Goal: Information Seeking & Learning: Check status

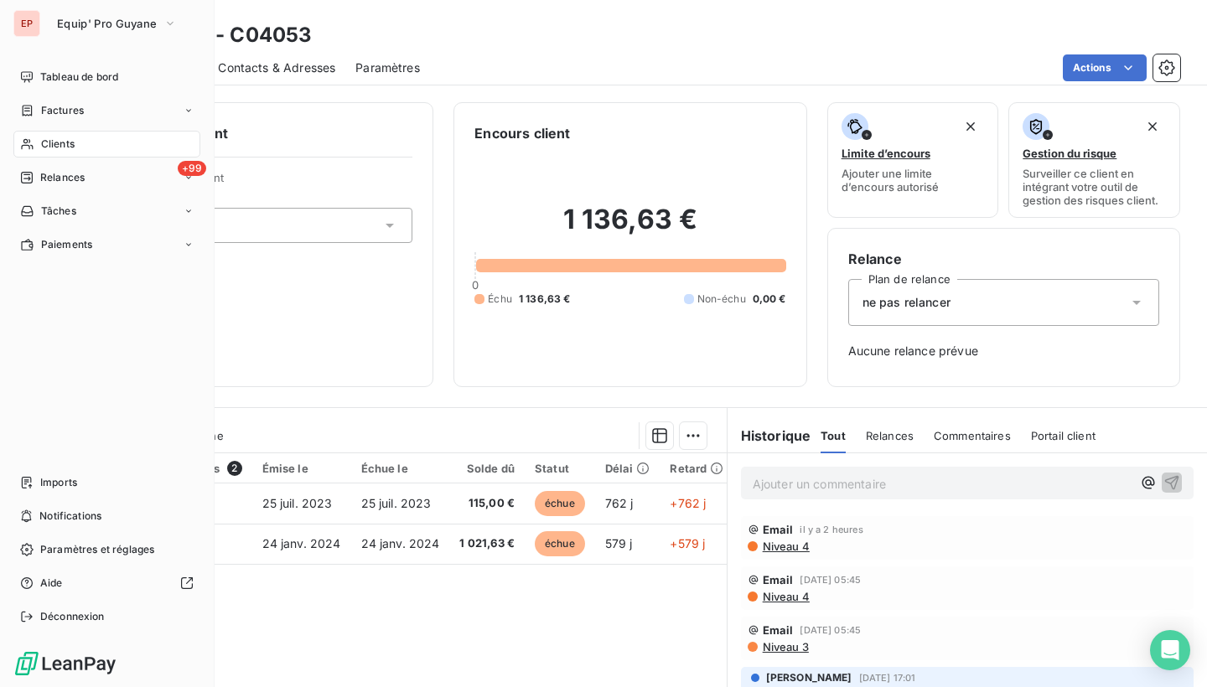
click at [35, 26] on div "EP" at bounding box center [26, 23] width 27 height 27
click at [100, 14] on button "Equip' Pro Guyane" at bounding box center [117, 23] width 140 height 27
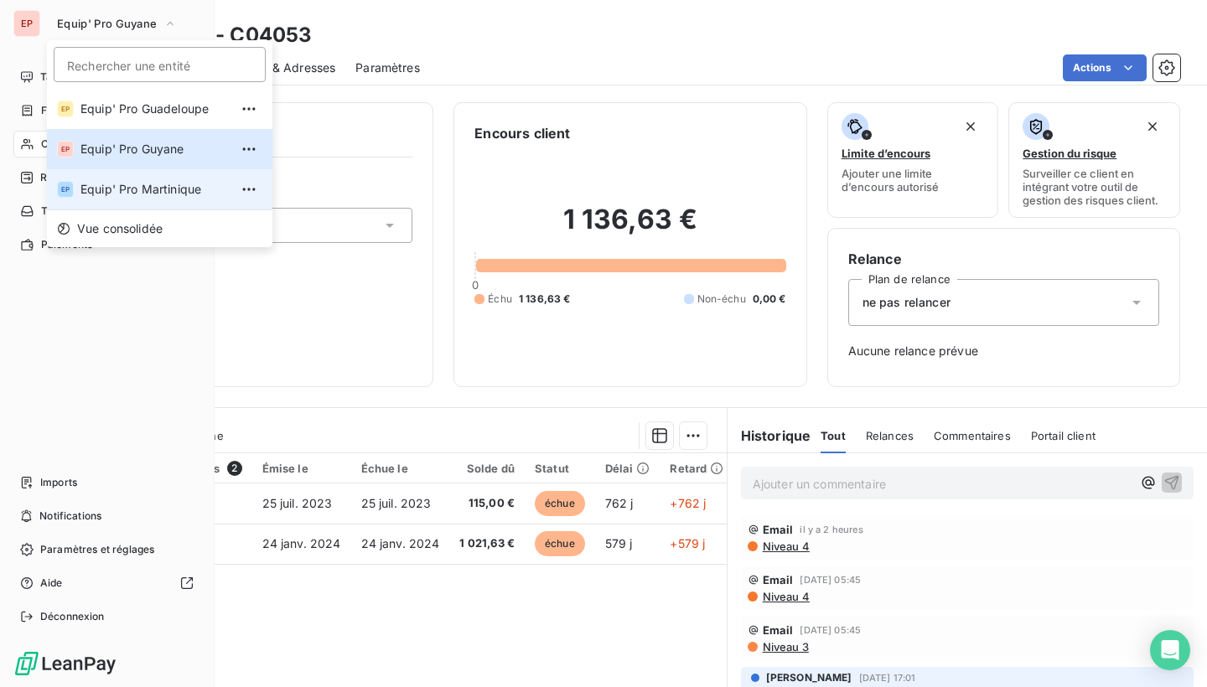
click at [106, 197] on span "Equip' Pro Martinique" at bounding box center [154, 189] width 148 height 17
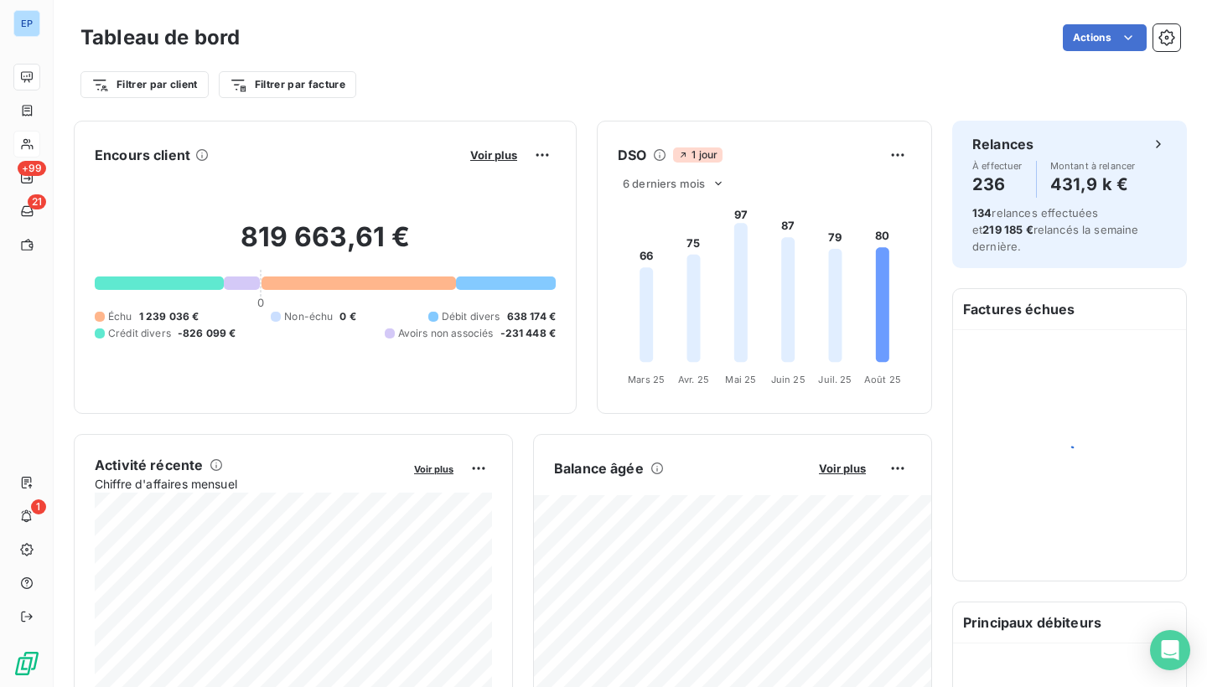
click at [26, 147] on icon at bounding box center [27, 143] width 14 height 13
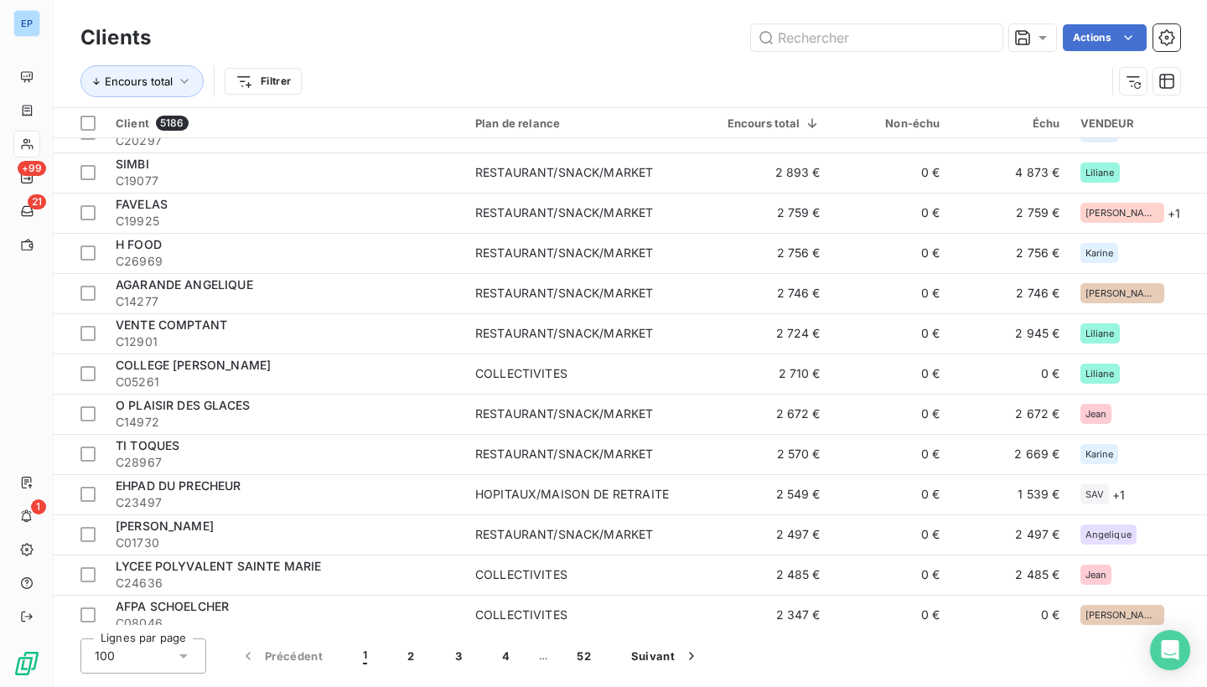
scroll to position [2882, 0]
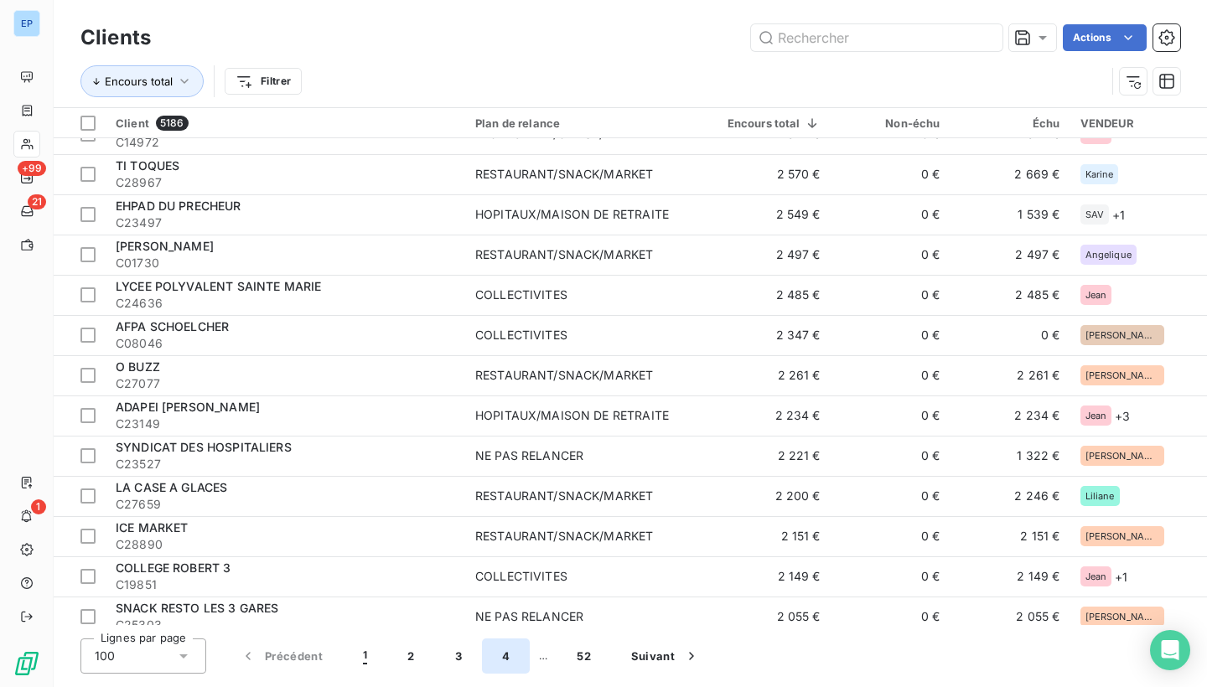
click at [513, 665] on button "4" at bounding box center [506, 656] width 48 height 35
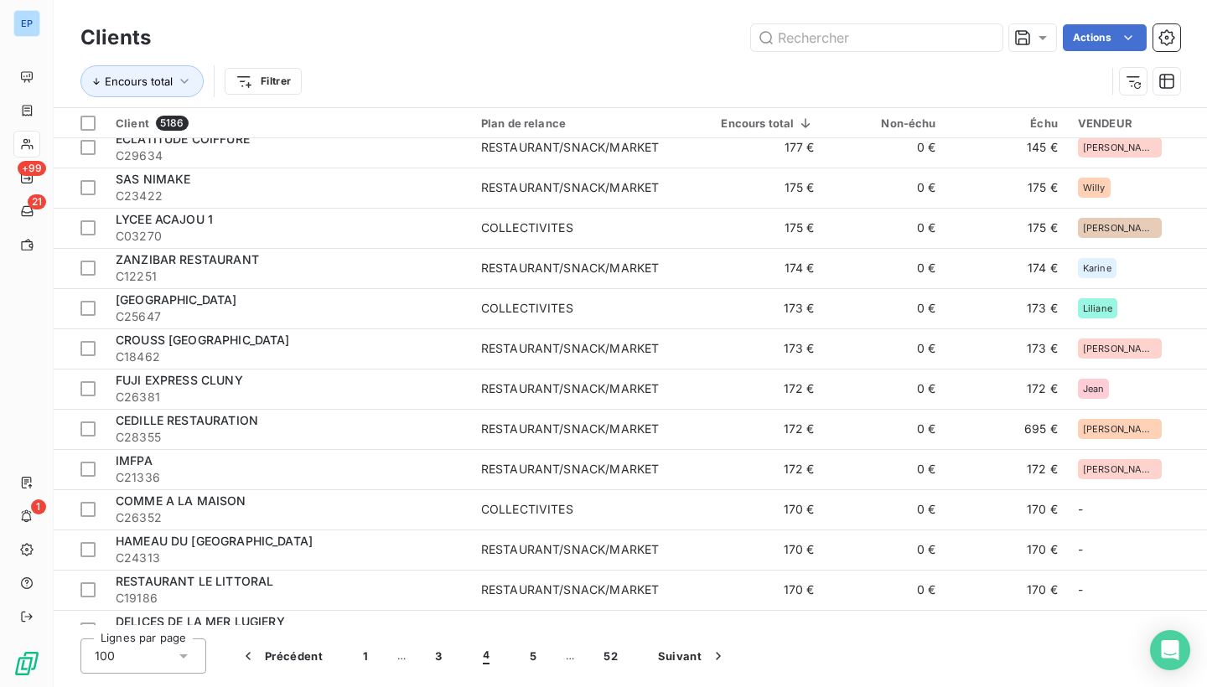
scroll to position [3064, 0]
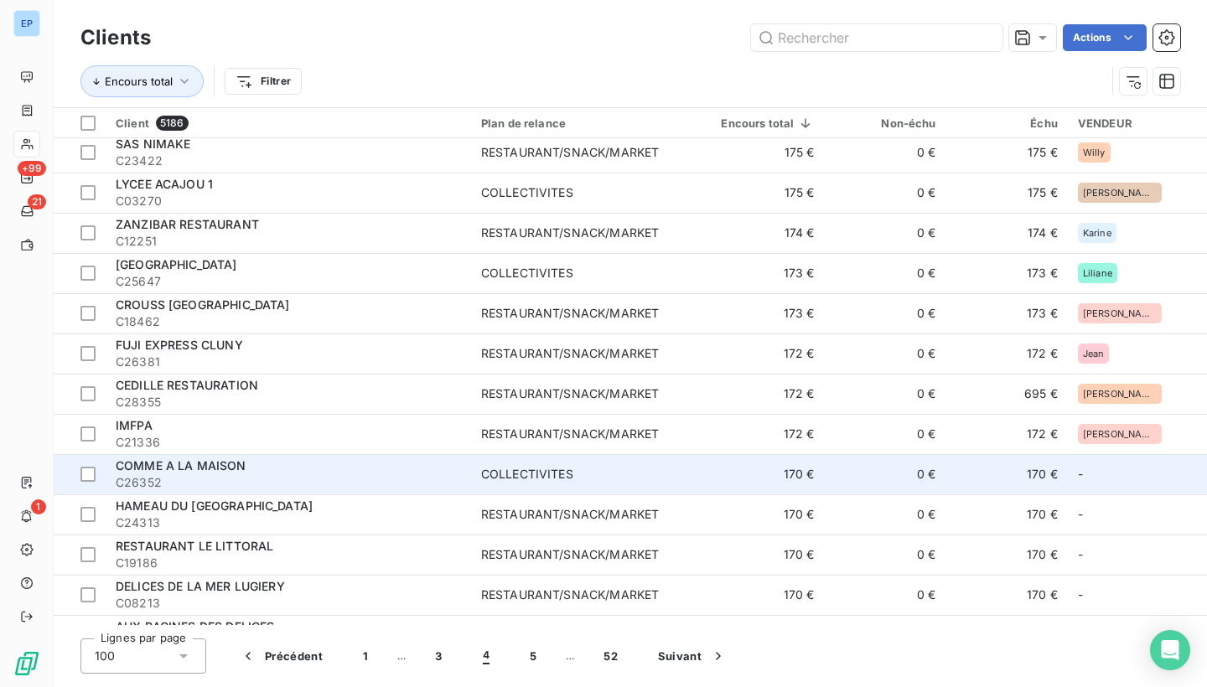
click at [451, 477] on span "C26352" at bounding box center [288, 483] width 345 height 17
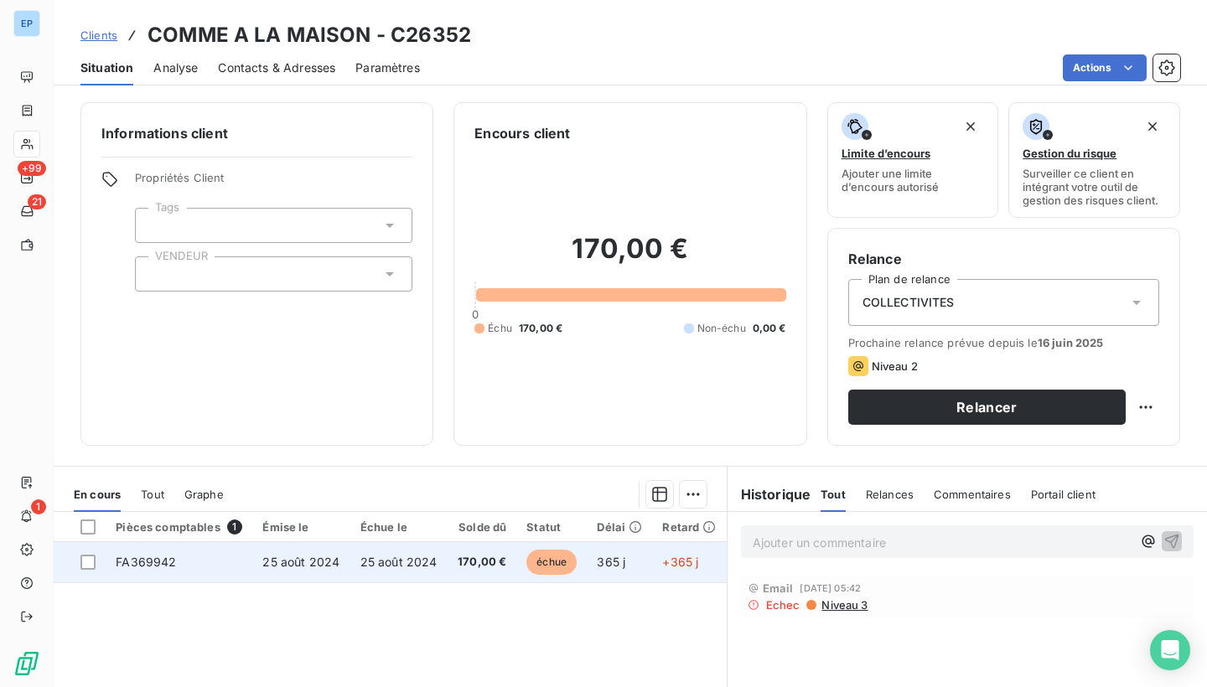
click at [183, 565] on td "FA369942" at bounding box center [179, 562] width 147 height 40
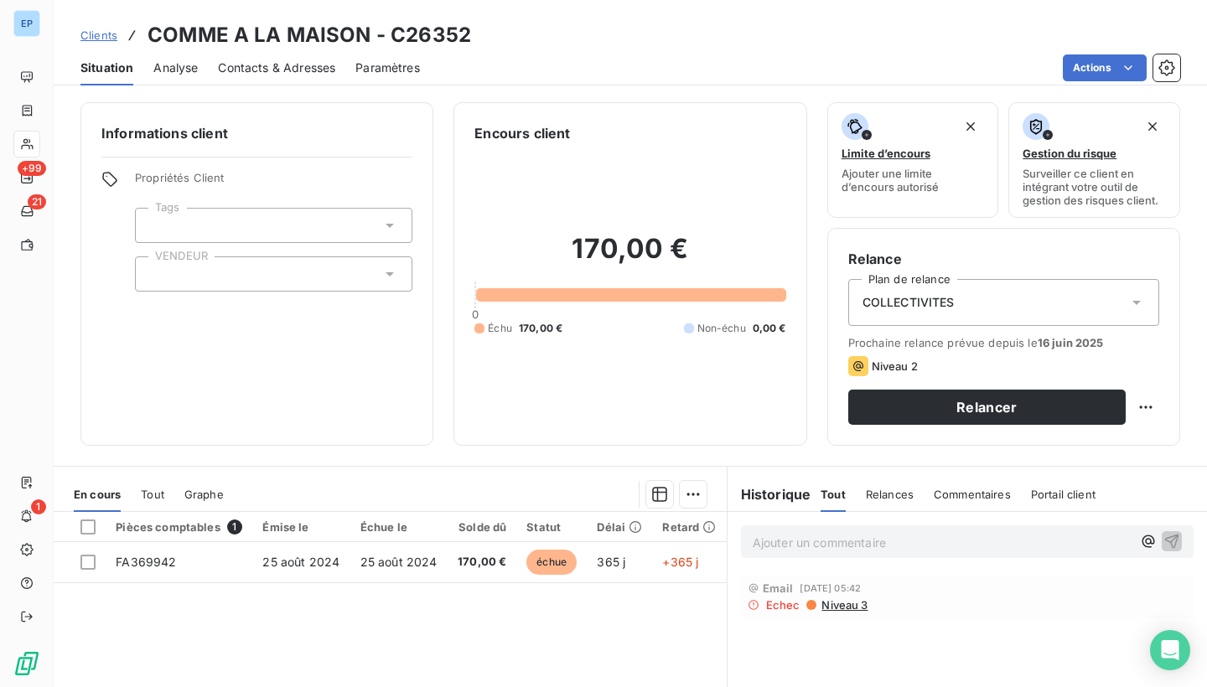
click at [179, 279] on div at bounding box center [274, 274] width 278 height 35
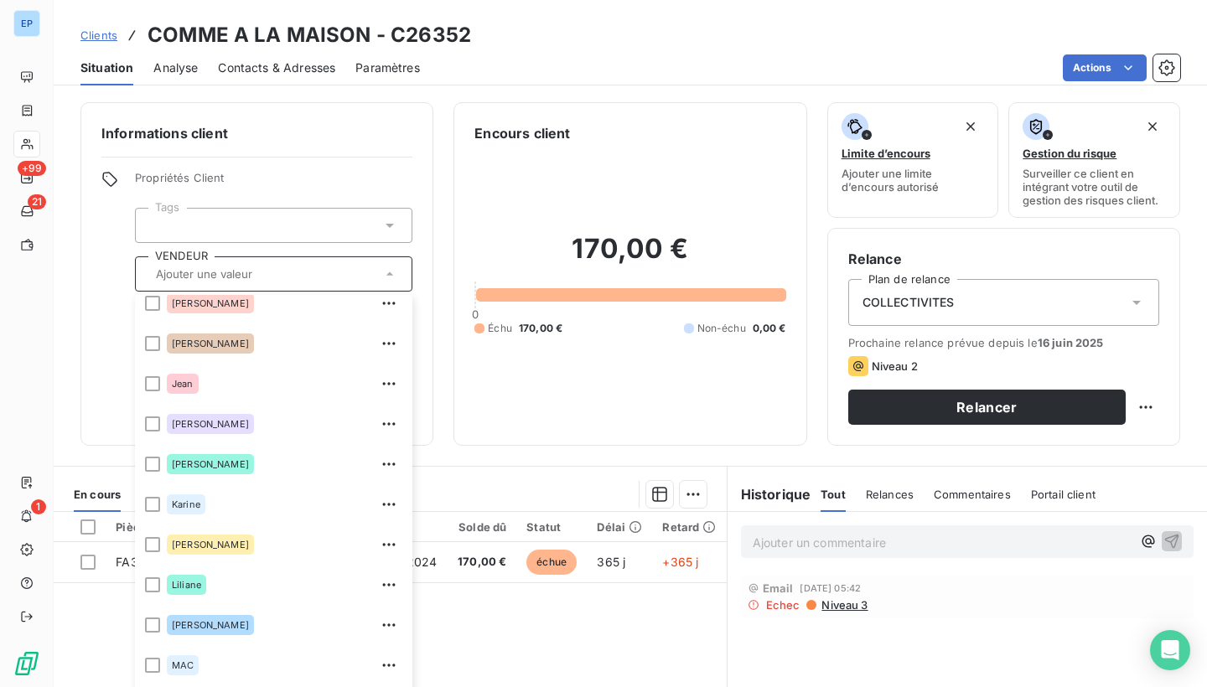
scroll to position [312, 0]
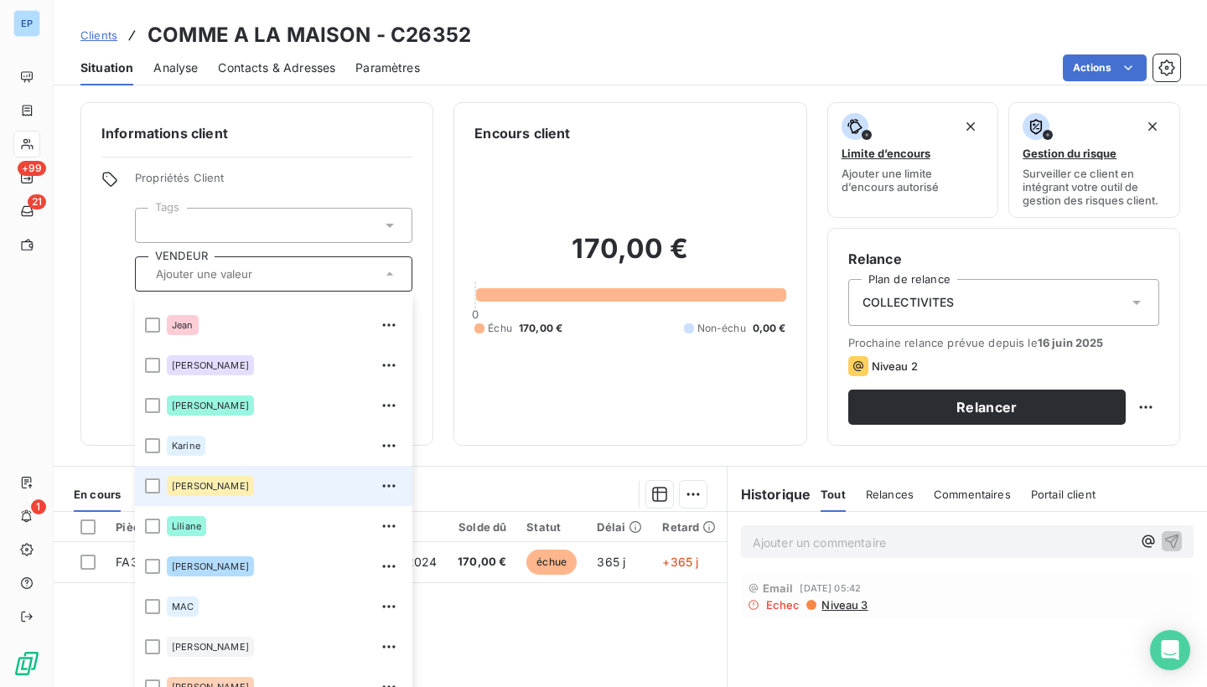
click at [174, 485] on span "[PERSON_NAME]" at bounding box center [210, 486] width 77 height 10
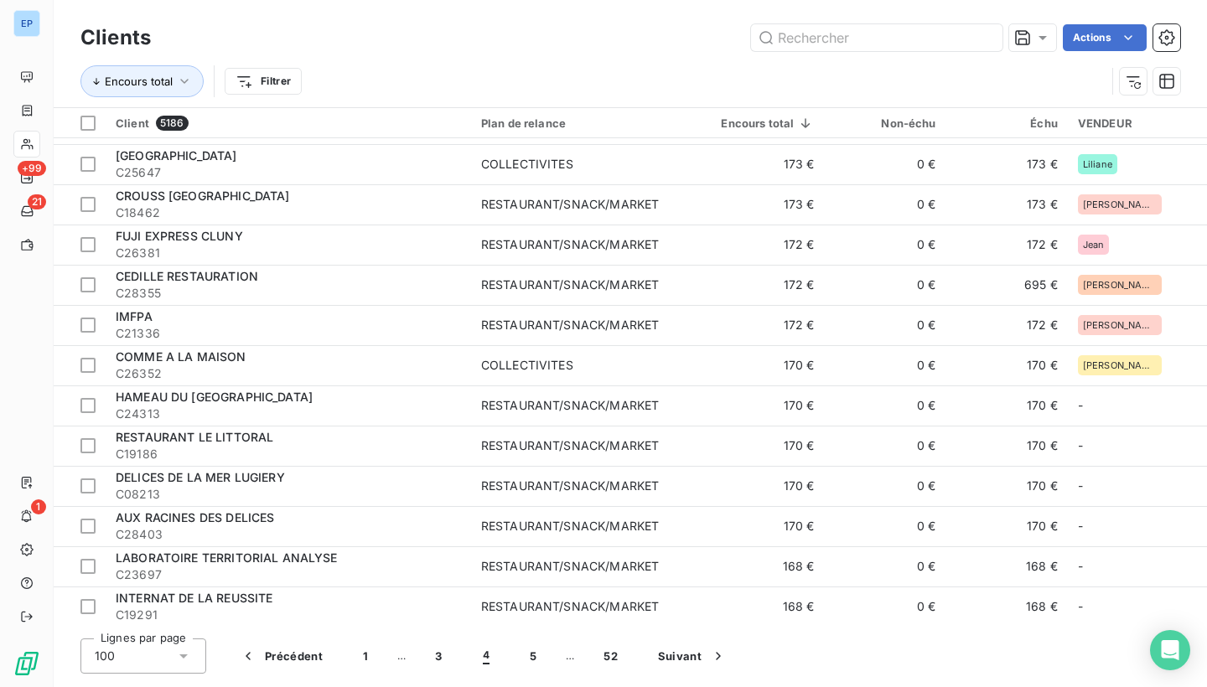
scroll to position [3243, 0]
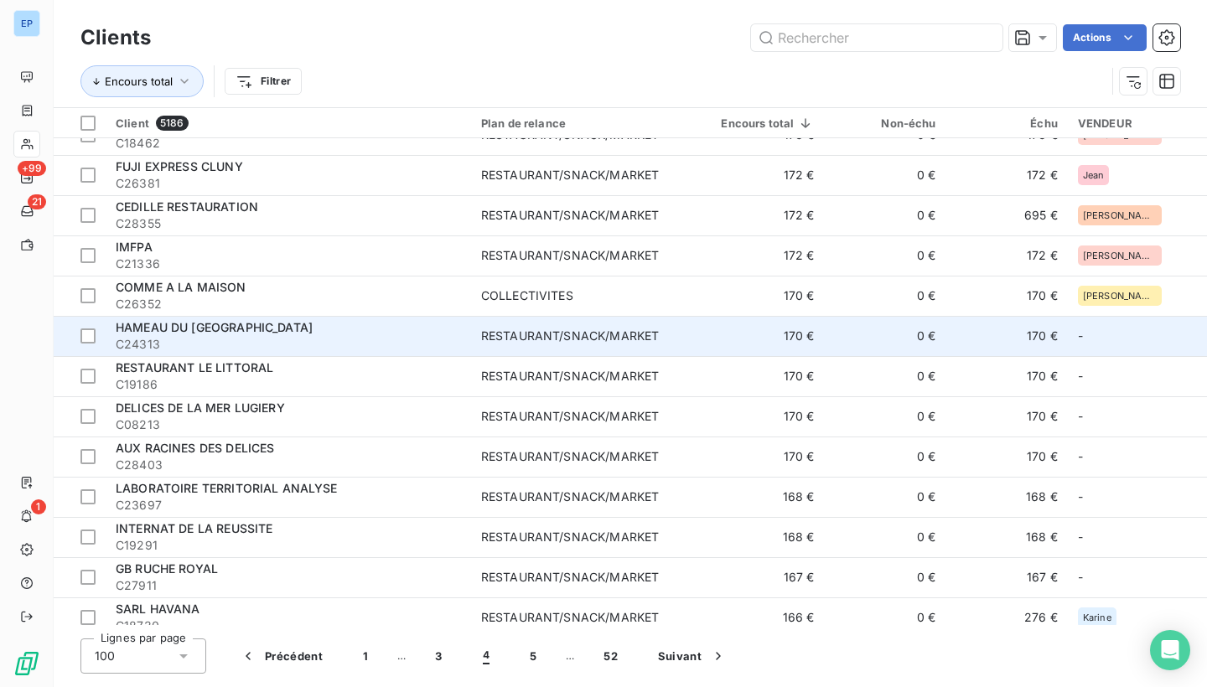
click at [388, 332] on div "HAMEAU DU [GEOGRAPHIC_DATA]" at bounding box center [288, 327] width 345 height 17
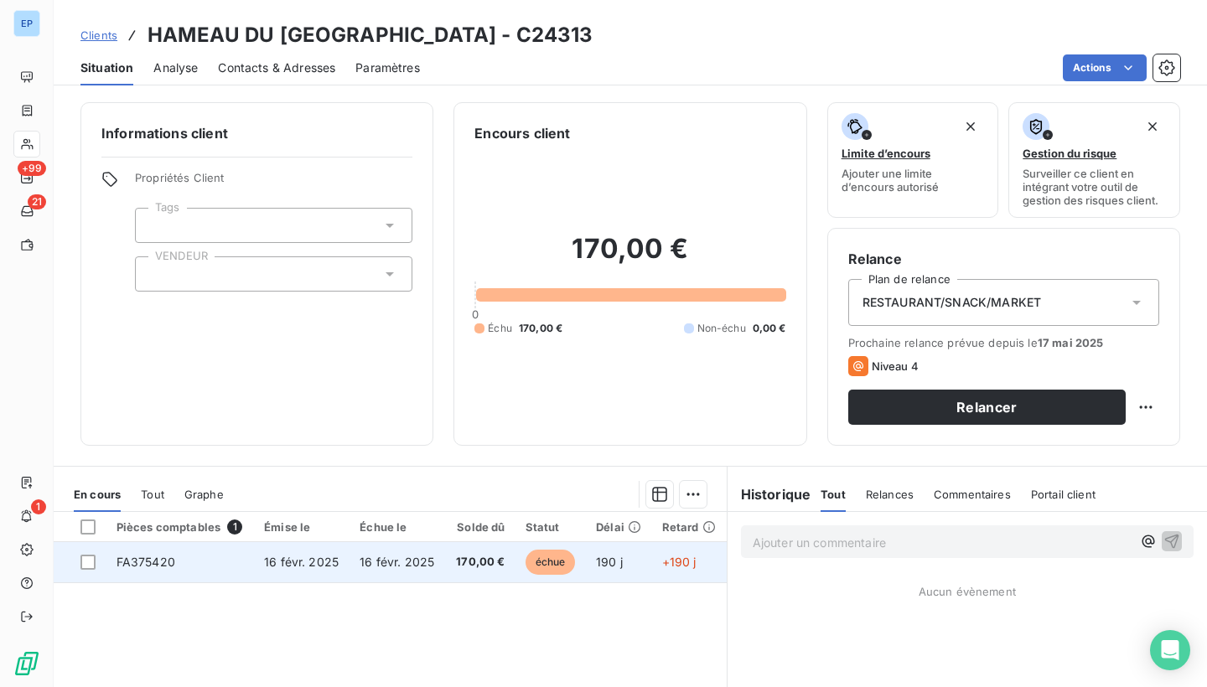
click at [152, 570] on td "FA375420" at bounding box center [180, 562] width 148 height 40
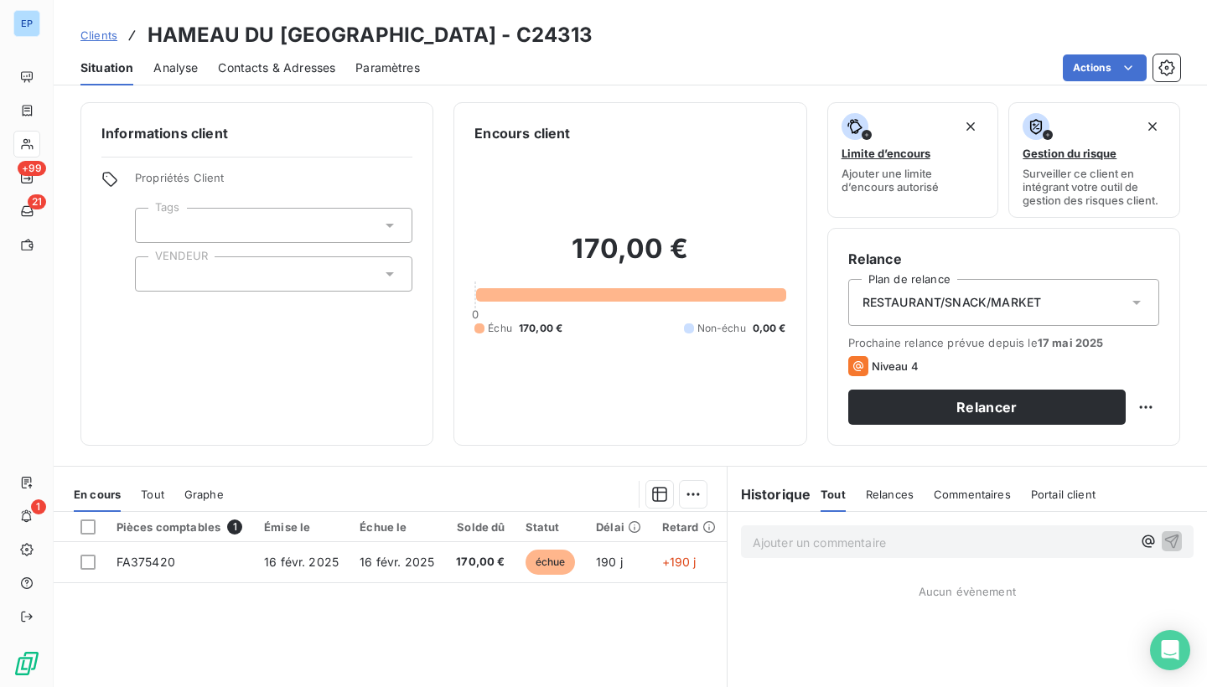
click at [215, 278] on div at bounding box center [274, 274] width 278 height 35
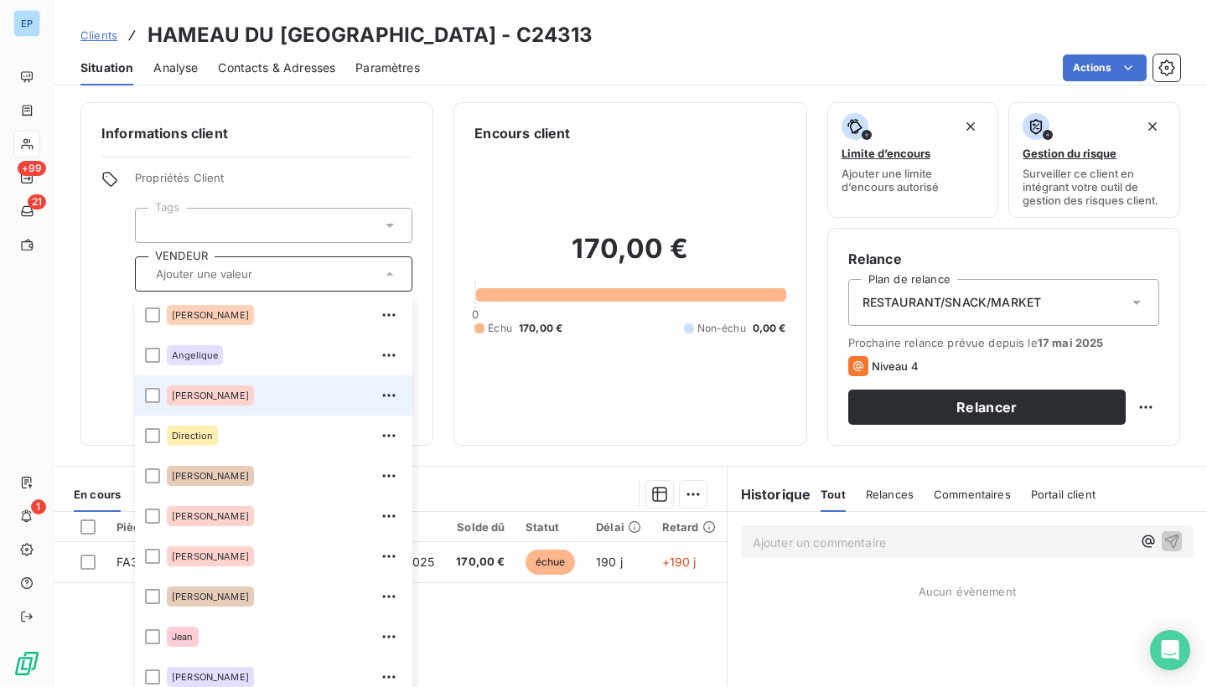
scroll to position [110, 0]
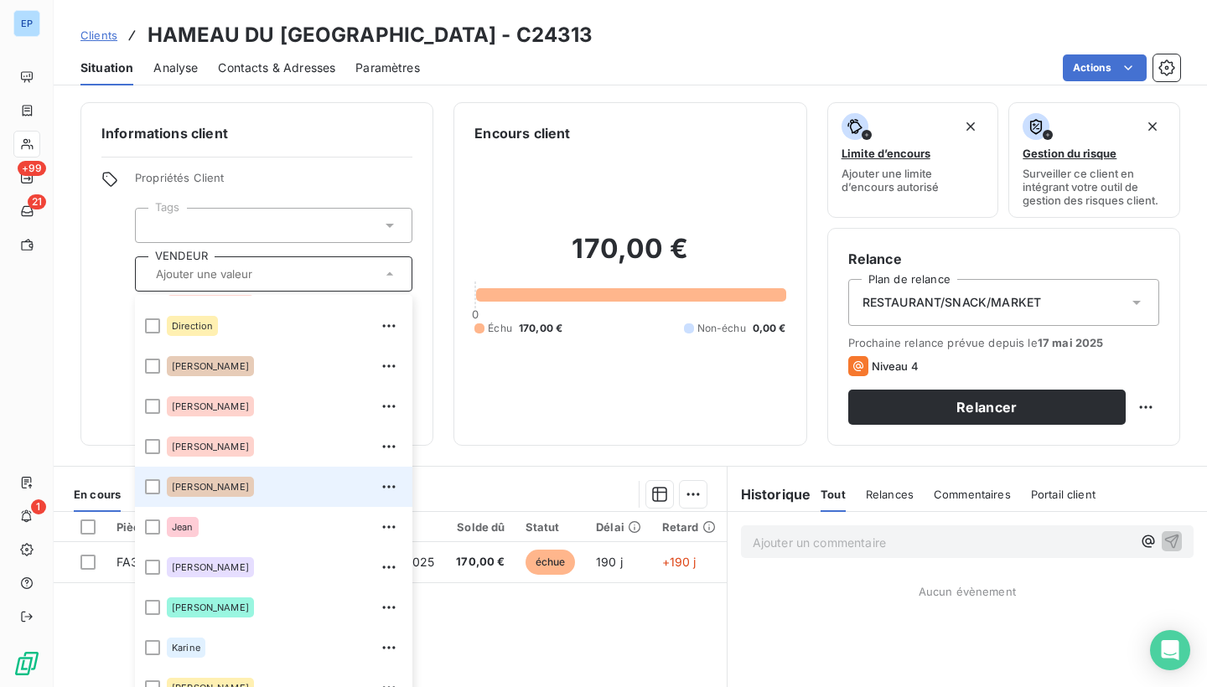
click at [176, 482] on span "[PERSON_NAME]" at bounding box center [210, 487] width 77 height 10
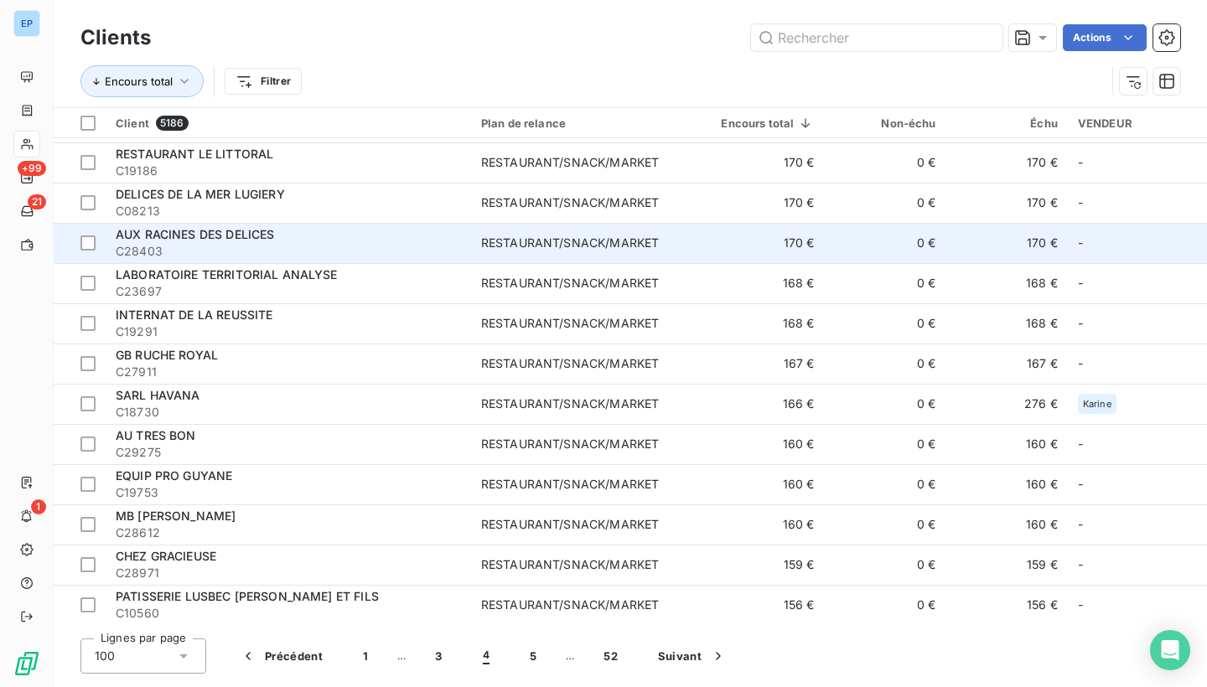
scroll to position [3398, 0]
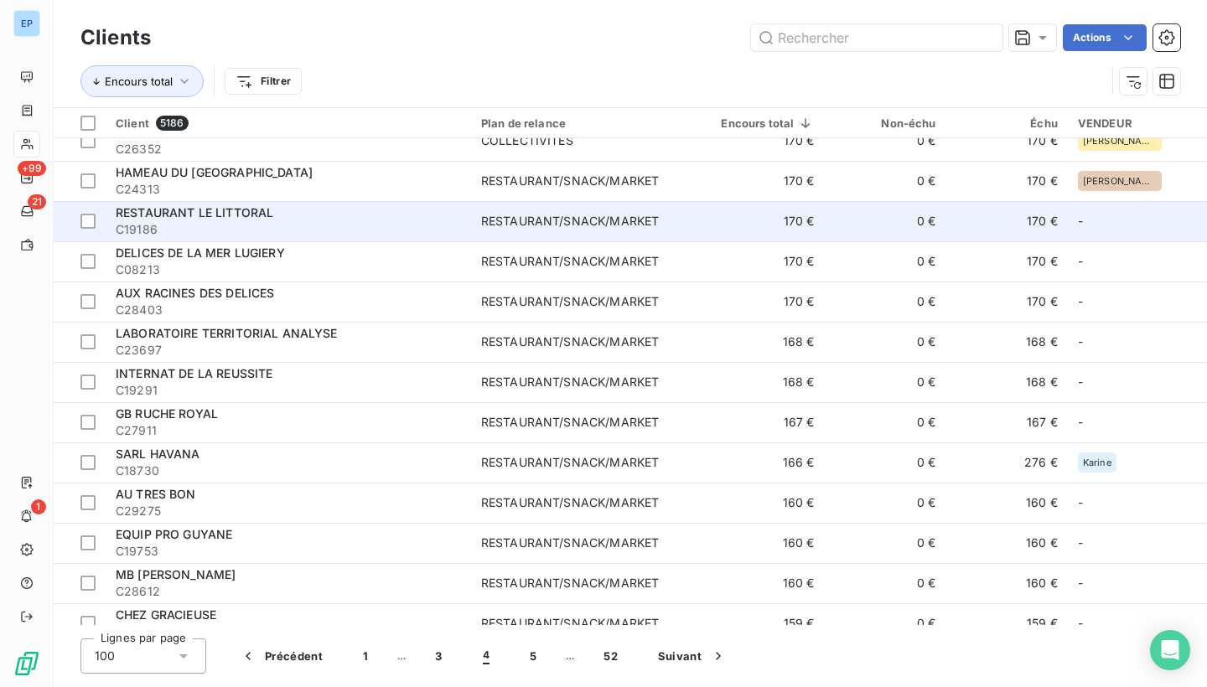
click at [503, 231] on td "RESTAURANT/SNACK/MARKET" at bounding box center [583, 221] width 225 height 40
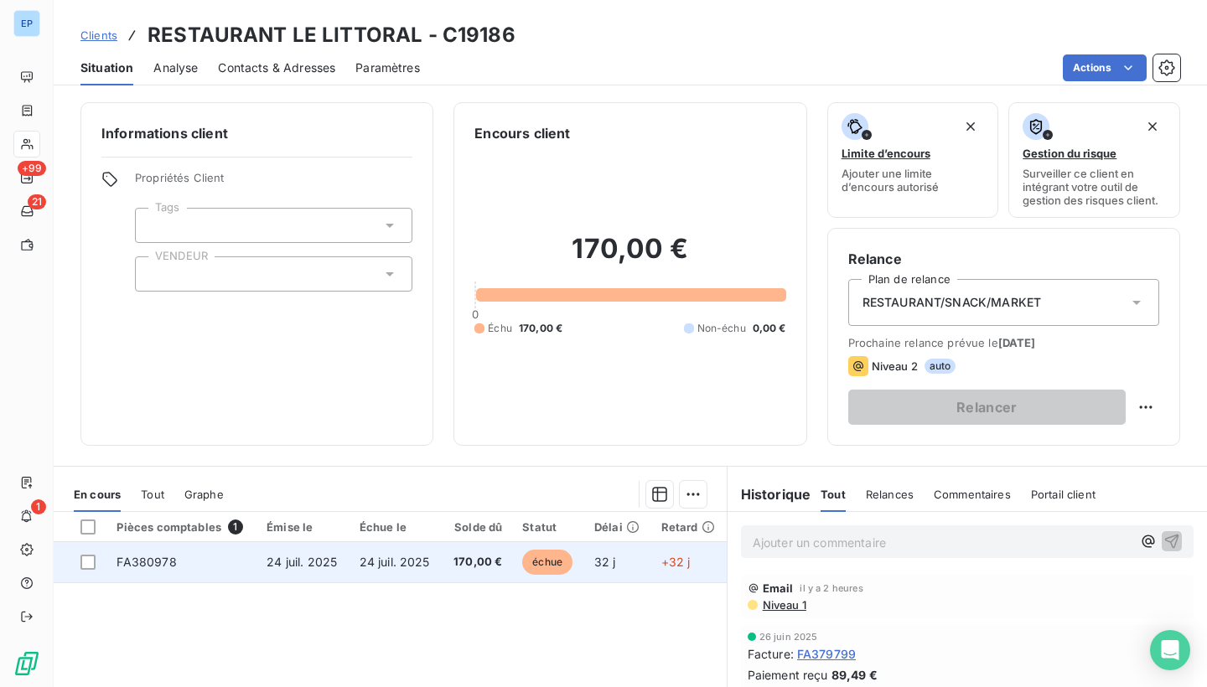
click at [184, 553] on td "FA380978" at bounding box center [181, 562] width 150 height 40
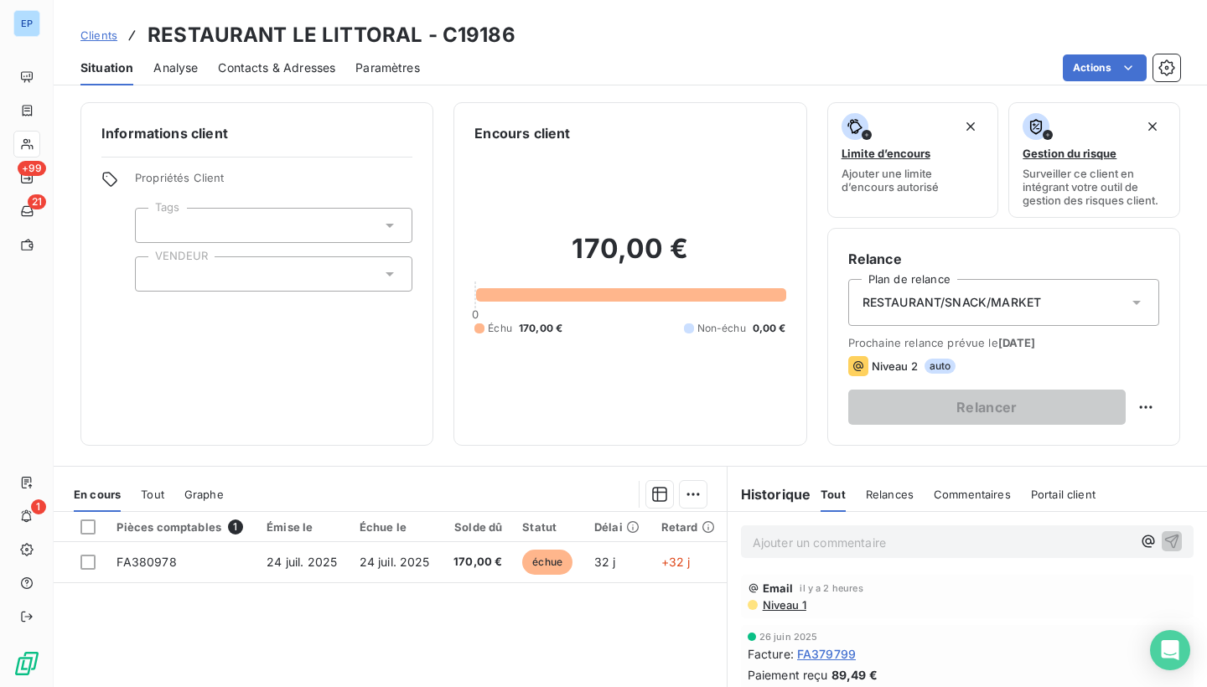
click at [153, 275] on input "text" at bounding box center [155, 274] width 13 height 15
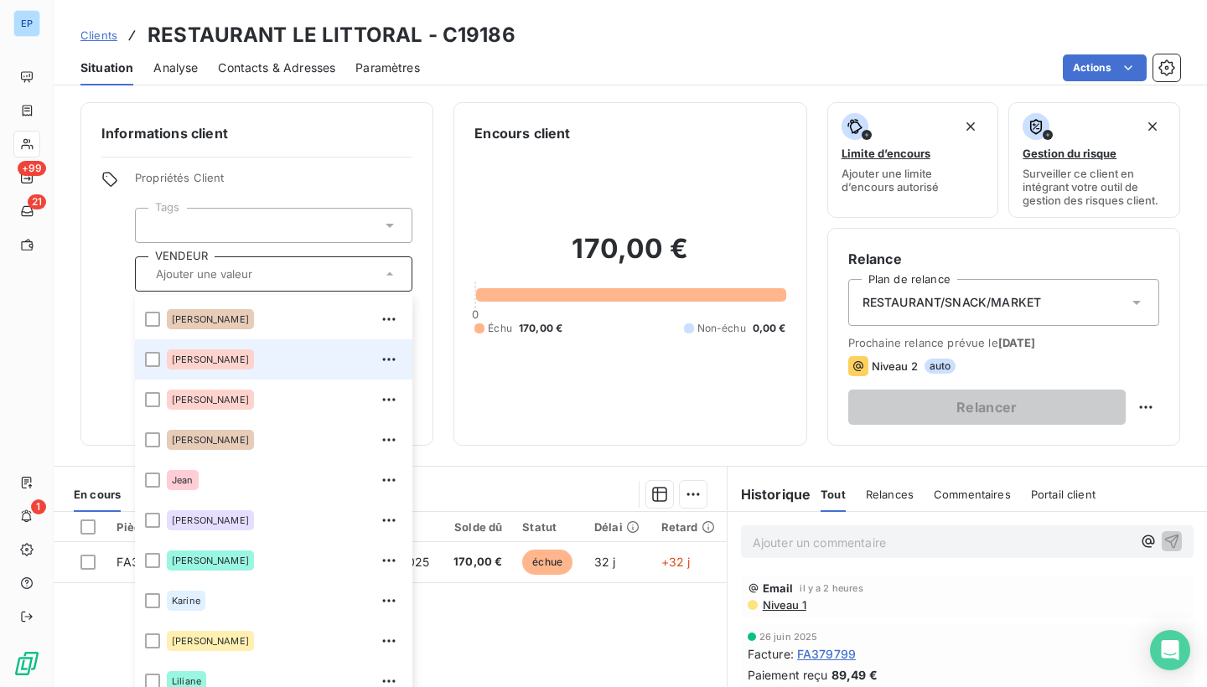
scroll to position [158, 0]
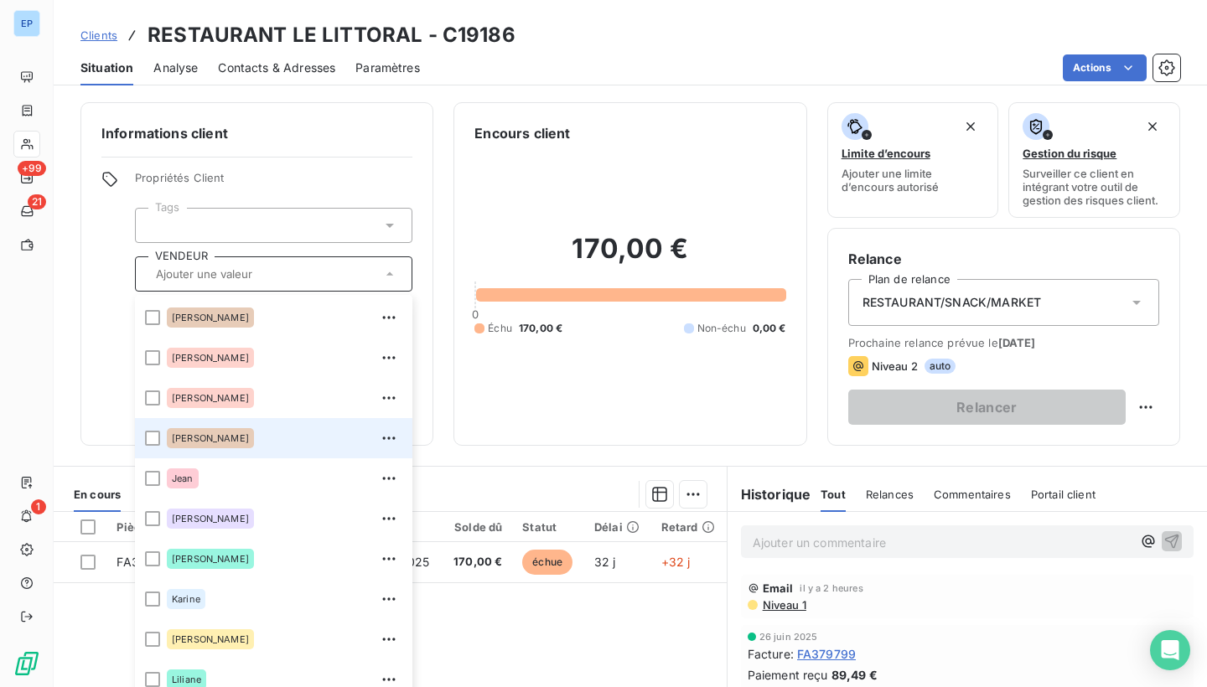
click at [196, 433] on div "[PERSON_NAME]" at bounding box center [210, 438] width 87 height 20
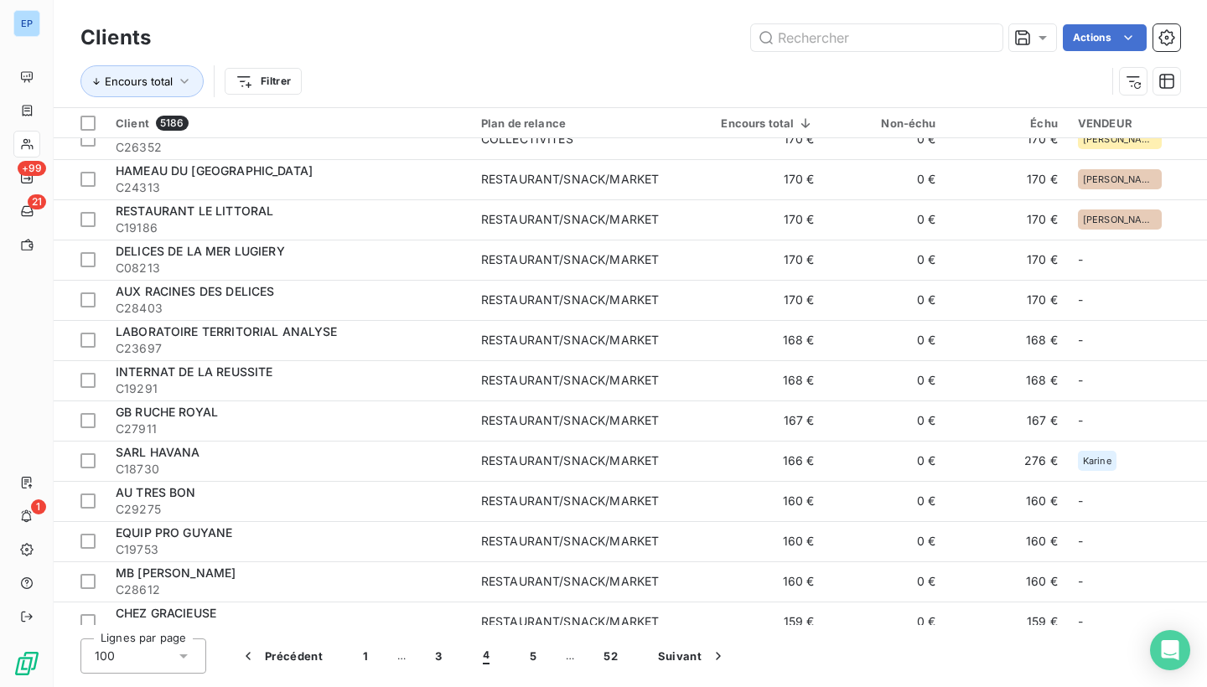
scroll to position [3401, 0]
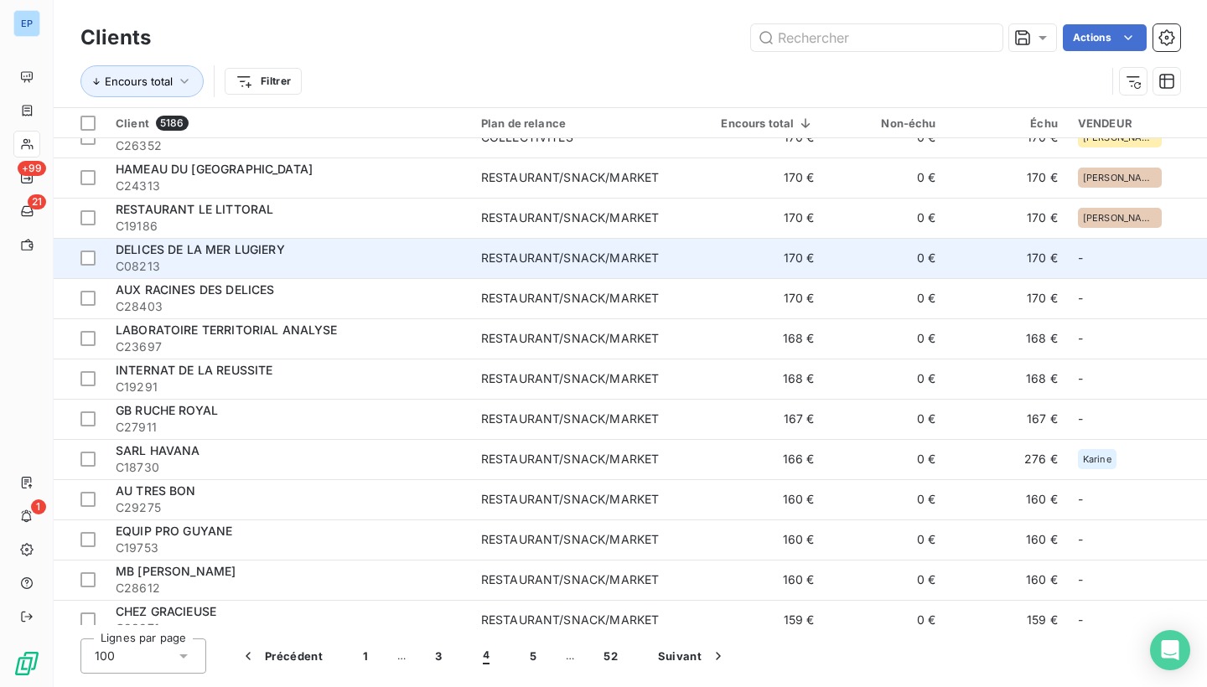
click at [444, 263] on span "C08213" at bounding box center [288, 266] width 345 height 17
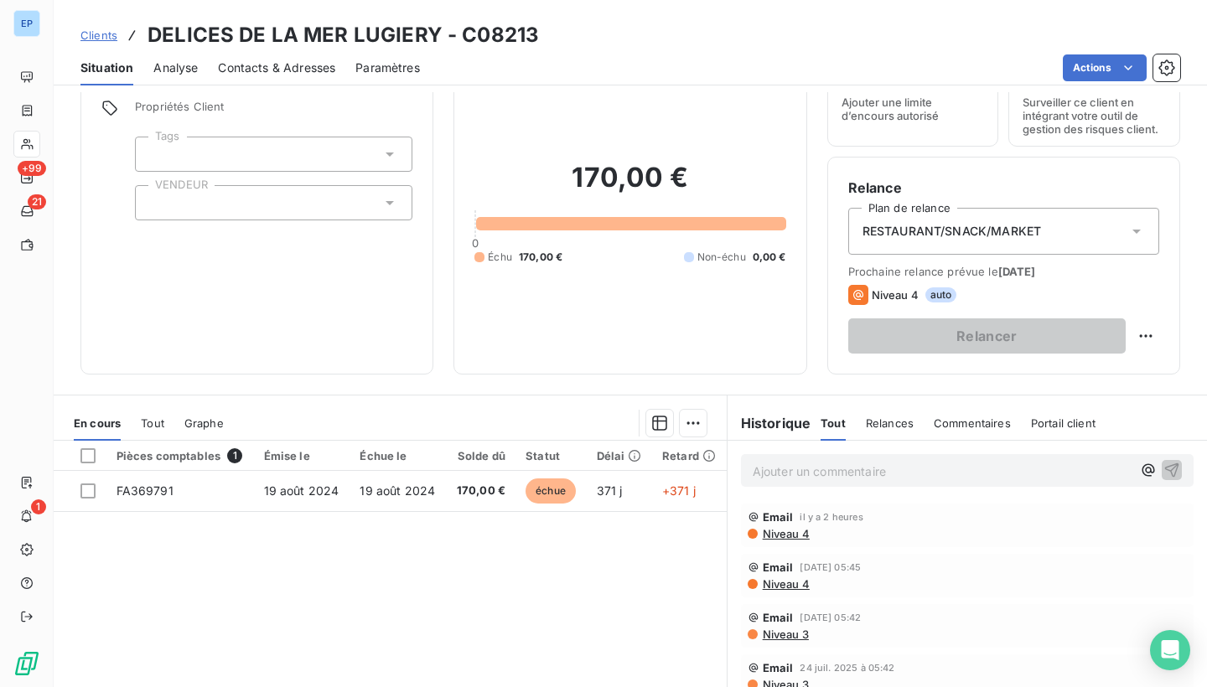
scroll to position [86, 0]
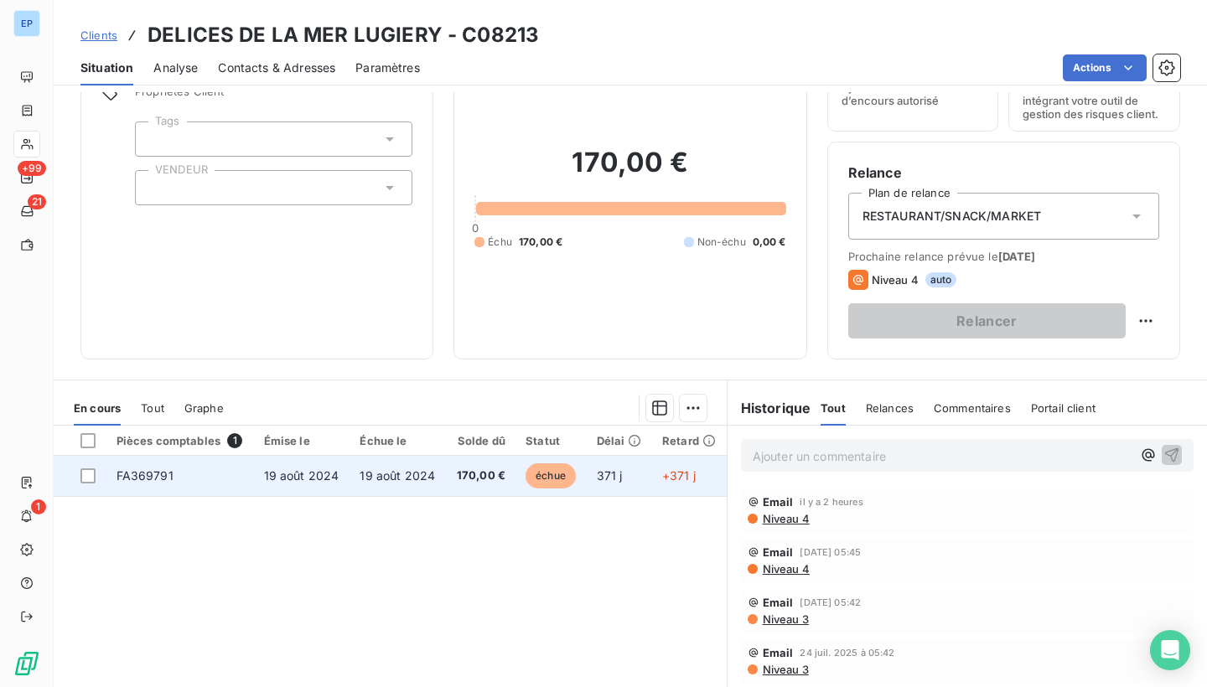
click at [155, 472] on span "FA369791" at bounding box center [145, 476] width 57 height 14
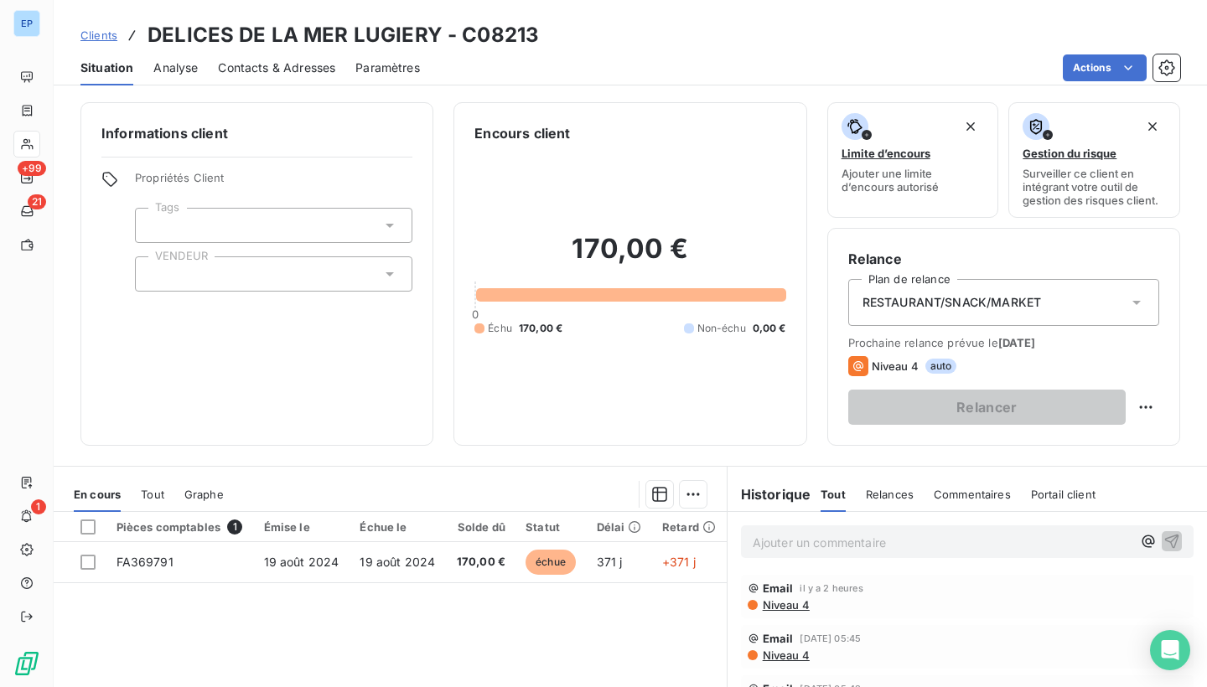
click at [158, 273] on input "text" at bounding box center [155, 274] width 13 height 15
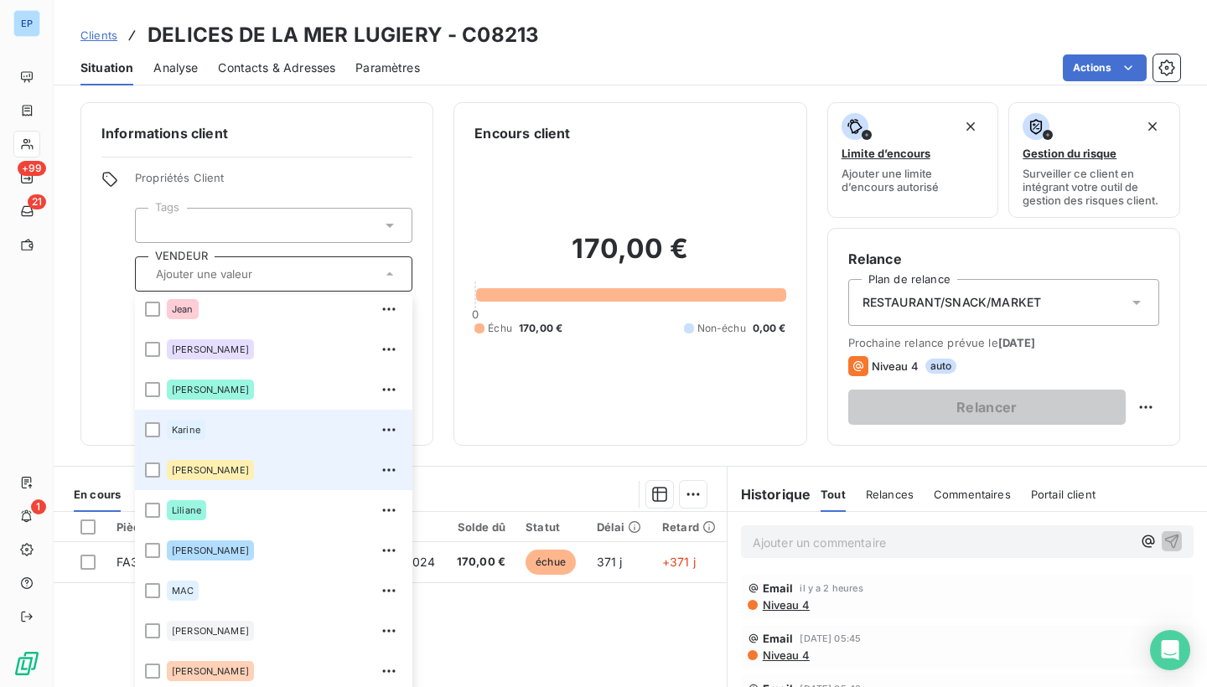
scroll to position [330, 0]
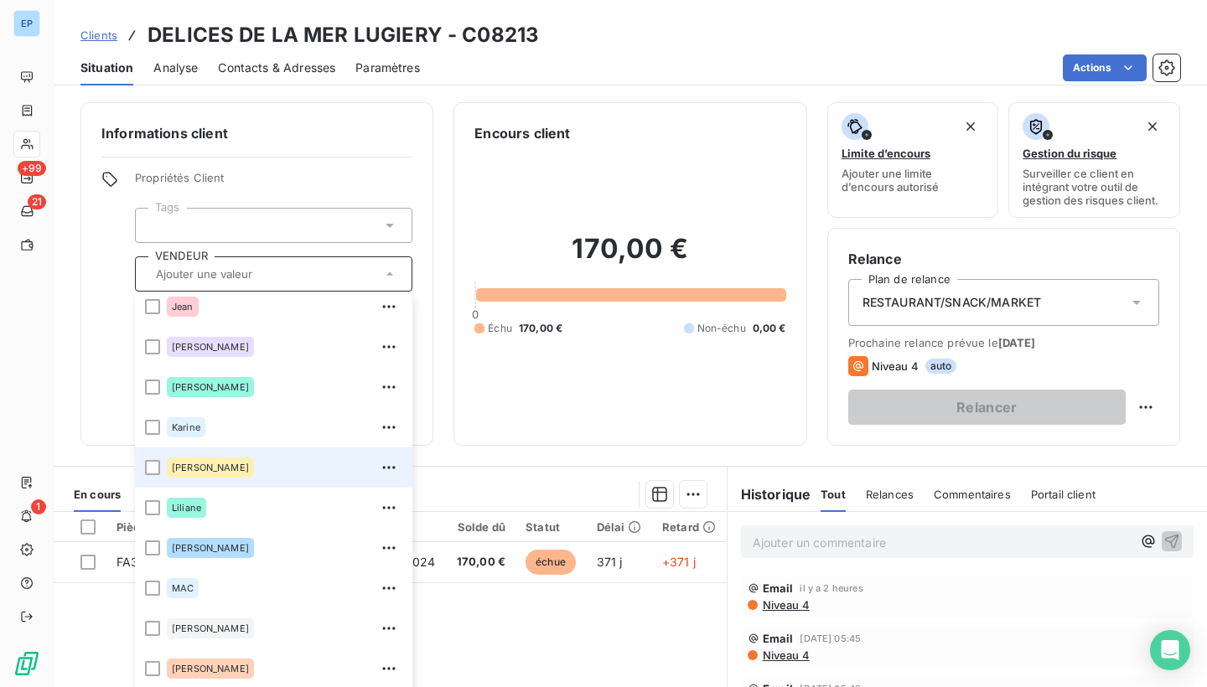
click at [174, 482] on li "[PERSON_NAME]" at bounding box center [274, 468] width 278 height 40
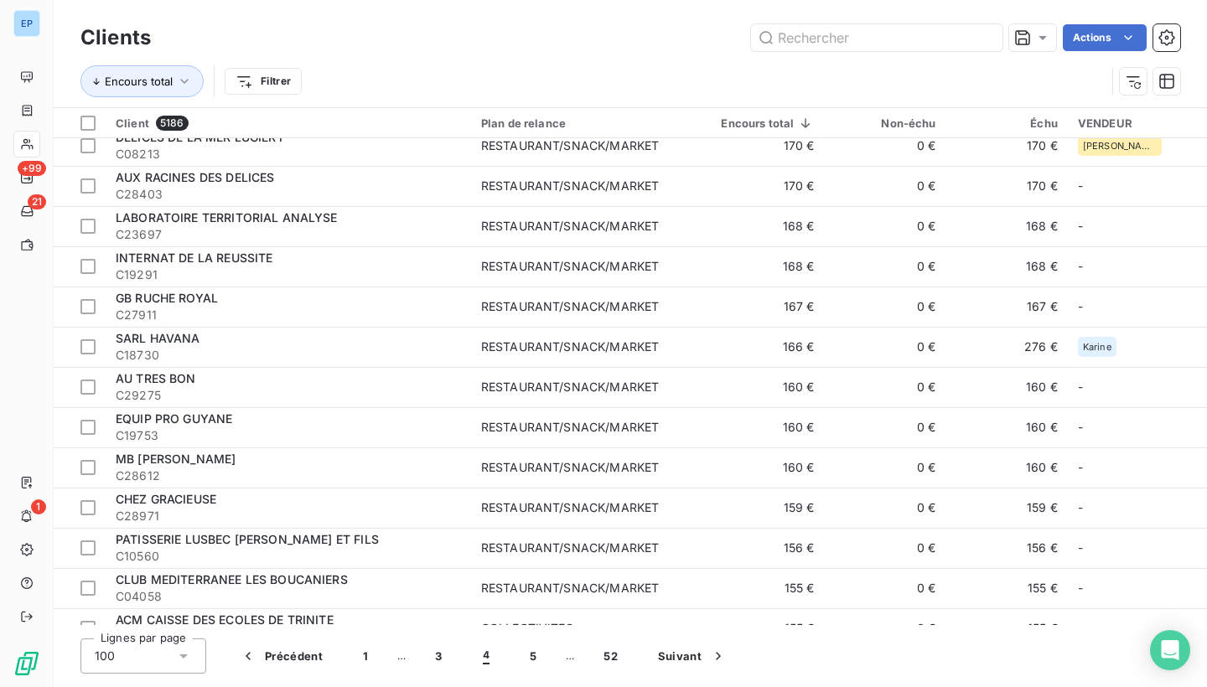
scroll to position [3475, 0]
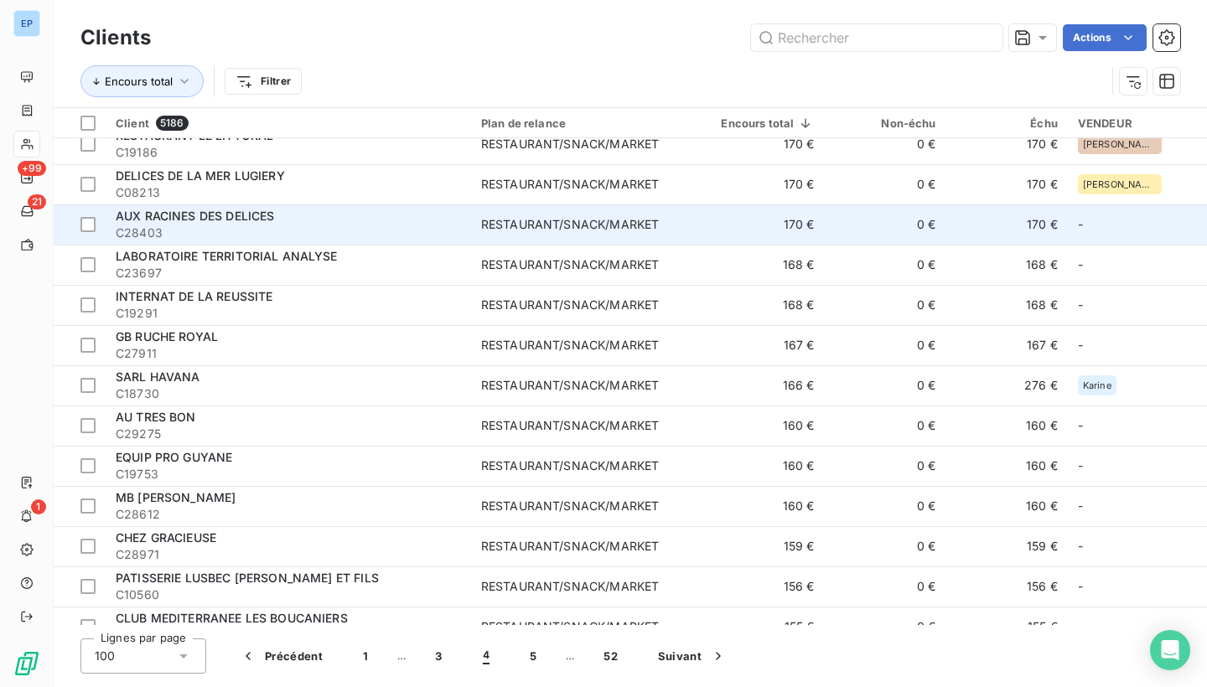
click at [538, 234] on td "RESTAURANT/SNACK/MARKET" at bounding box center [583, 225] width 225 height 40
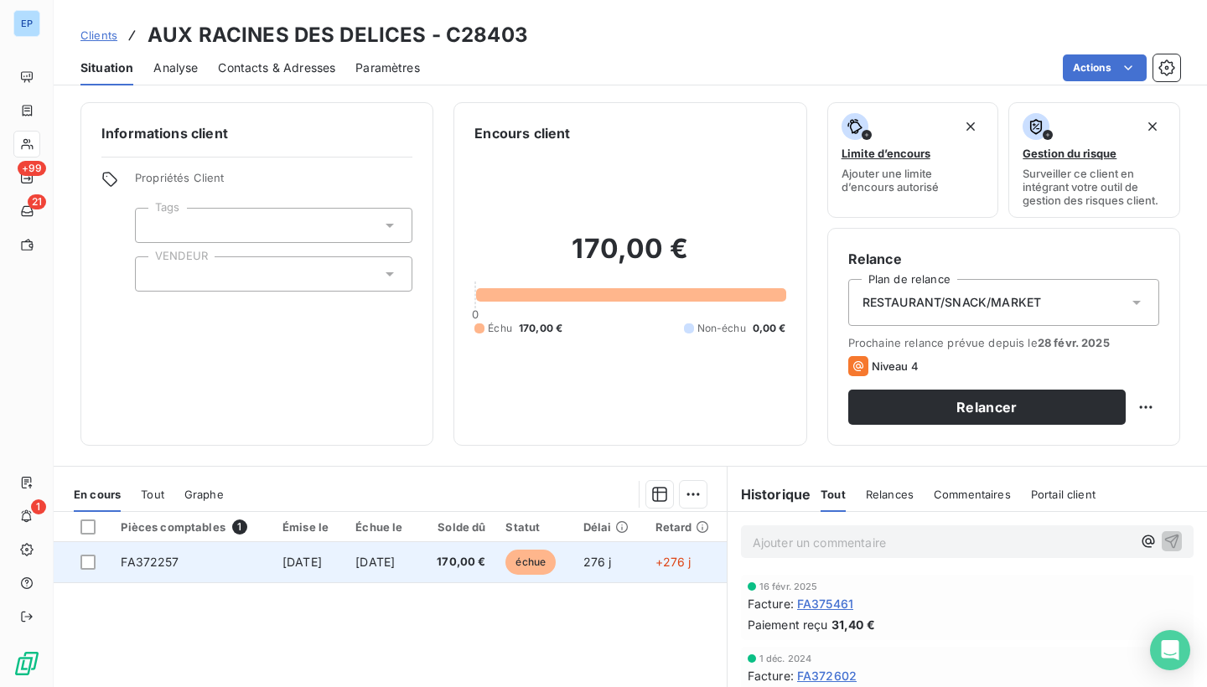
click at [147, 552] on td "FA372257" at bounding box center [192, 562] width 162 height 40
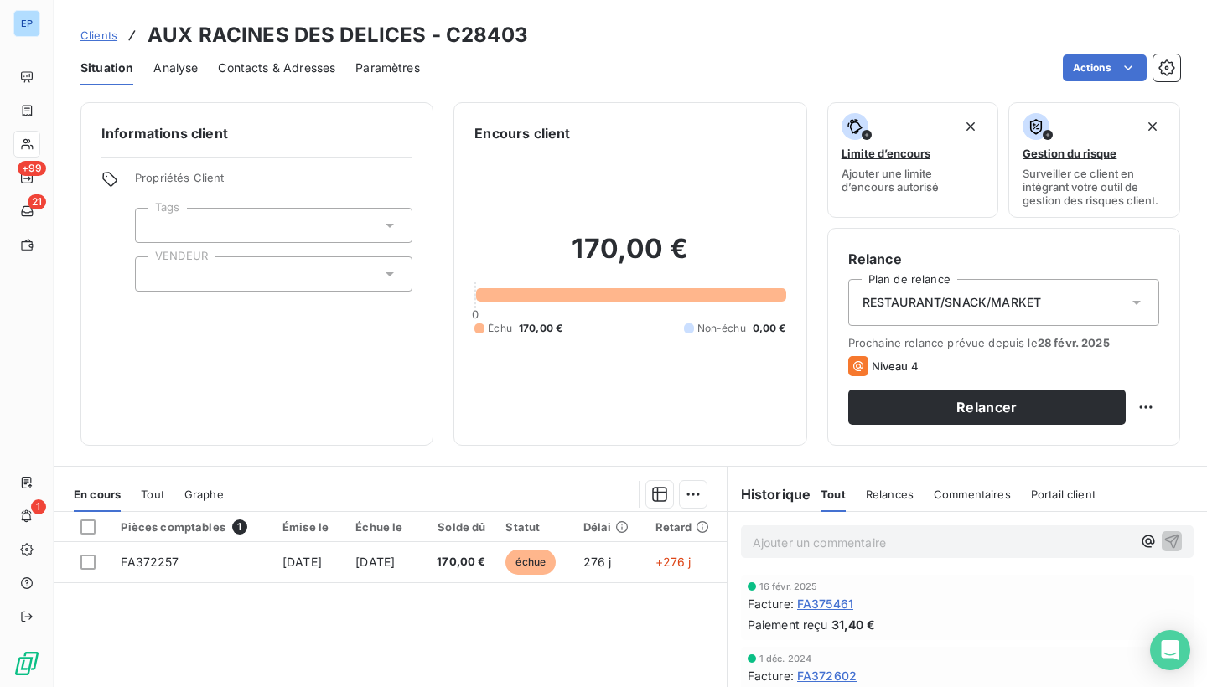
click at [246, 286] on div at bounding box center [274, 274] width 278 height 35
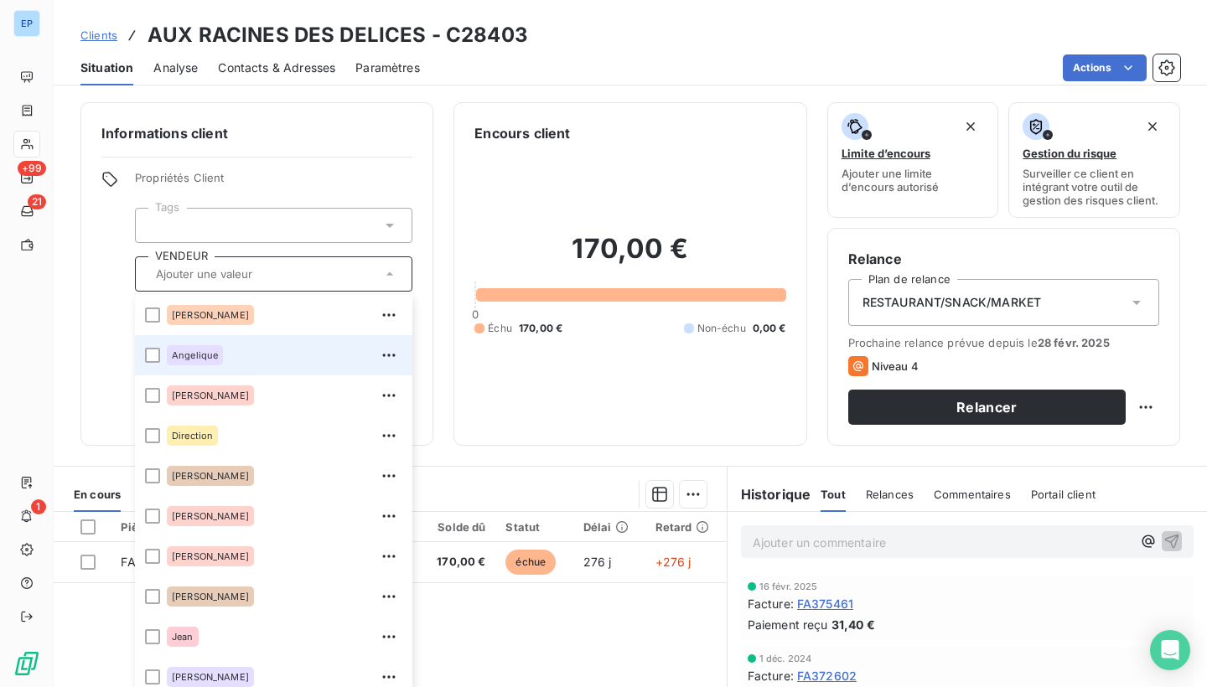
click at [210, 348] on div "Angelique" at bounding box center [195, 355] width 56 height 20
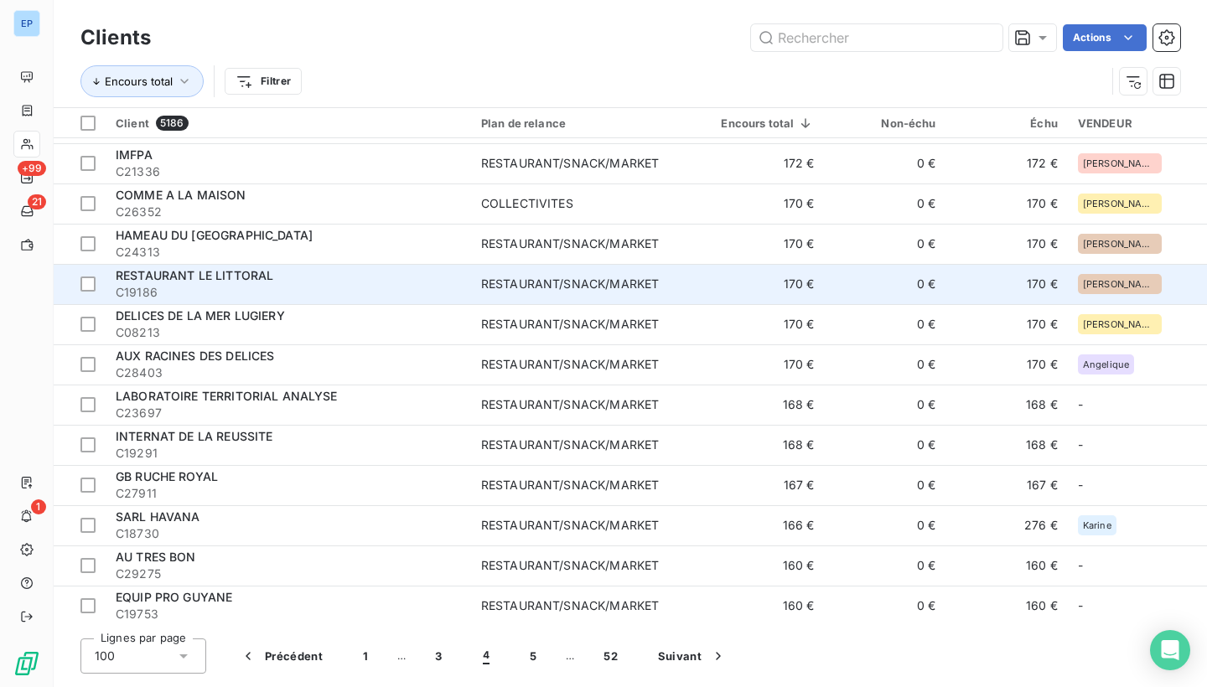
scroll to position [3361, 0]
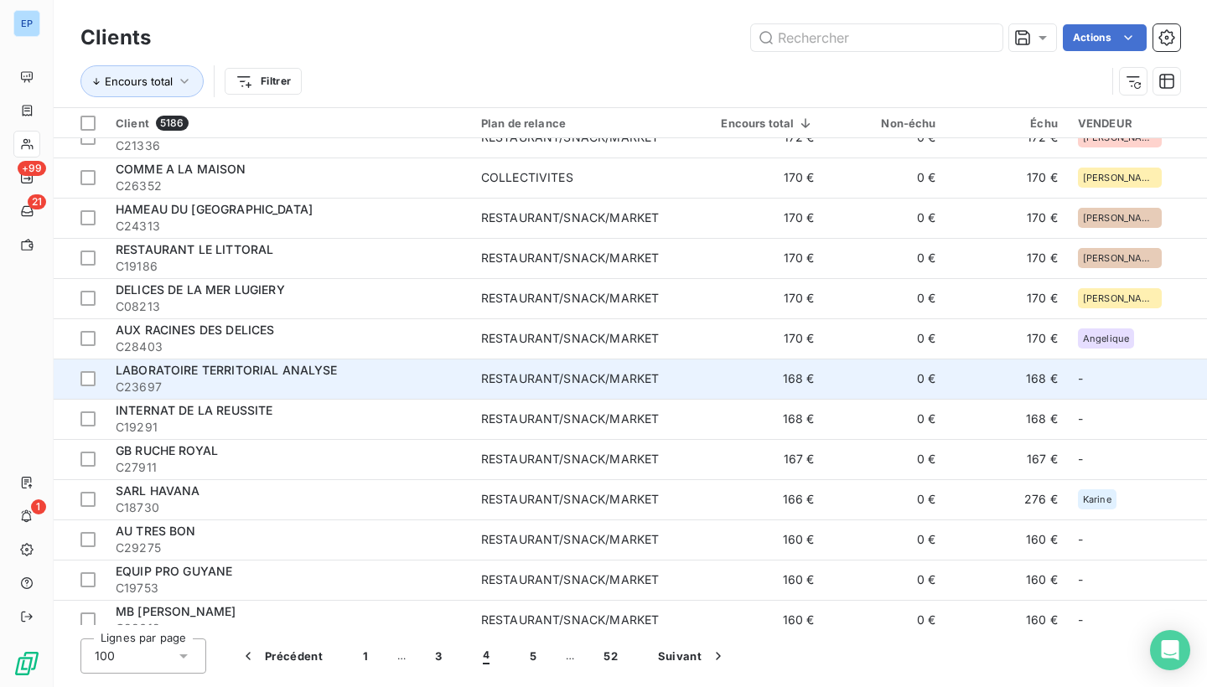
click at [295, 368] on span "LABORATOIRE TERRITORIAL ANALYSE" at bounding box center [227, 370] width 222 height 14
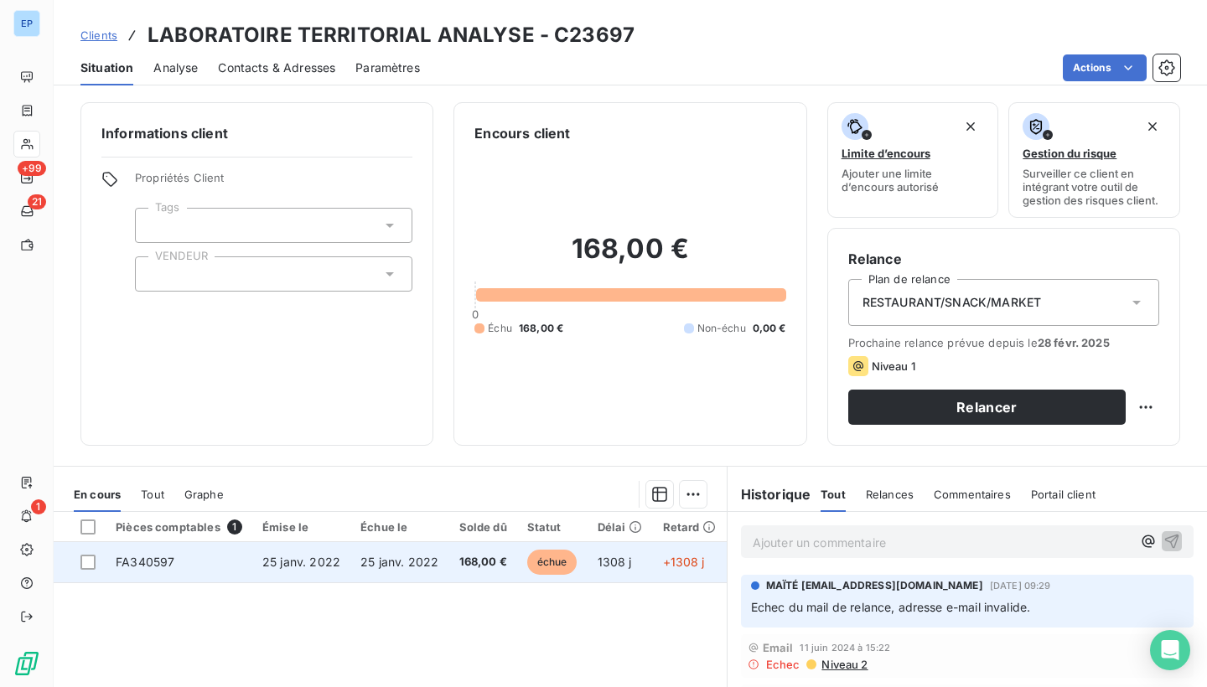
click at [127, 563] on span "FA340597" at bounding box center [145, 562] width 59 height 14
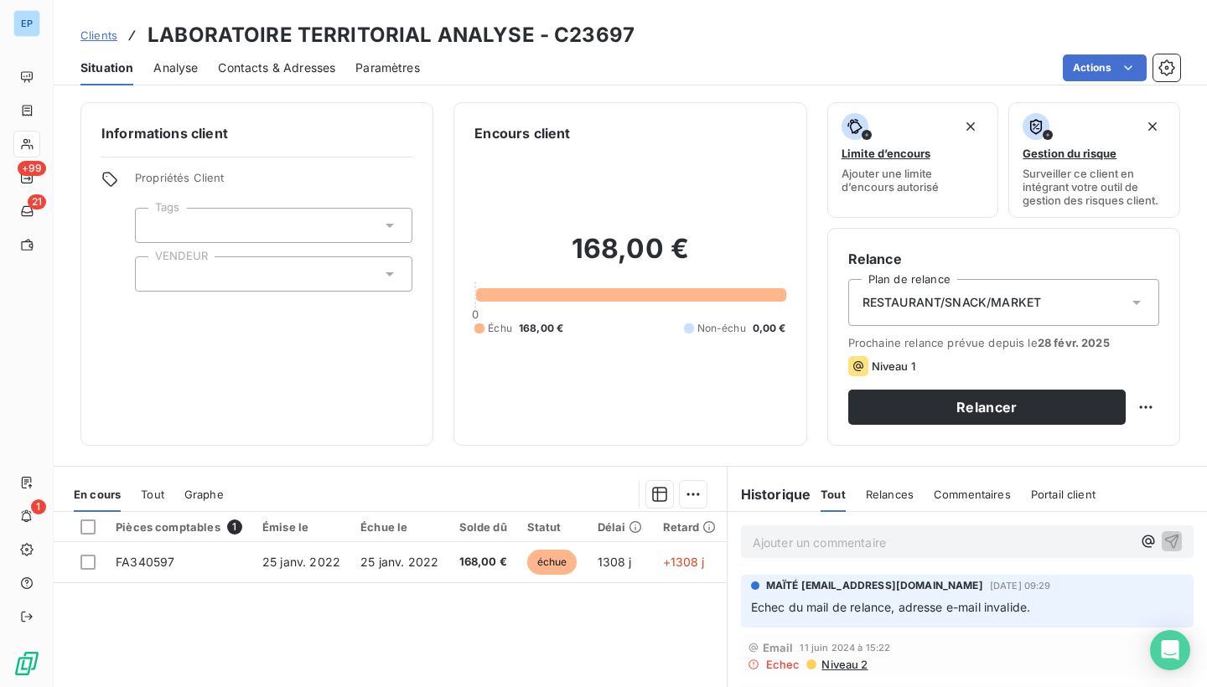
click at [268, 272] on div at bounding box center [274, 274] width 278 height 35
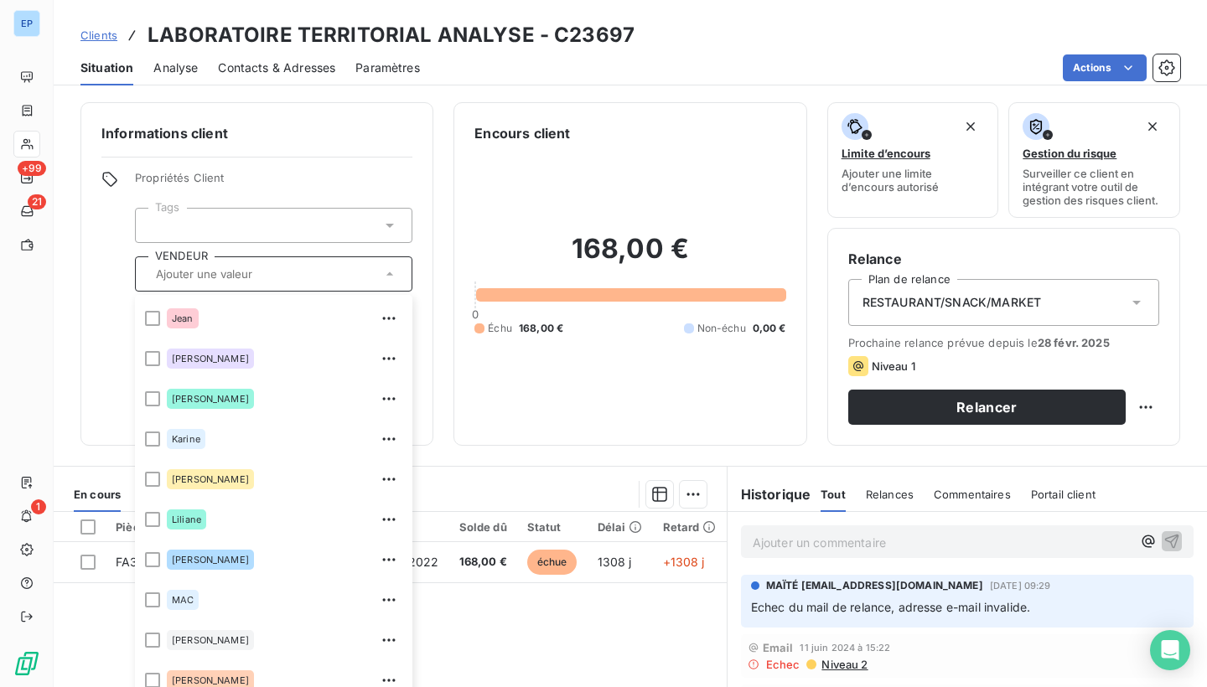
scroll to position [330, 0]
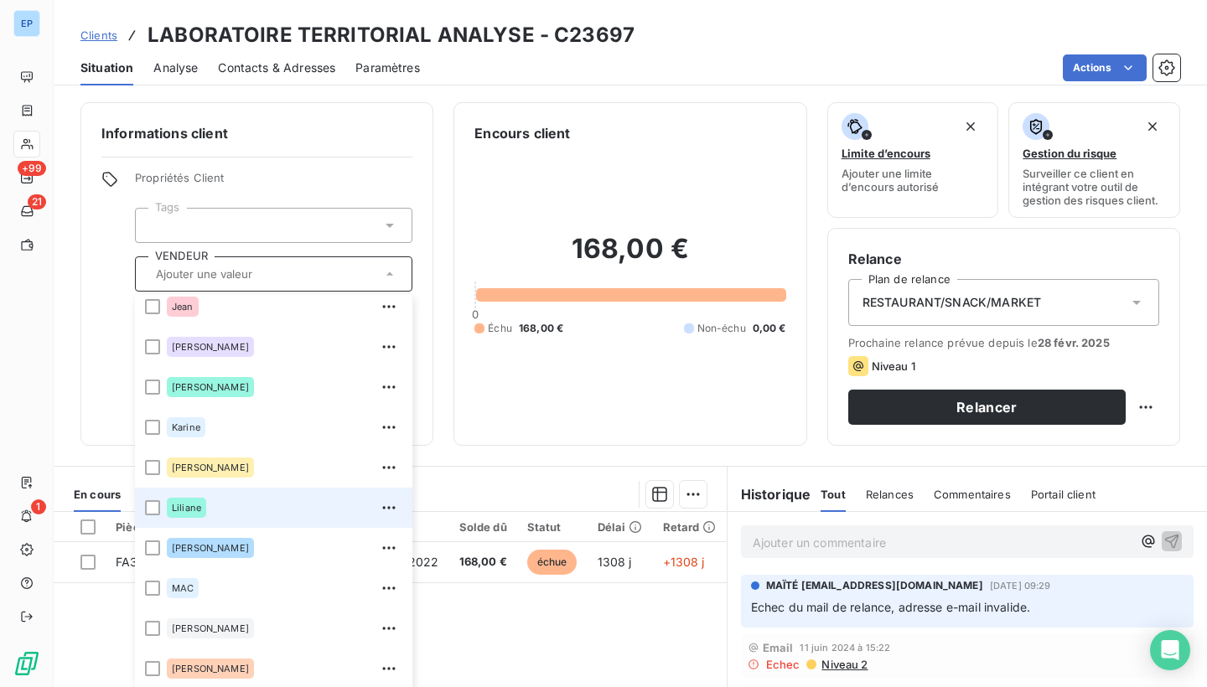
click at [188, 512] on span "Liliane" at bounding box center [186, 508] width 29 height 10
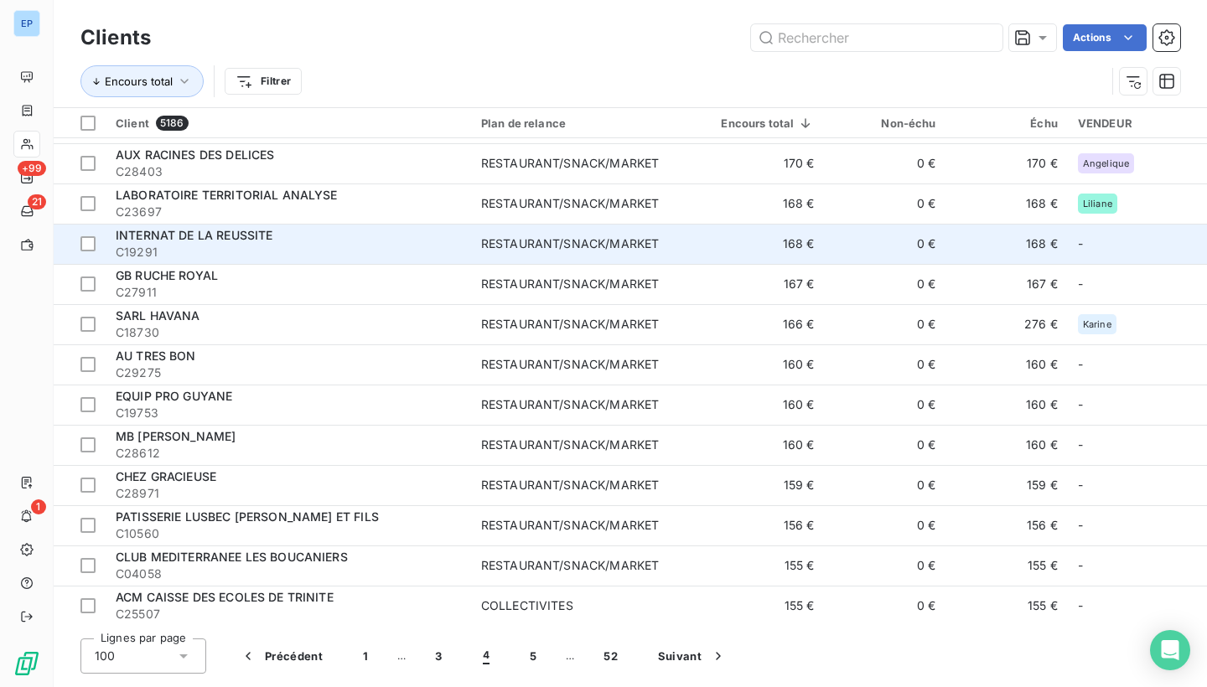
click at [537, 241] on div "RESTAURANT/SNACK/MARKET" at bounding box center [570, 244] width 178 height 17
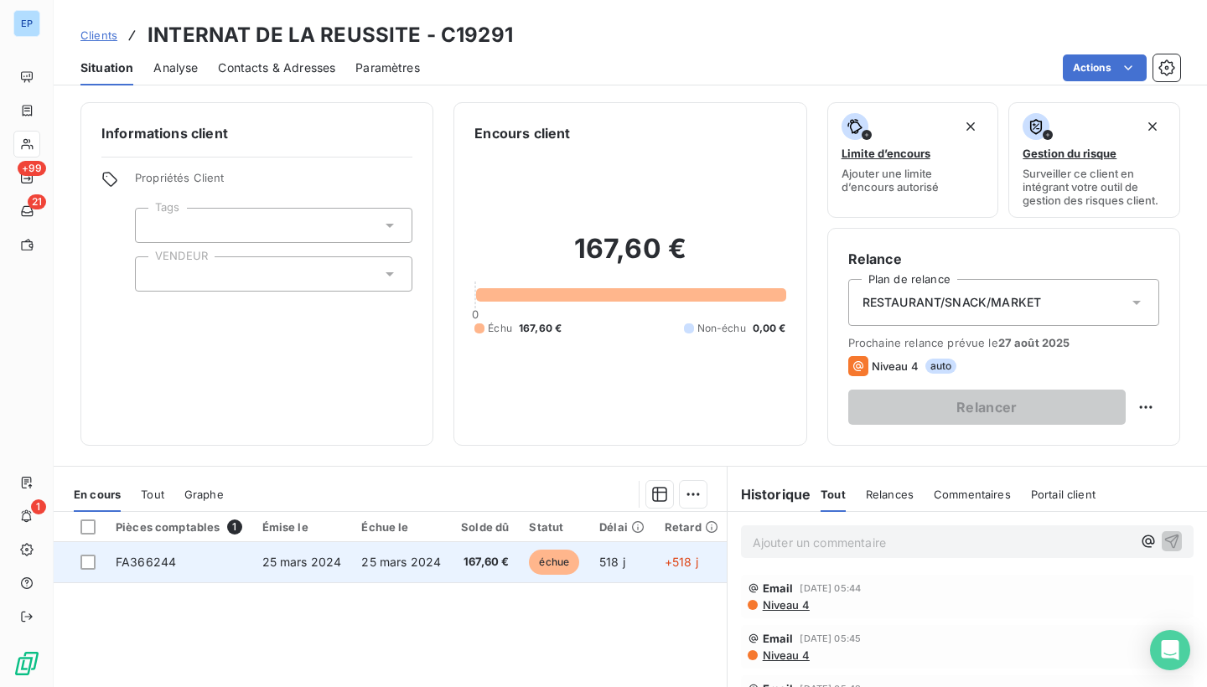
click at [166, 555] on span "FA366244" at bounding box center [146, 562] width 60 height 14
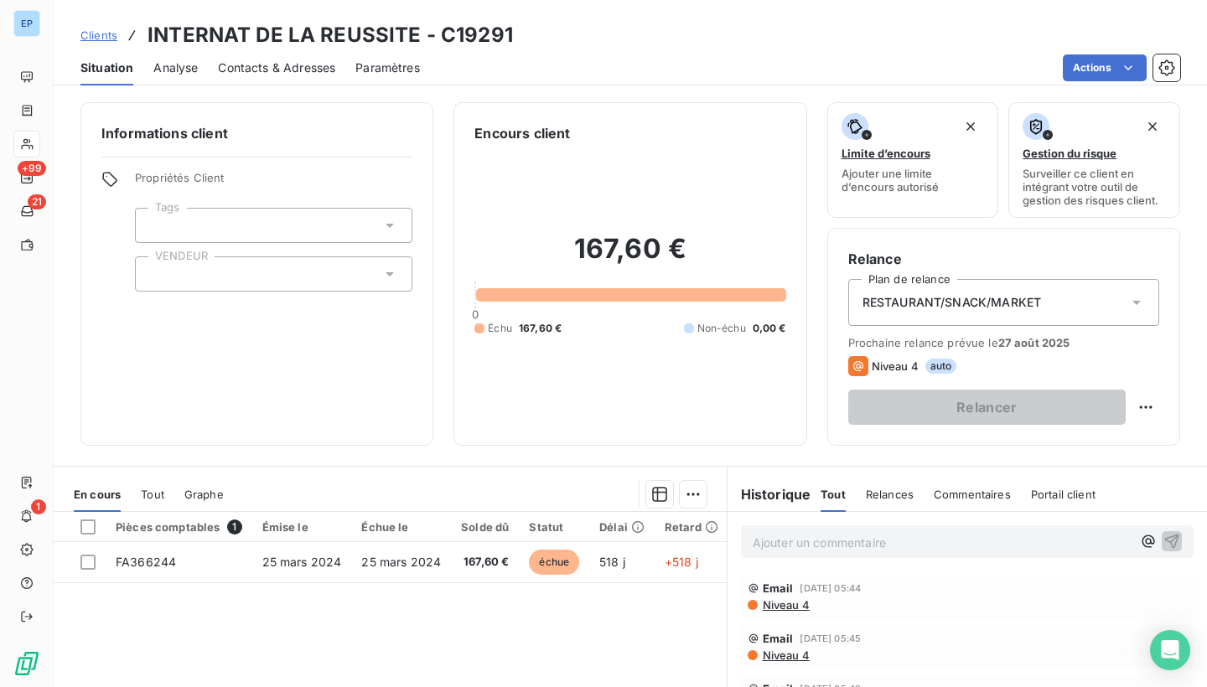
click at [153, 267] on input "text" at bounding box center [155, 274] width 13 height 15
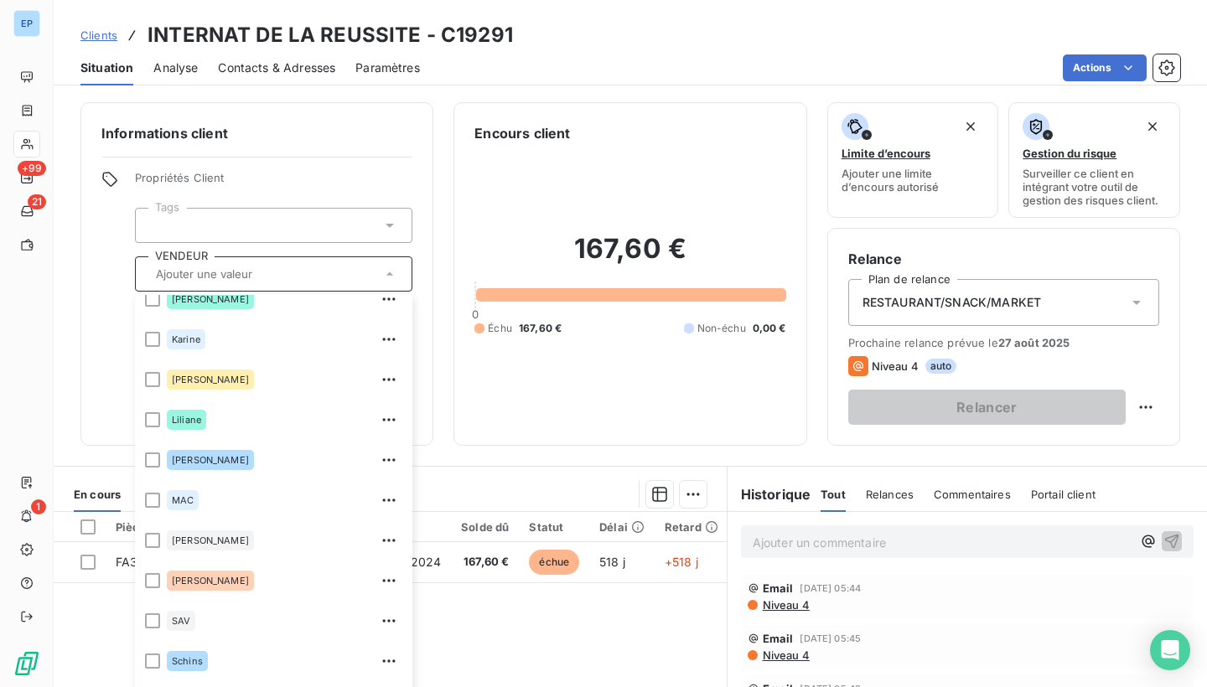
scroll to position [402, 0]
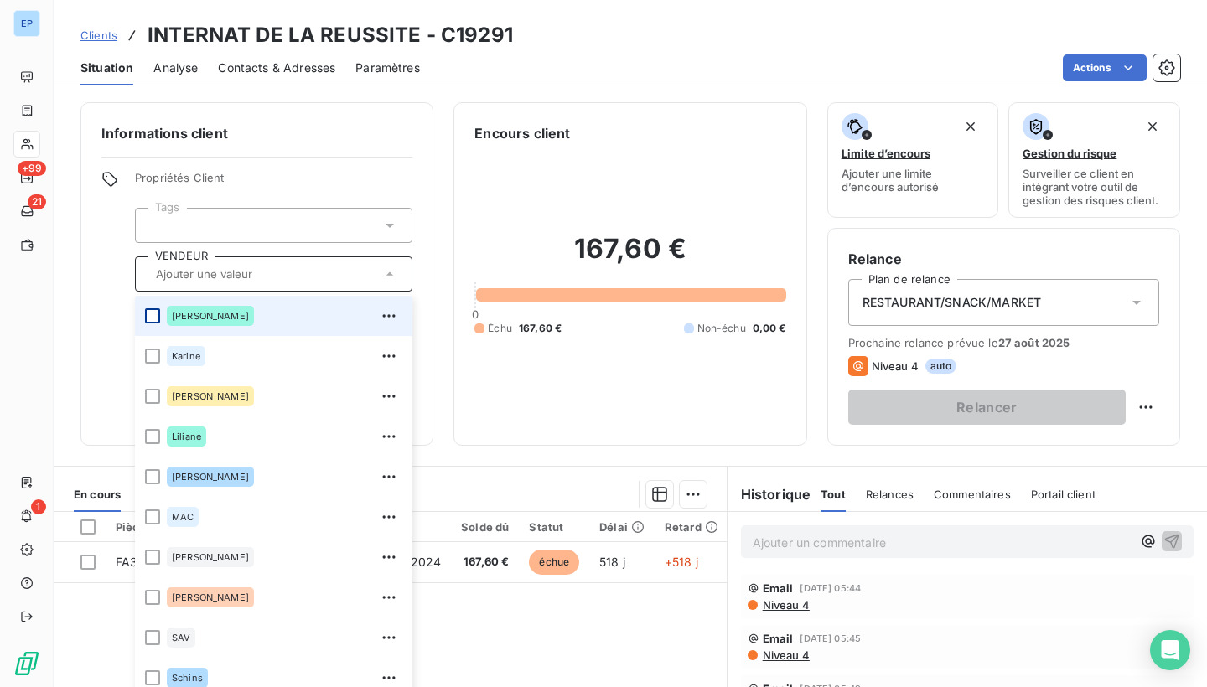
click at [154, 319] on div at bounding box center [152, 316] width 15 height 15
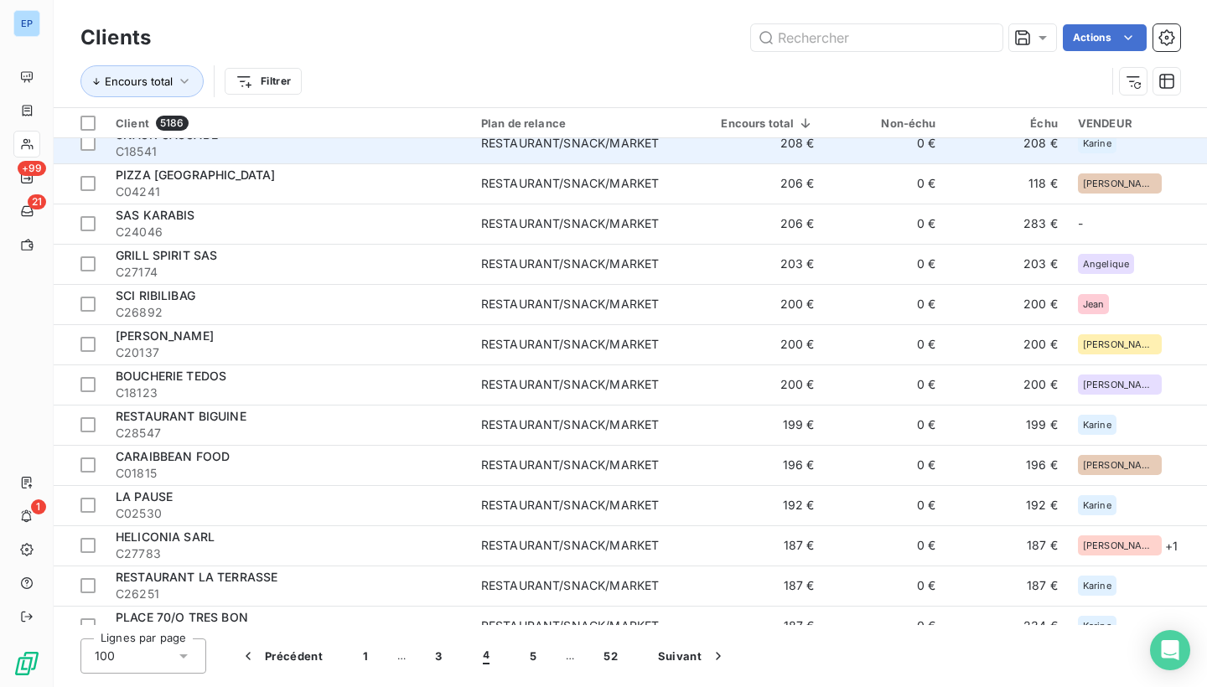
scroll to position [2350, 0]
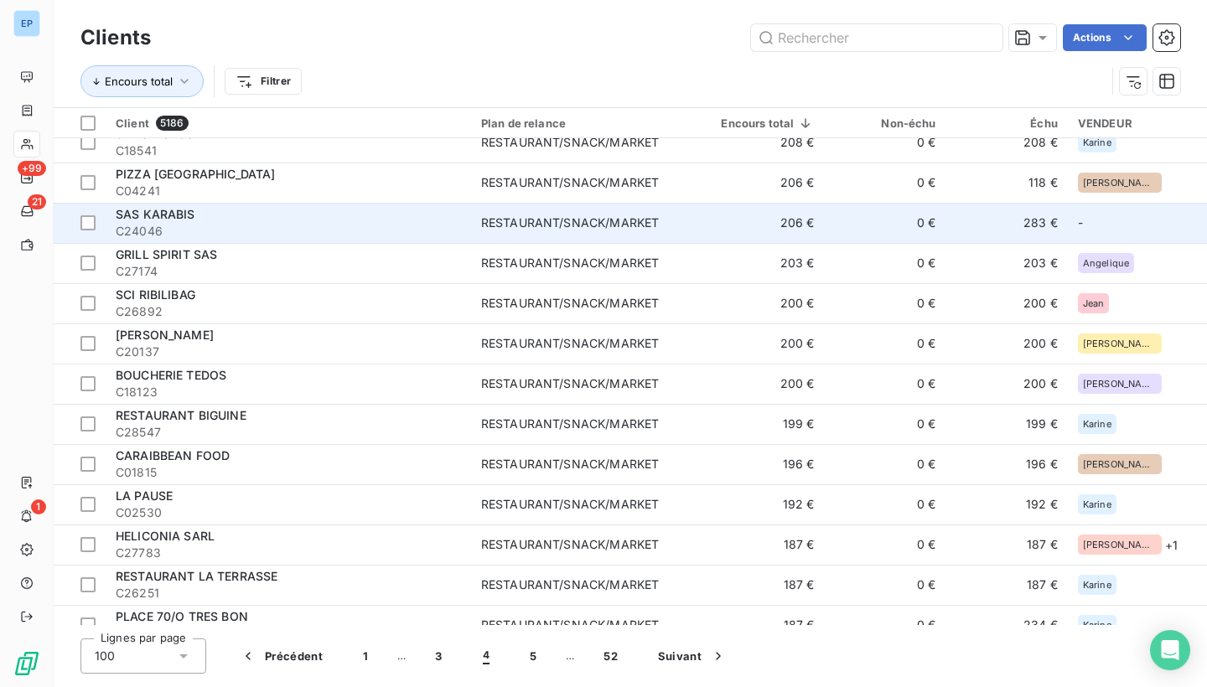
click at [490, 218] on td "RESTAURANT/SNACK/MARKET" at bounding box center [583, 223] width 225 height 40
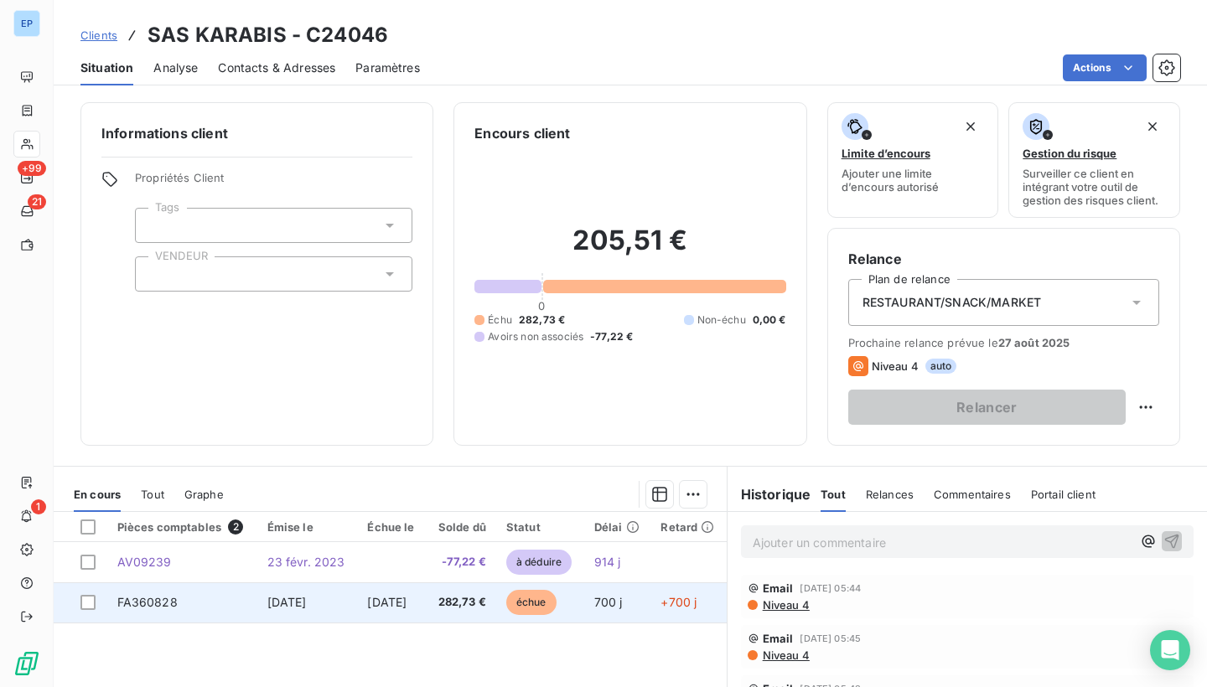
click at [132, 610] on td "FA360828" at bounding box center [182, 603] width 150 height 40
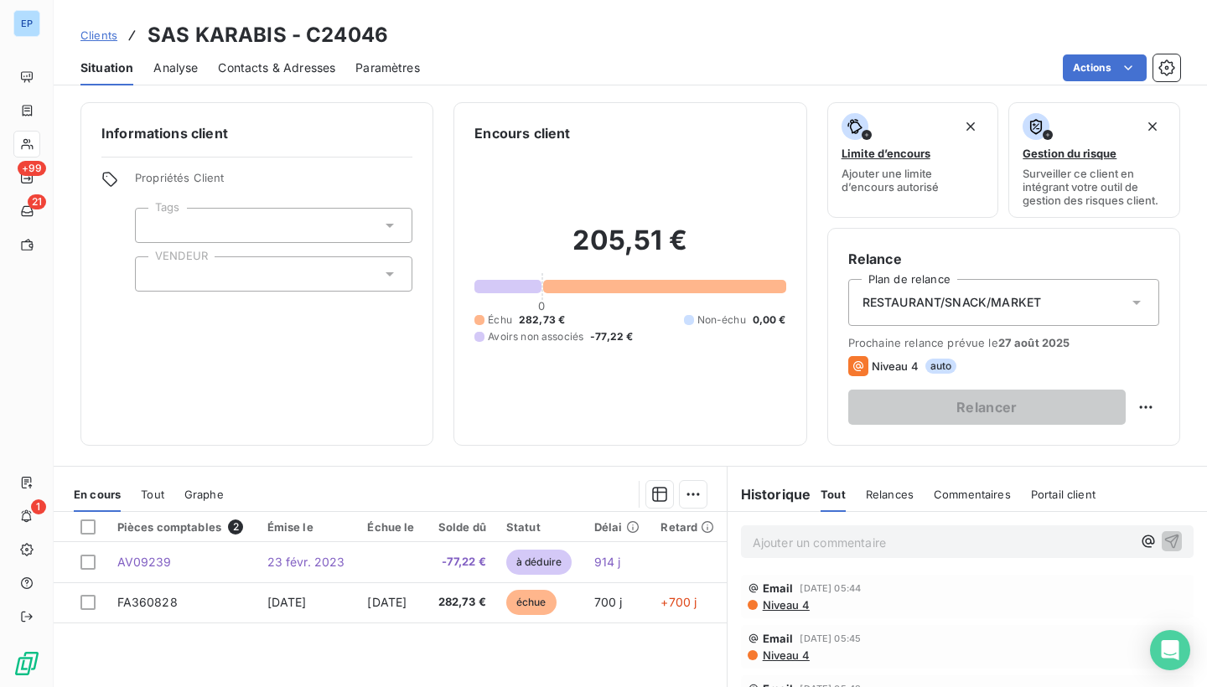
click at [229, 286] on div at bounding box center [274, 274] width 278 height 35
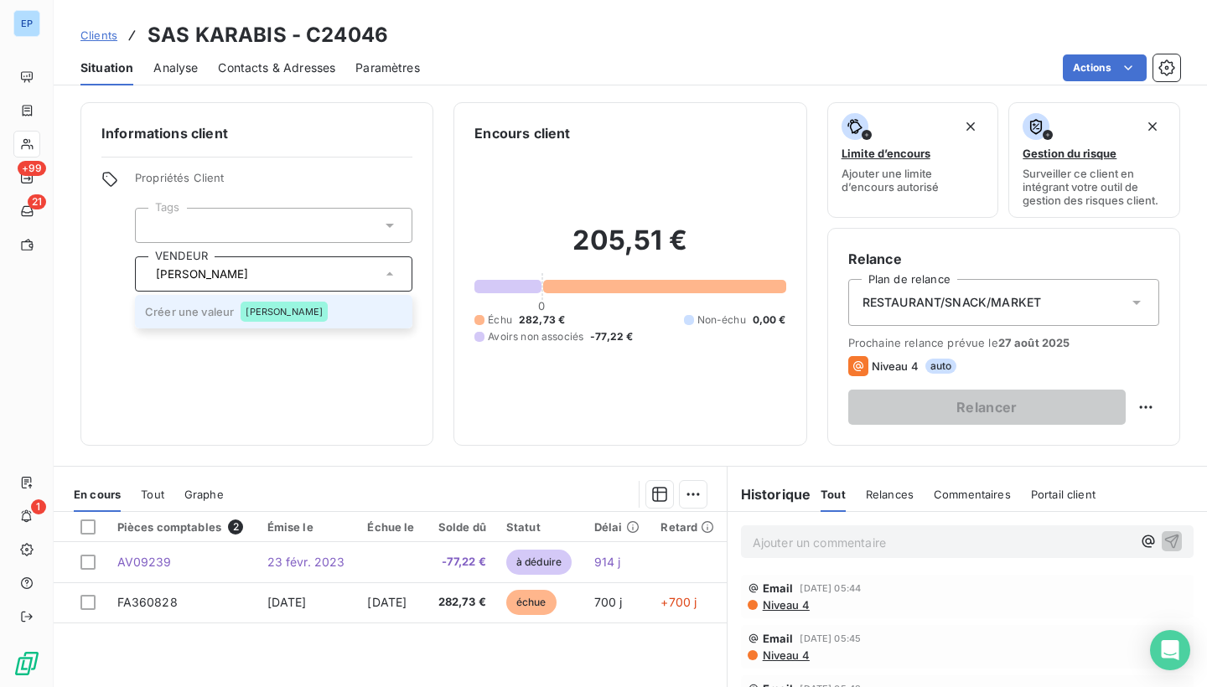
type input "[PERSON_NAME]"
click at [255, 309] on span "[PERSON_NAME]" at bounding box center [284, 312] width 77 height 10
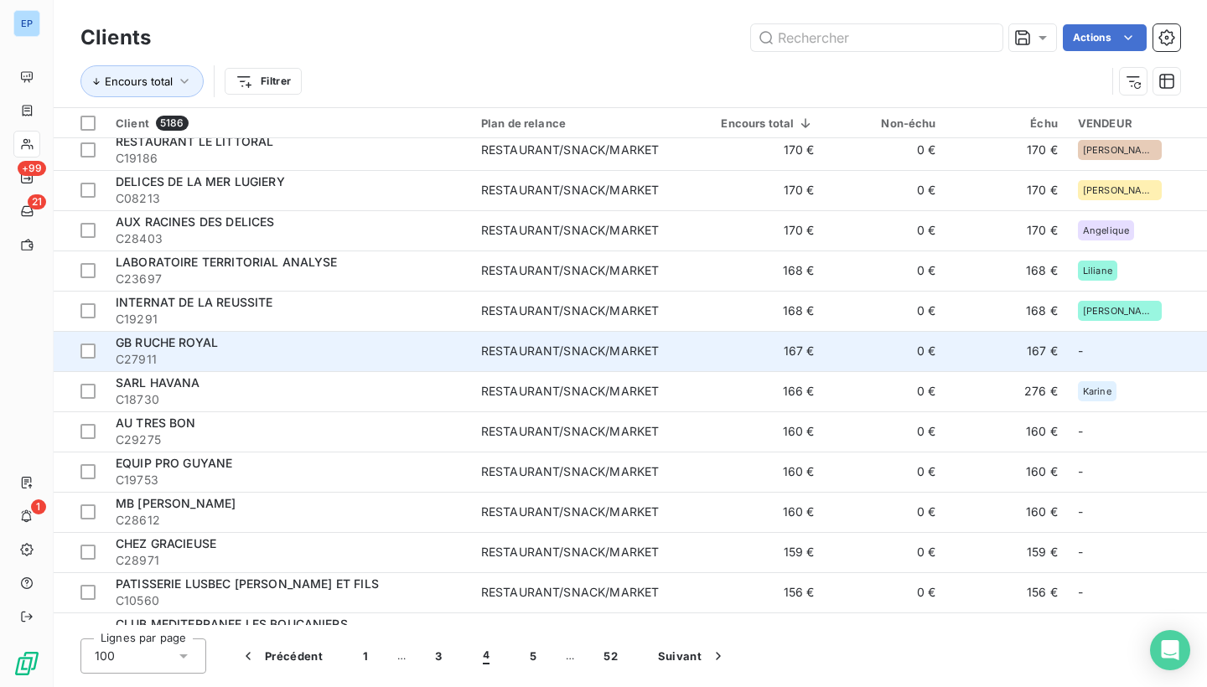
scroll to position [3462, 0]
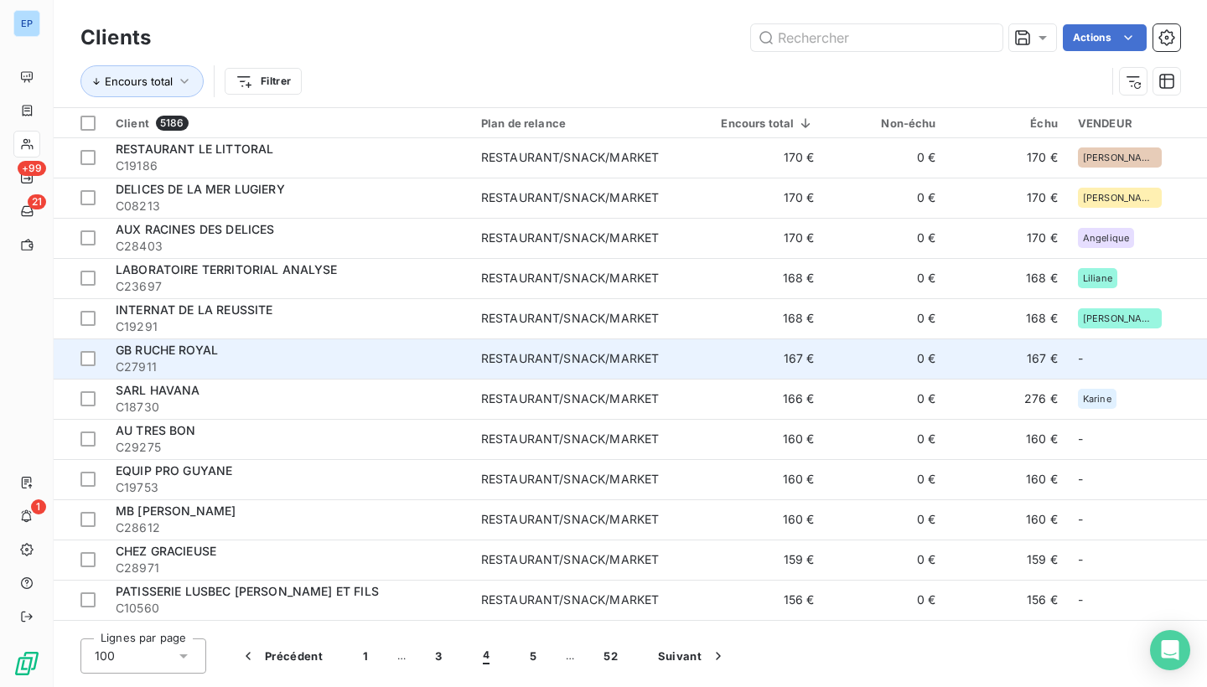
click at [381, 370] on span "C27911" at bounding box center [288, 367] width 345 height 17
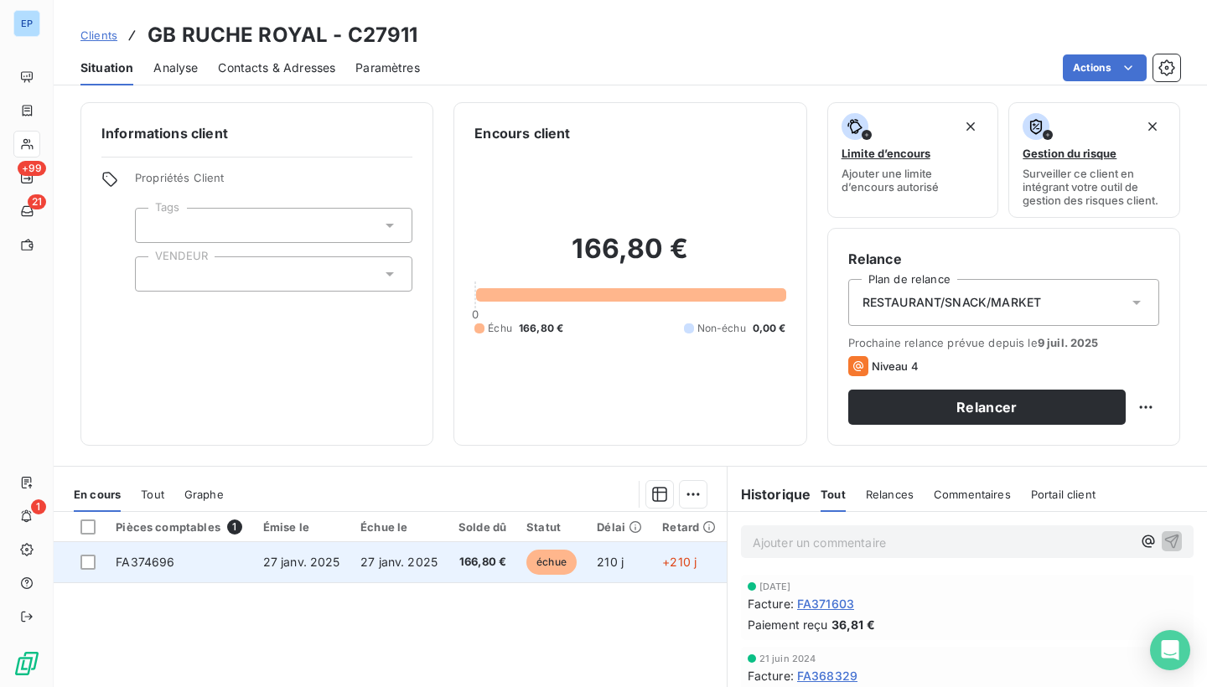
click at [109, 569] on td "FA374696" at bounding box center [179, 562] width 147 height 40
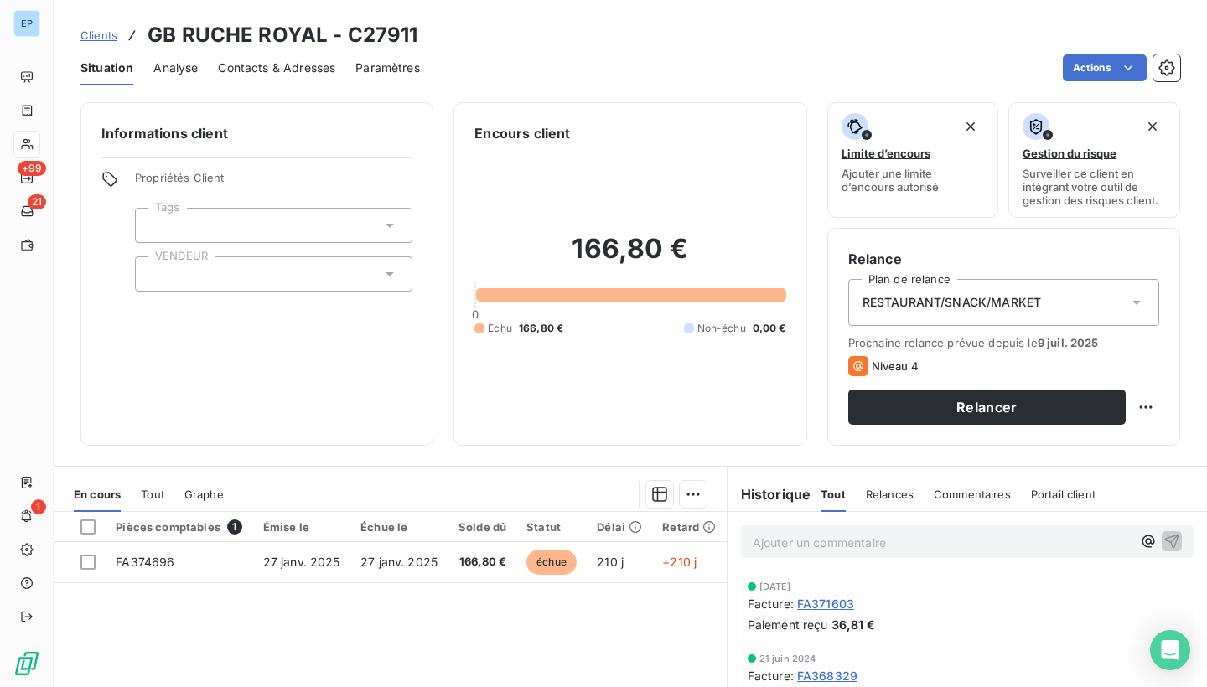
click at [174, 270] on div at bounding box center [274, 274] width 278 height 35
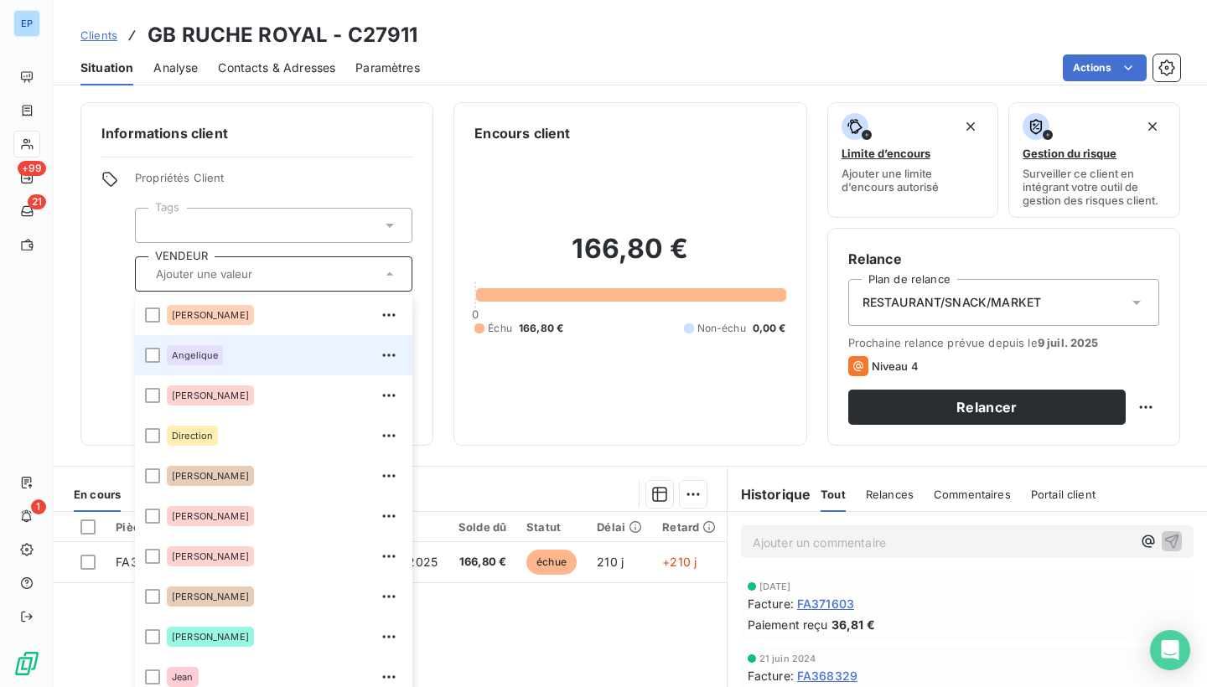
click at [172, 358] on span "Angelique" at bounding box center [195, 355] width 46 height 10
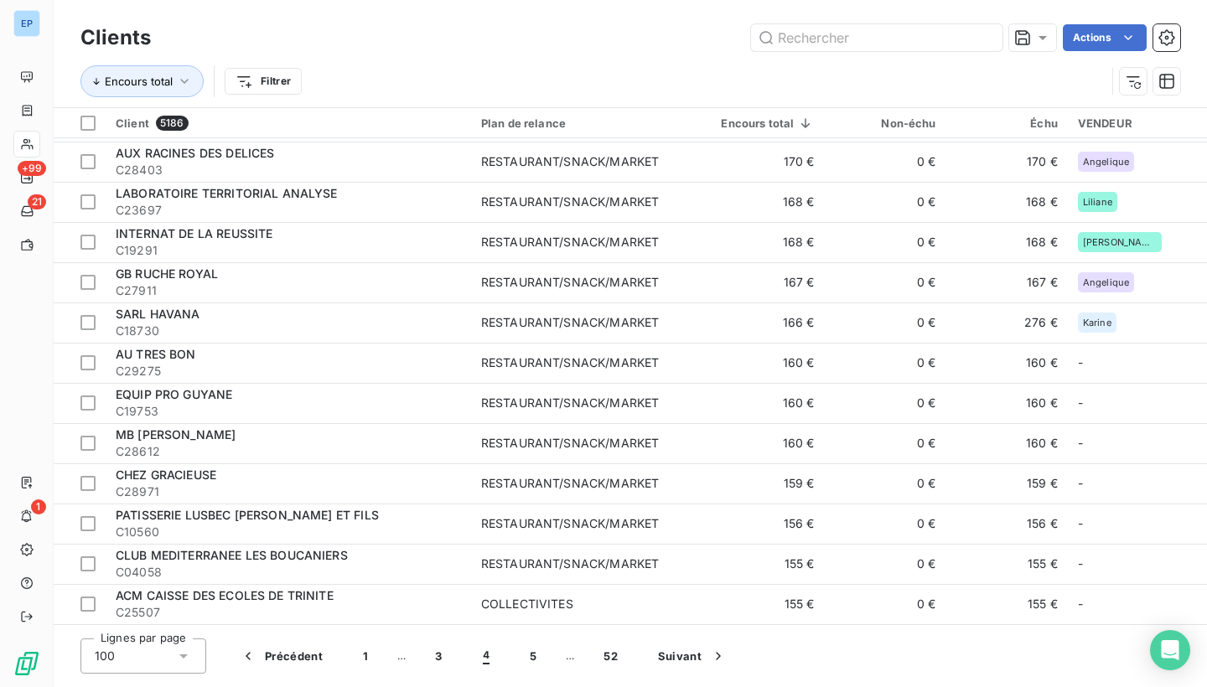
scroll to position [3536, 0]
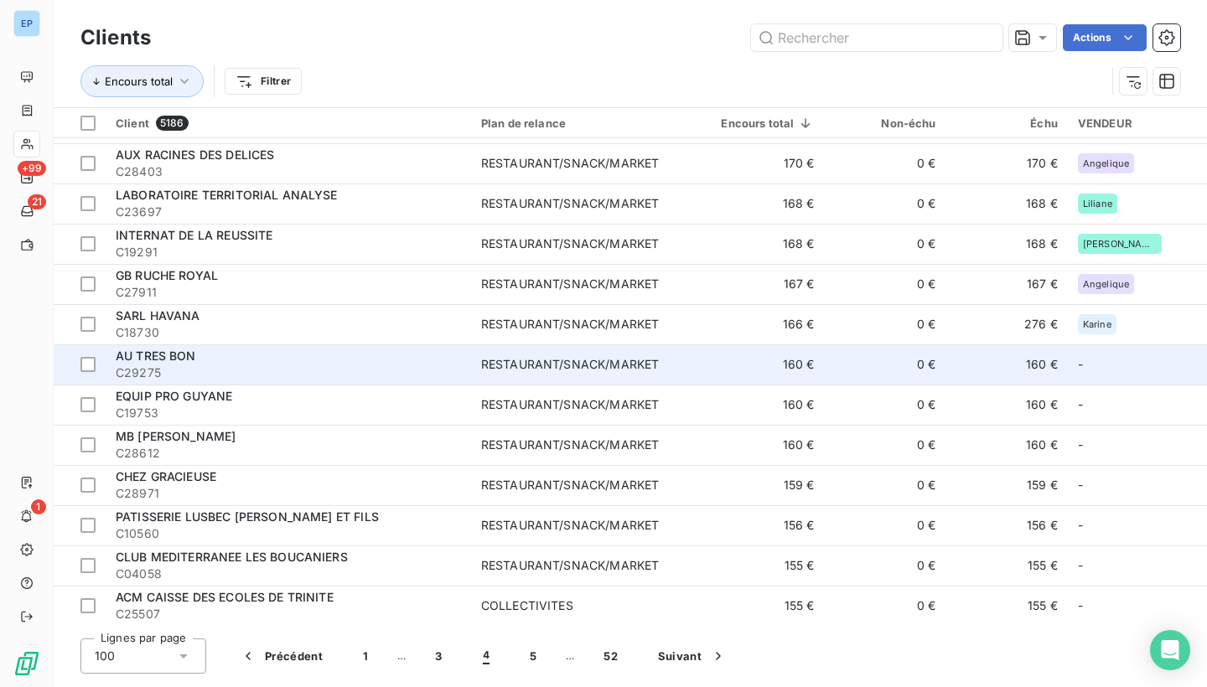
click at [572, 371] on div "RESTAURANT/SNACK/MARKET" at bounding box center [570, 364] width 178 height 17
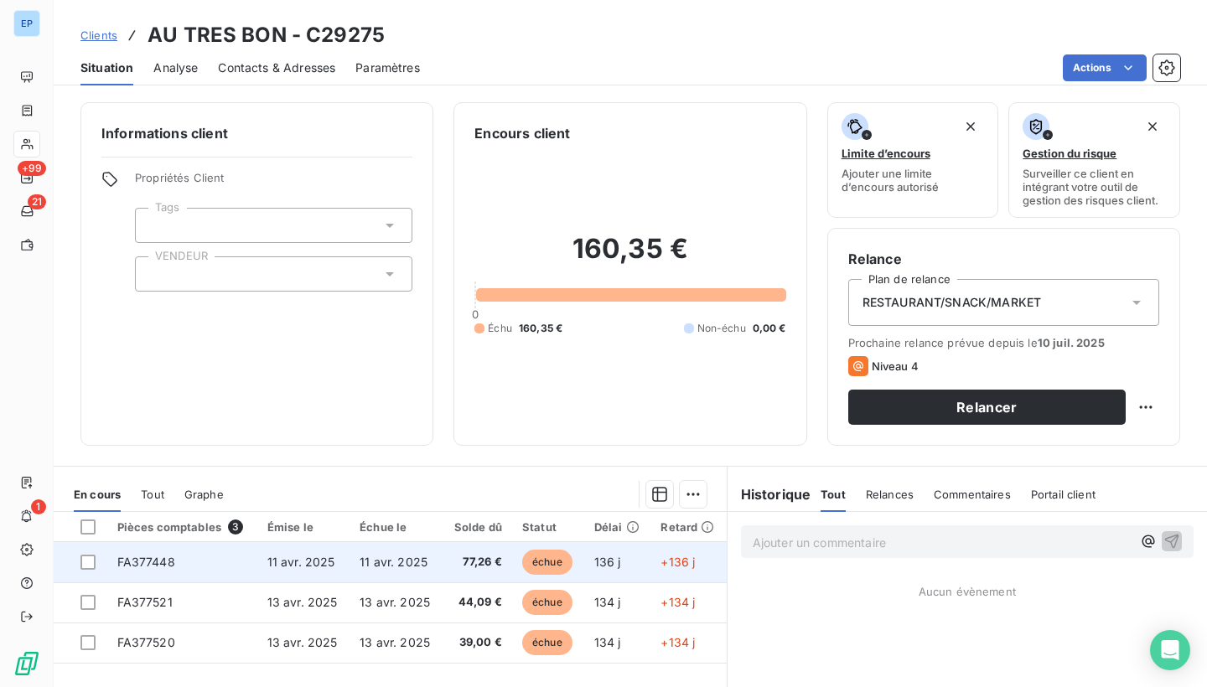
click at [195, 560] on td "FA377448" at bounding box center [182, 562] width 150 height 40
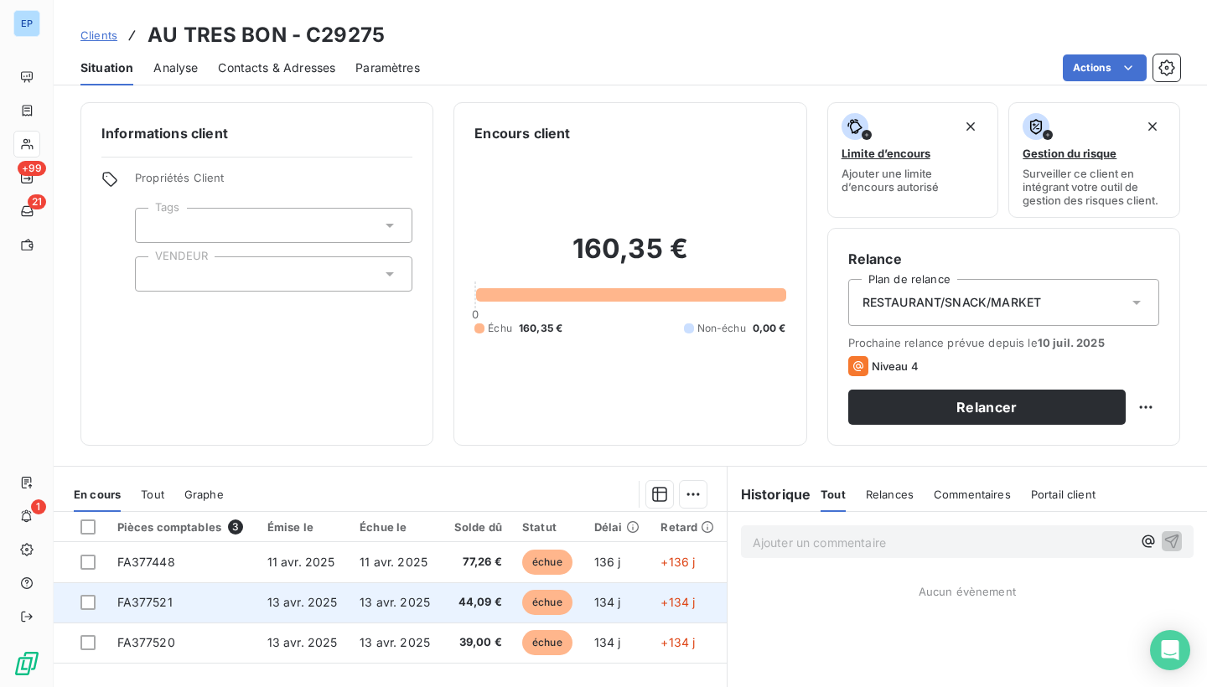
click at [132, 604] on span "FA377521" at bounding box center [144, 602] width 55 height 14
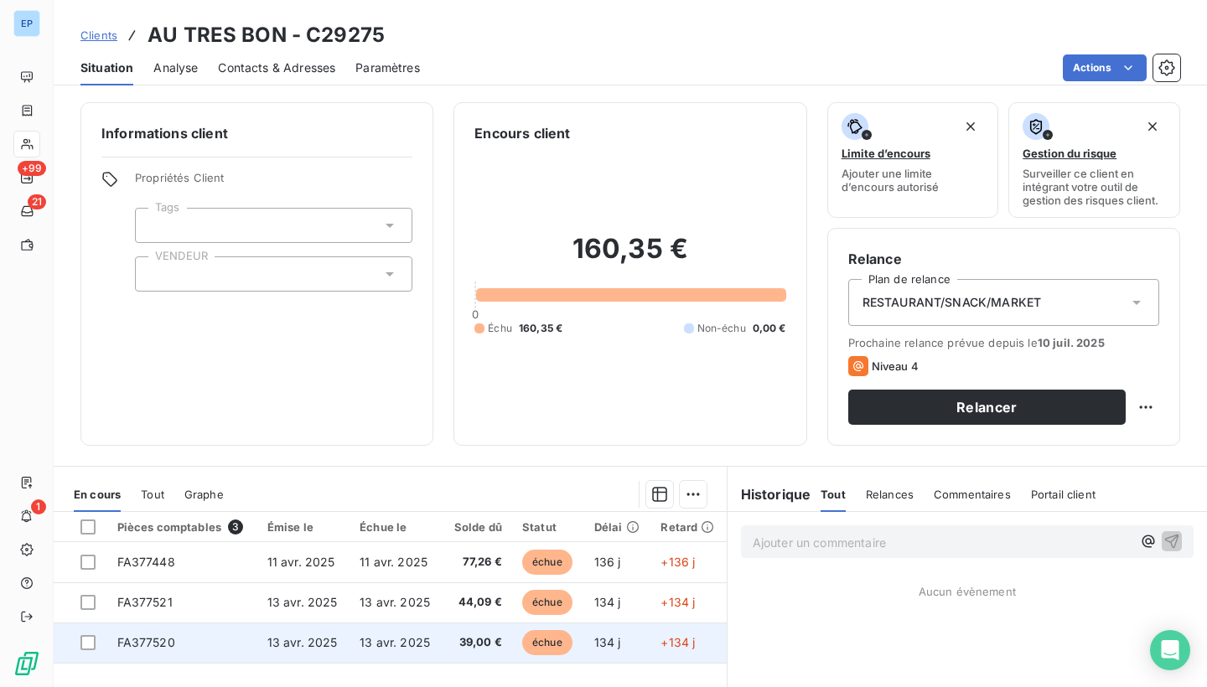
click at [129, 656] on td "FA377520" at bounding box center [182, 643] width 150 height 40
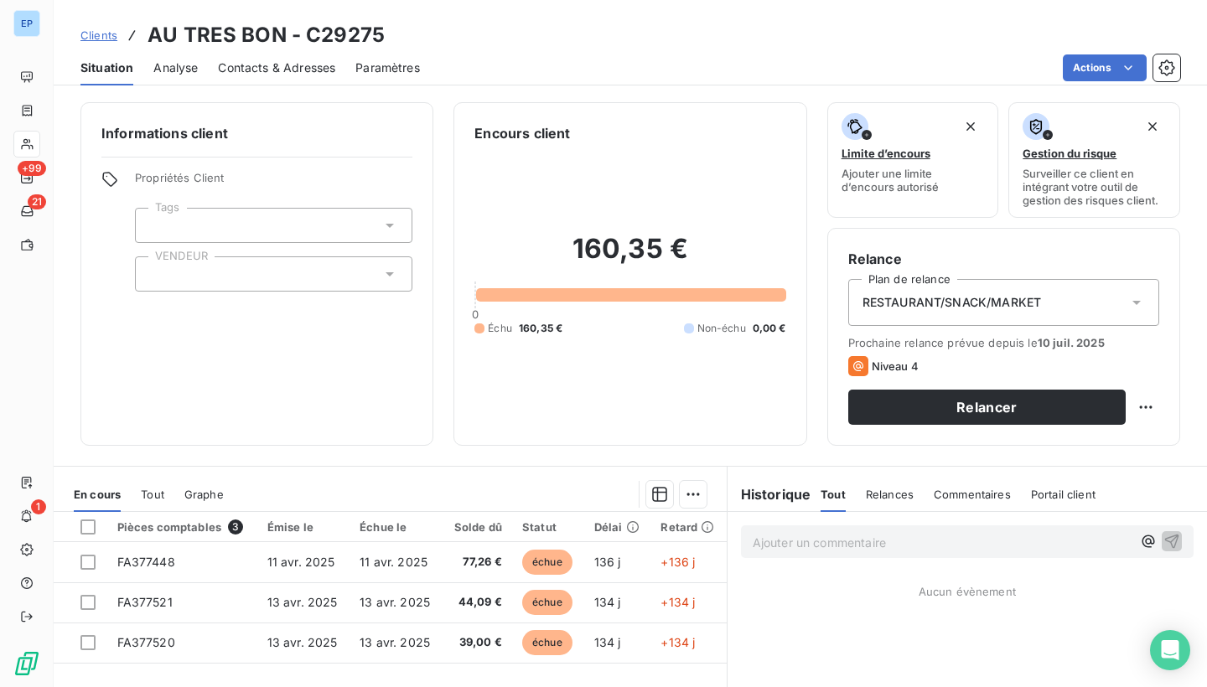
click at [163, 290] on div at bounding box center [274, 274] width 278 height 35
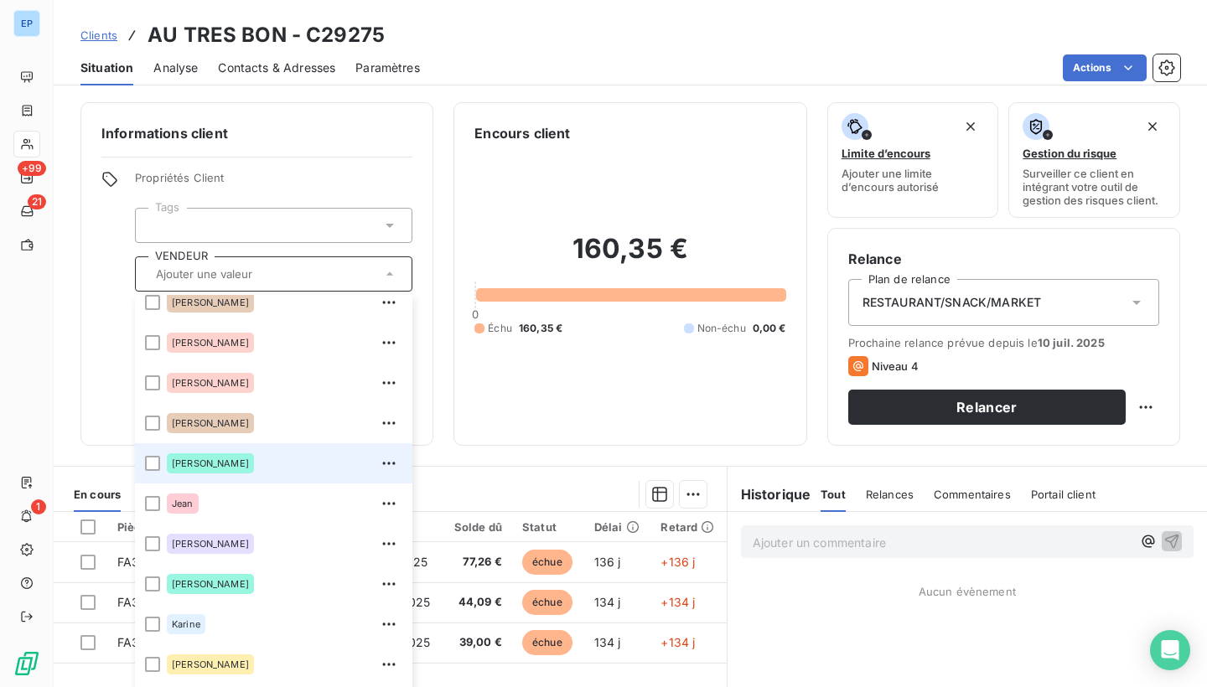
scroll to position [180, 0]
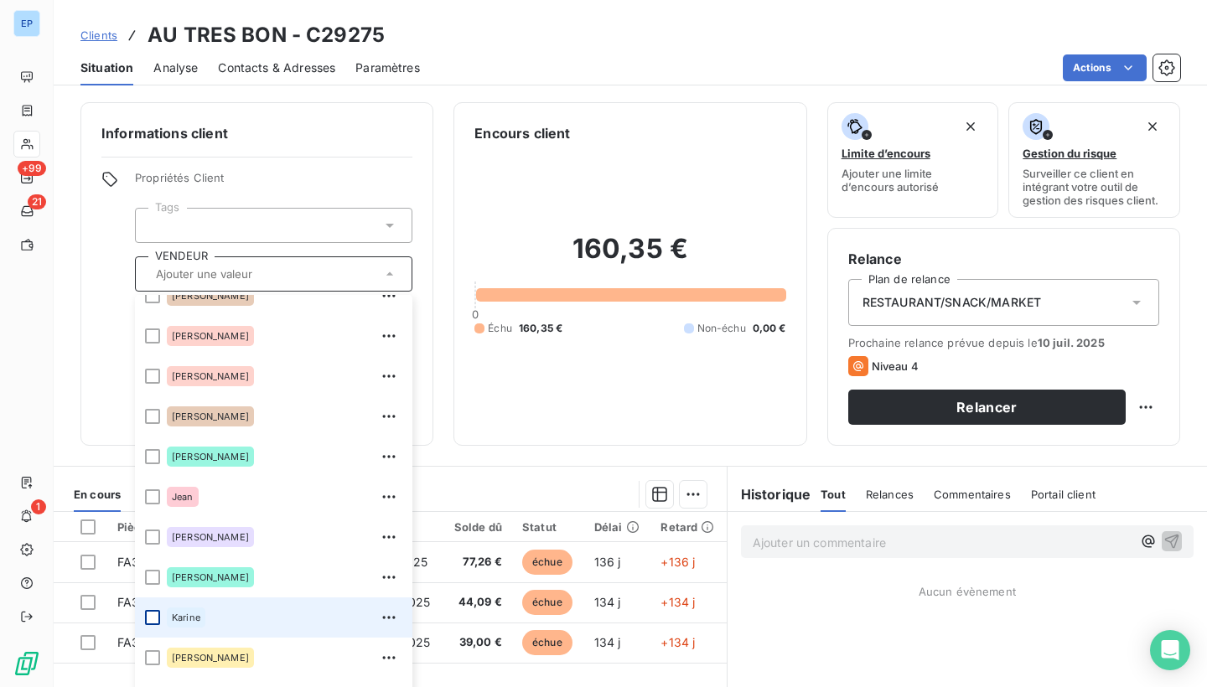
click at [152, 617] on div at bounding box center [152, 617] width 15 height 15
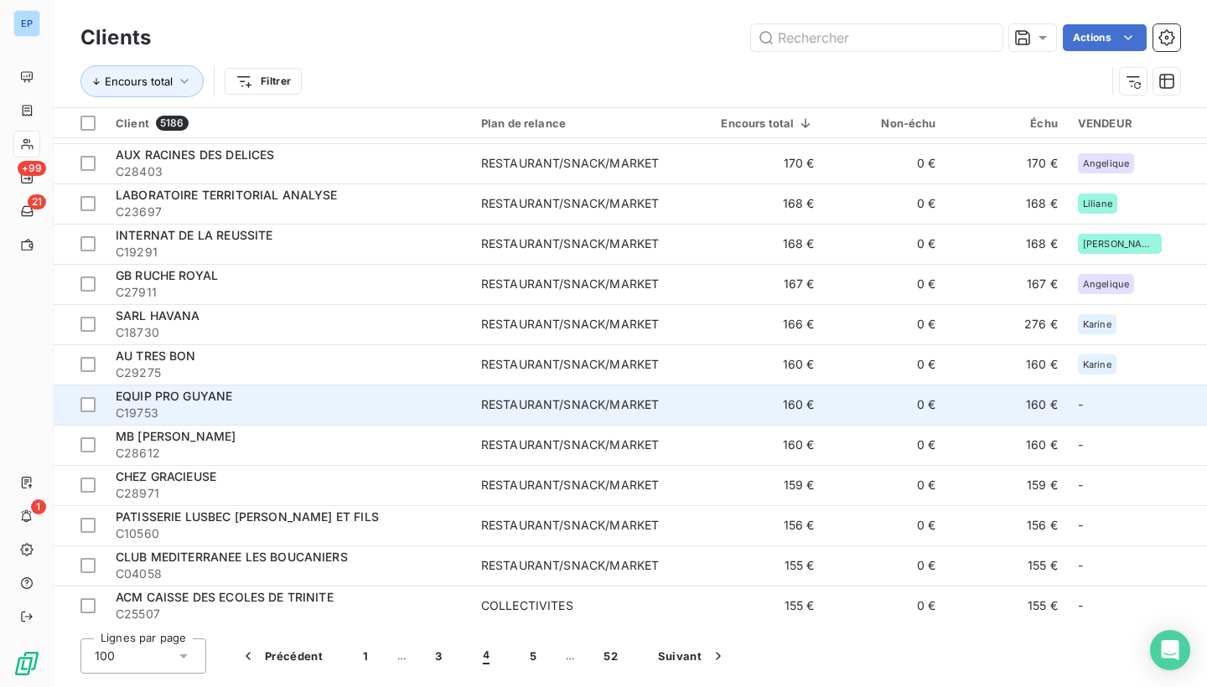
click at [525, 407] on div "RESTAURANT/SNACK/MARKET" at bounding box center [570, 405] width 178 height 17
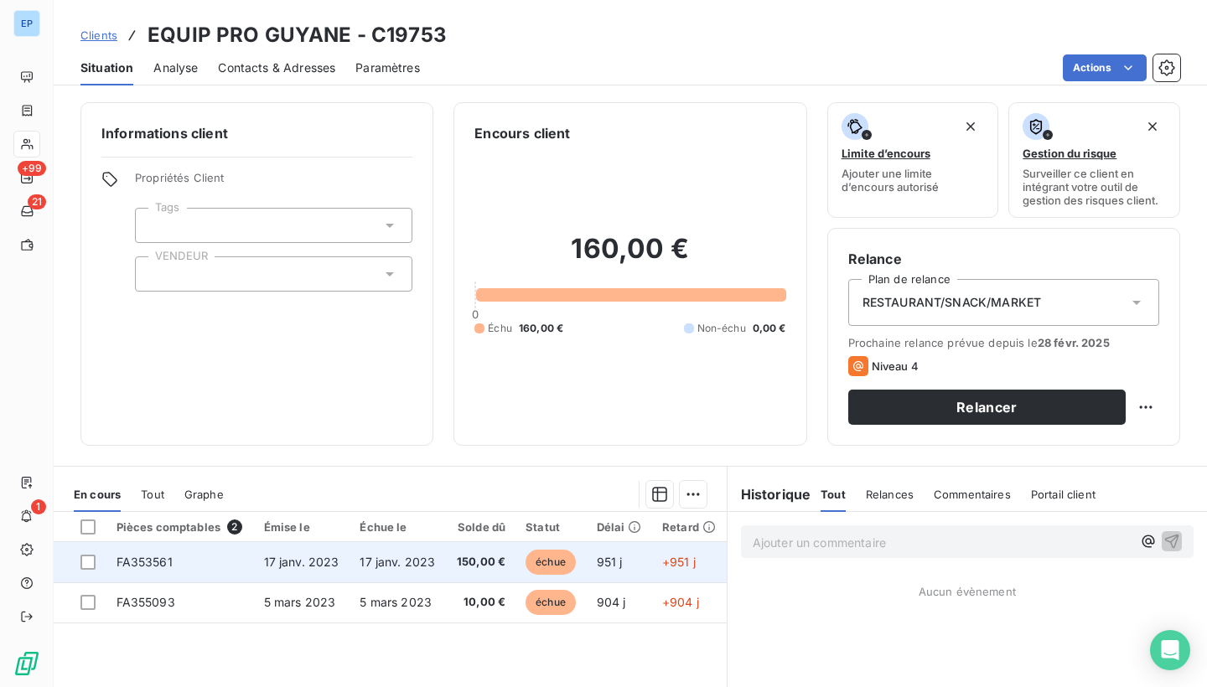
click at [191, 564] on td "FA353561" at bounding box center [180, 562] width 148 height 40
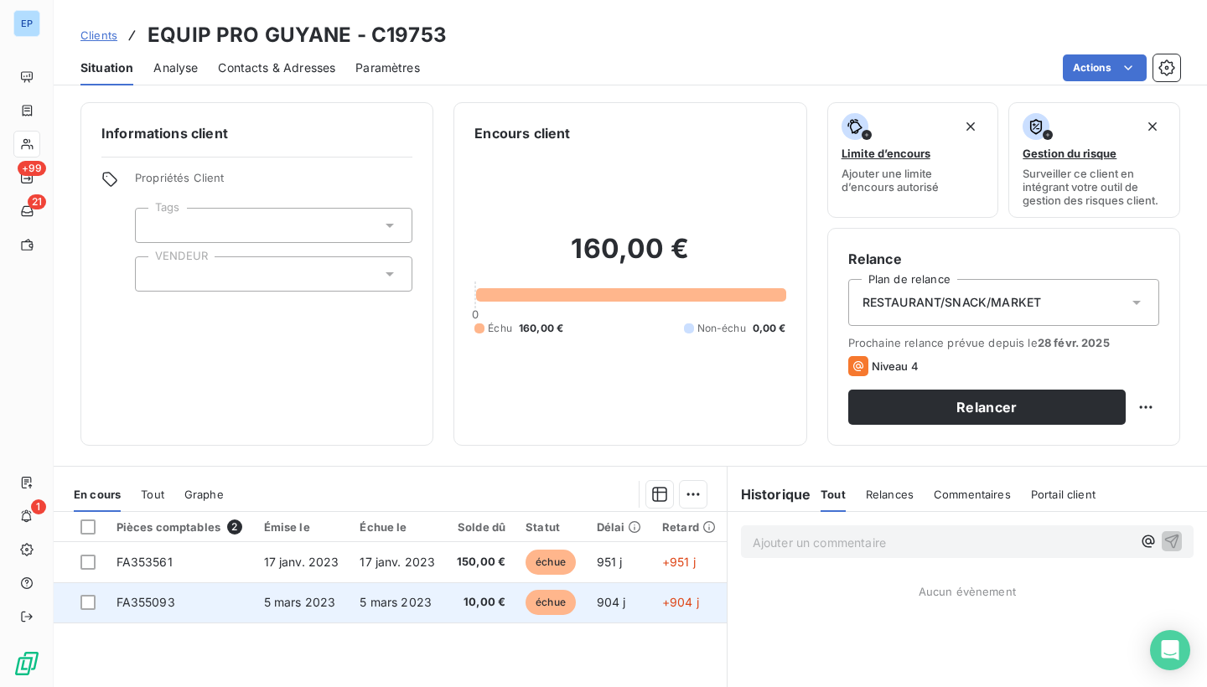
click at [179, 597] on td "FA355093" at bounding box center [180, 603] width 148 height 40
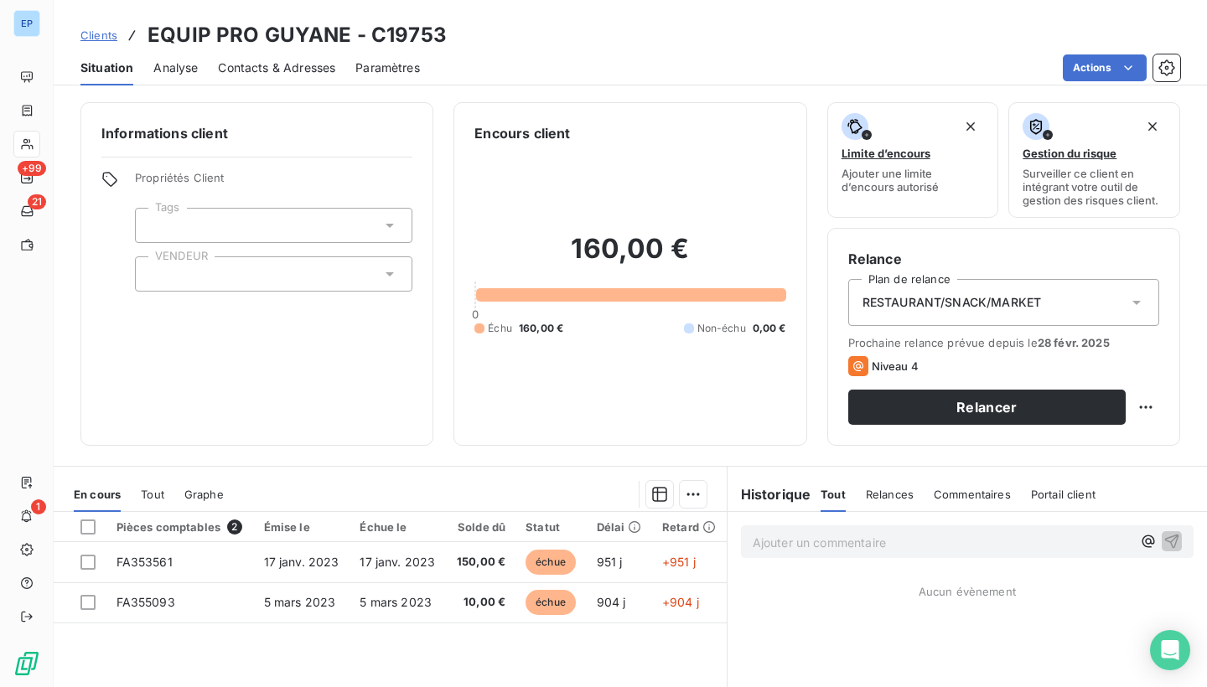
click at [166, 278] on div at bounding box center [274, 274] width 278 height 35
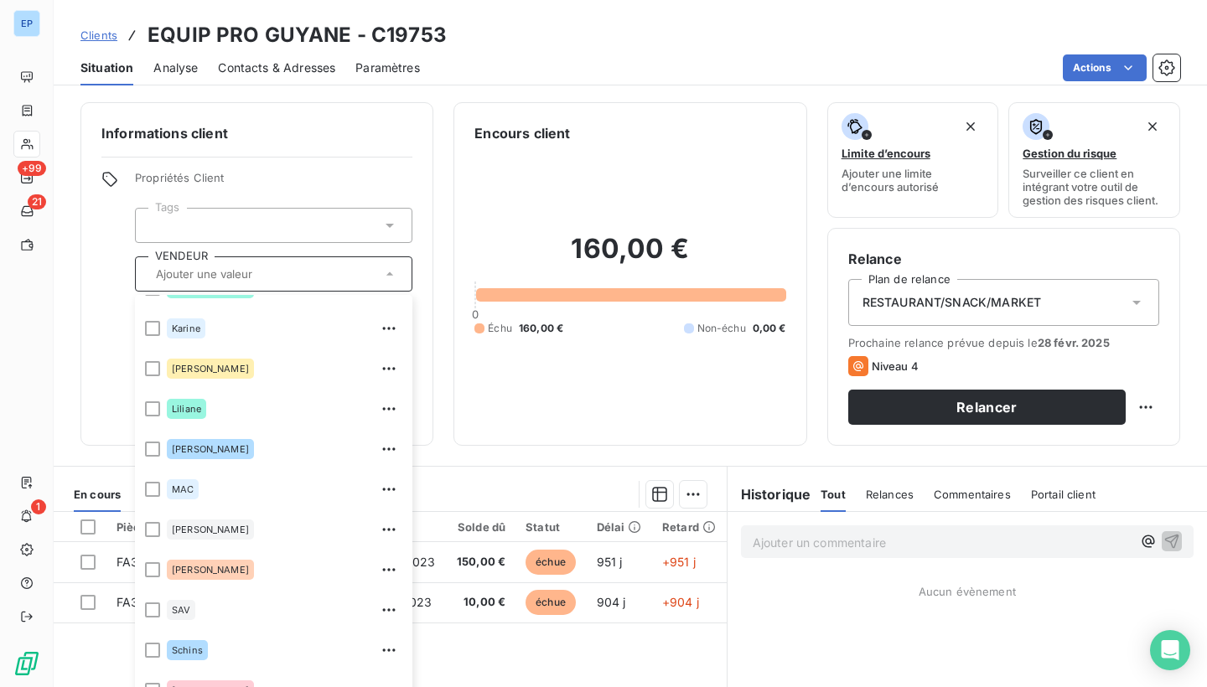
scroll to position [470, 0]
click at [220, 521] on div "[PERSON_NAME]" at bounding box center [285, 529] width 236 height 27
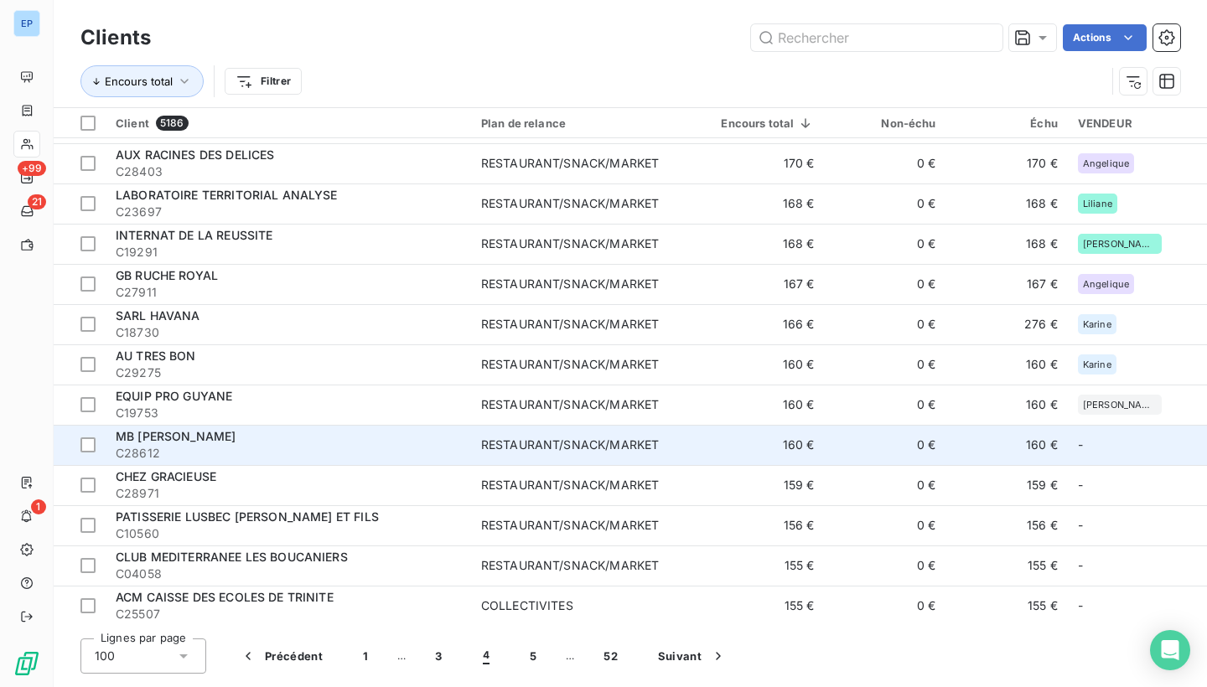
click at [385, 430] on div "MB [PERSON_NAME]" at bounding box center [288, 436] width 345 height 17
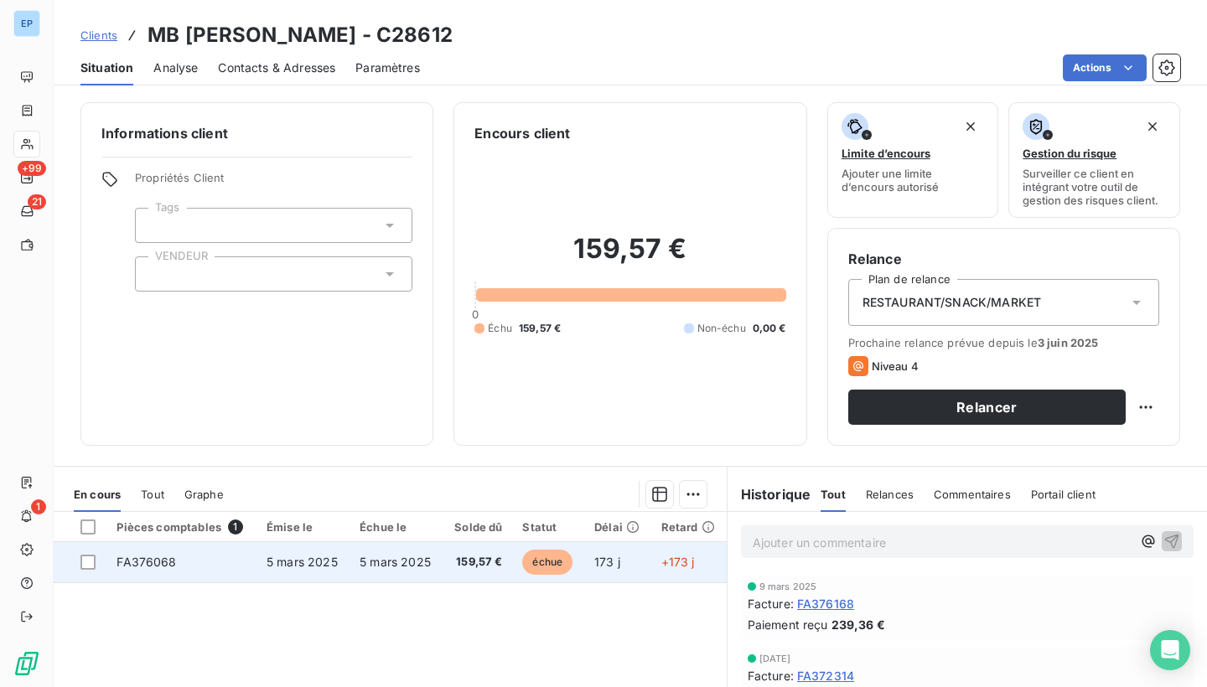
click at [163, 558] on span "FA376068" at bounding box center [147, 562] width 60 height 14
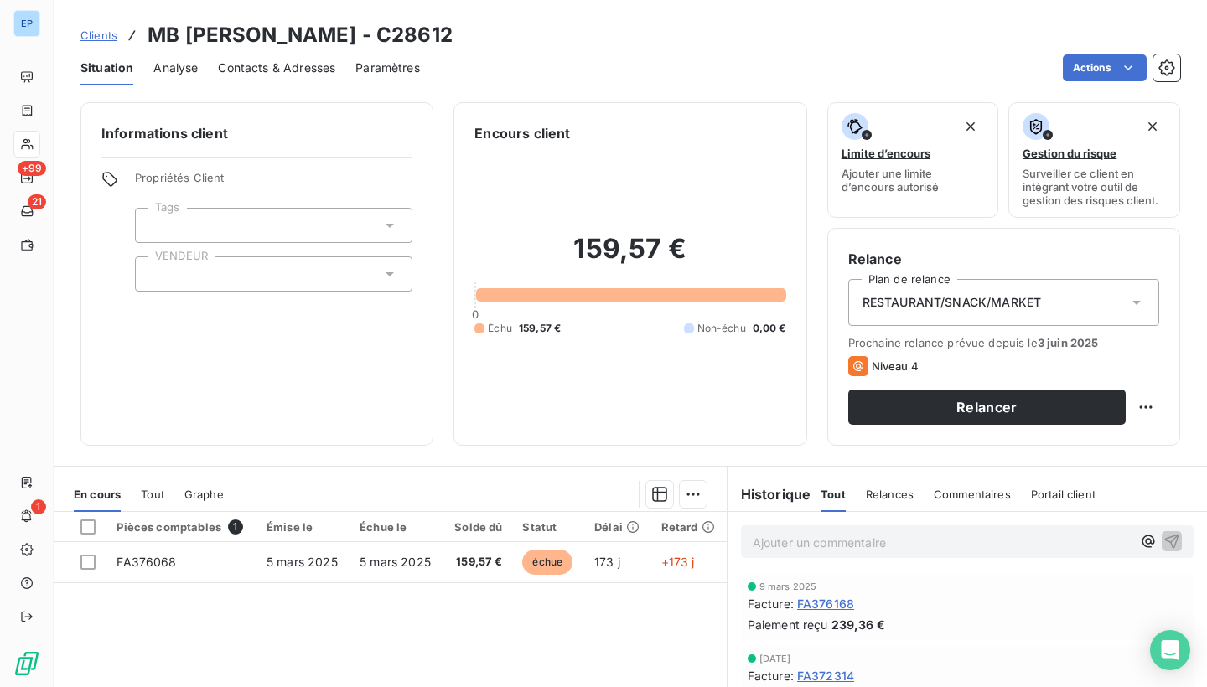
click at [222, 273] on div at bounding box center [274, 274] width 278 height 35
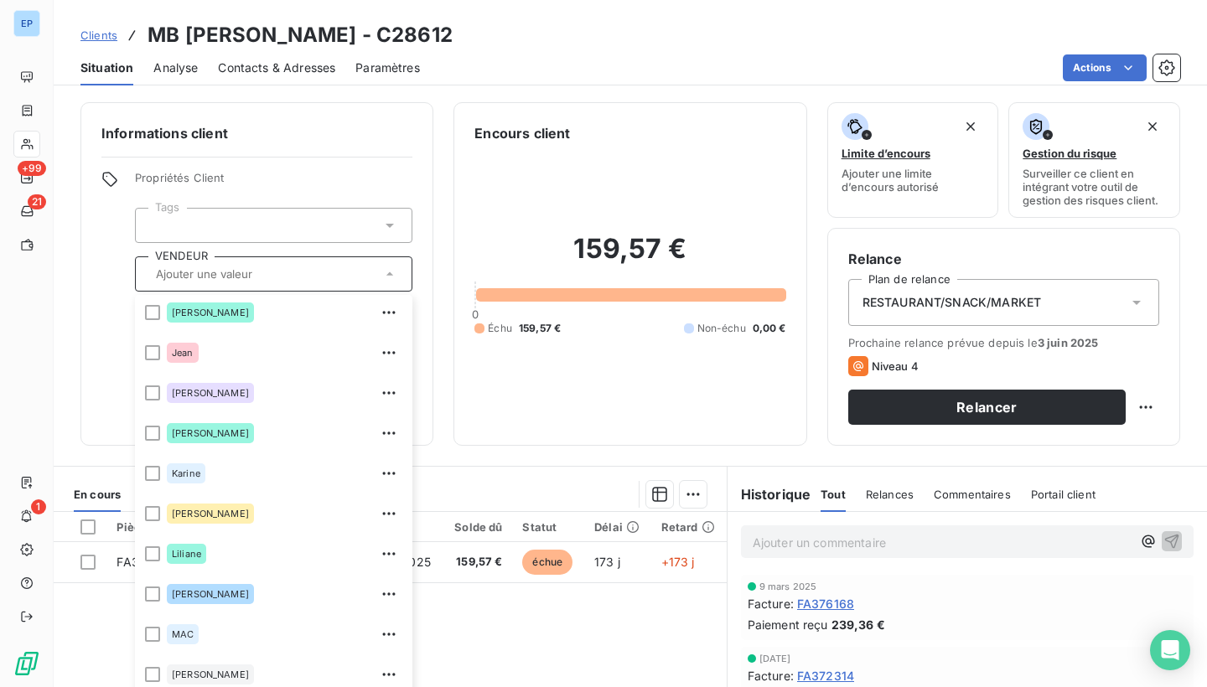
scroll to position [332, 0]
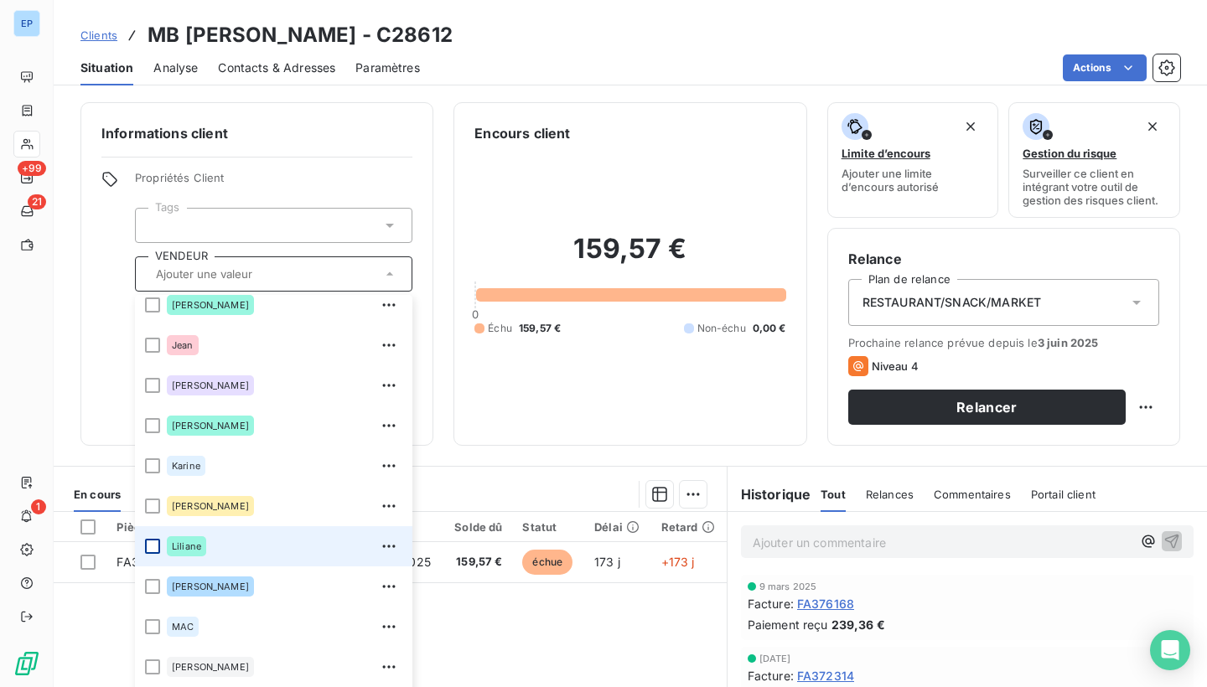
click at [153, 544] on div at bounding box center [152, 546] width 15 height 15
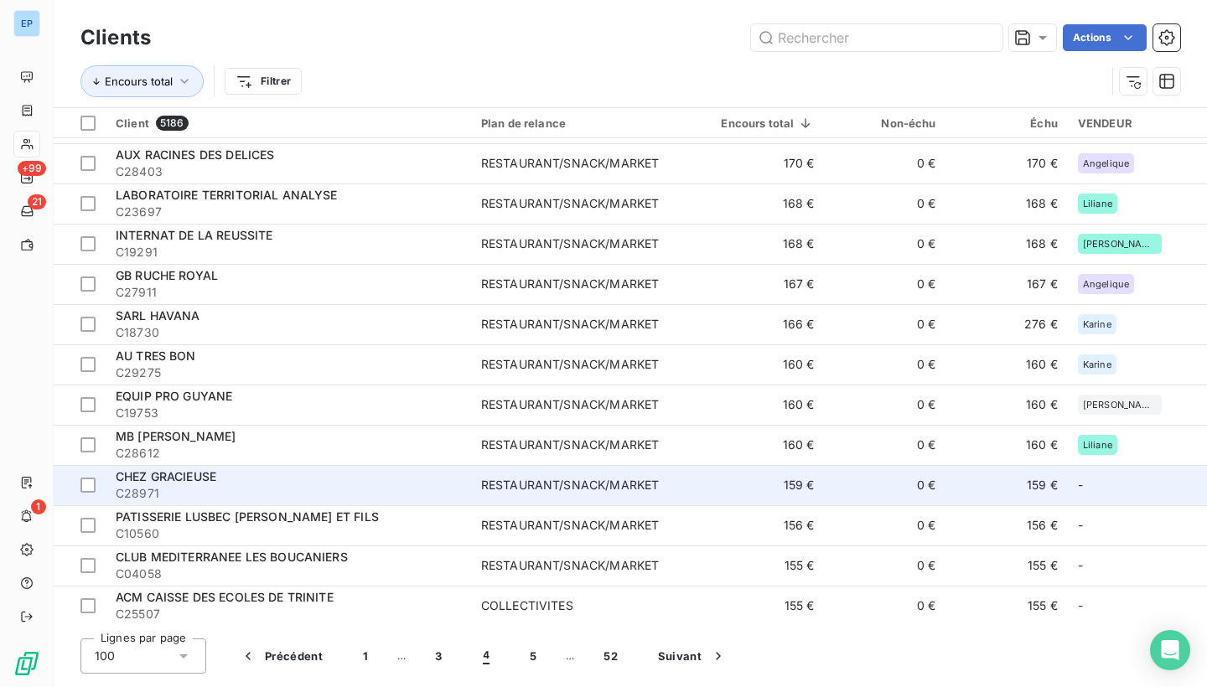
click at [237, 474] on div "CHEZ GRACIEUSE" at bounding box center [288, 477] width 345 height 17
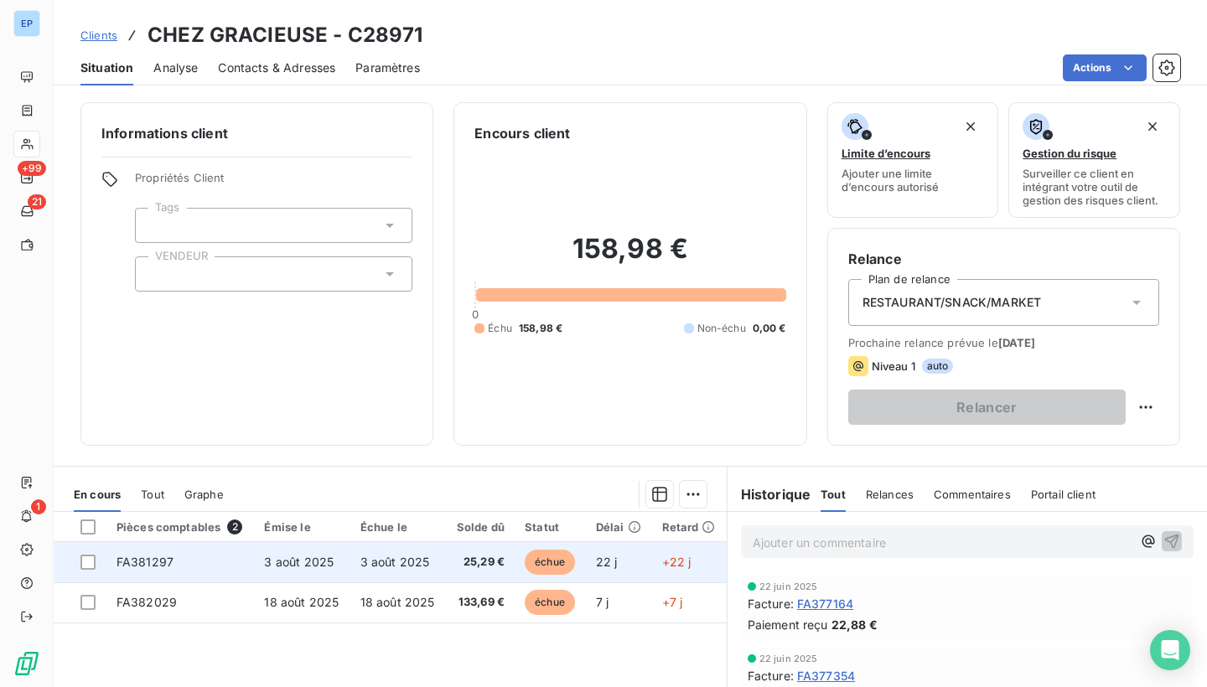
click at [165, 556] on span "FA381297" at bounding box center [145, 562] width 57 height 14
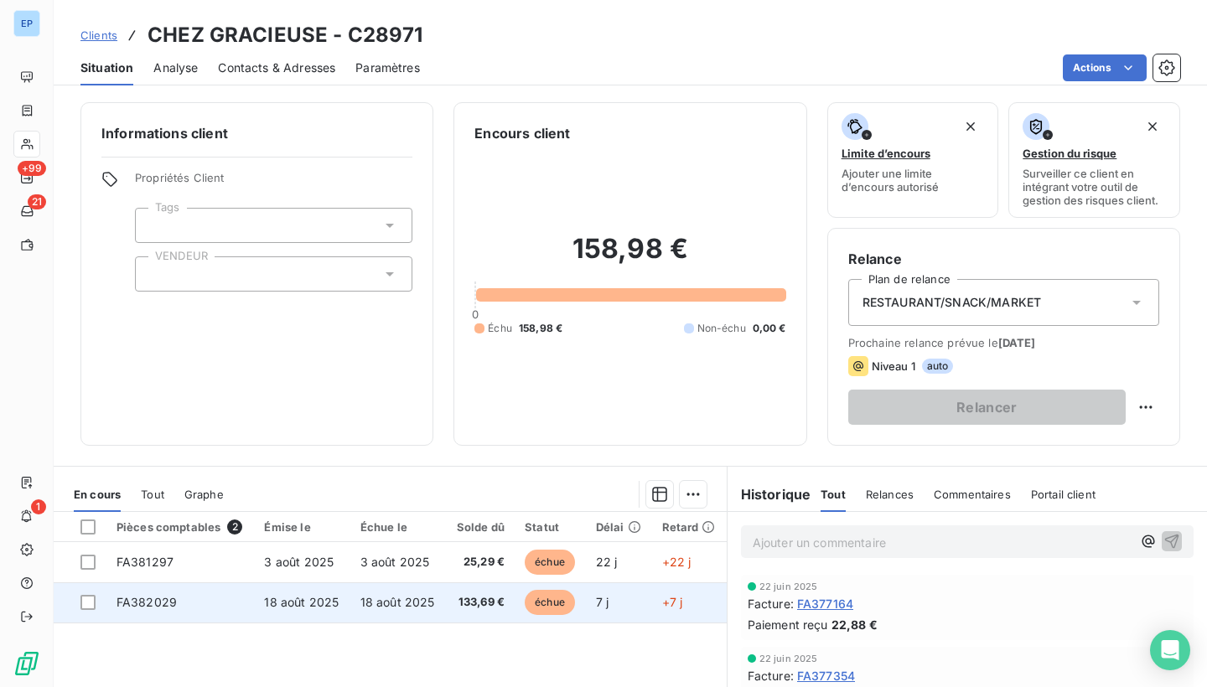
click at [125, 598] on span "FA382029" at bounding box center [147, 602] width 60 height 14
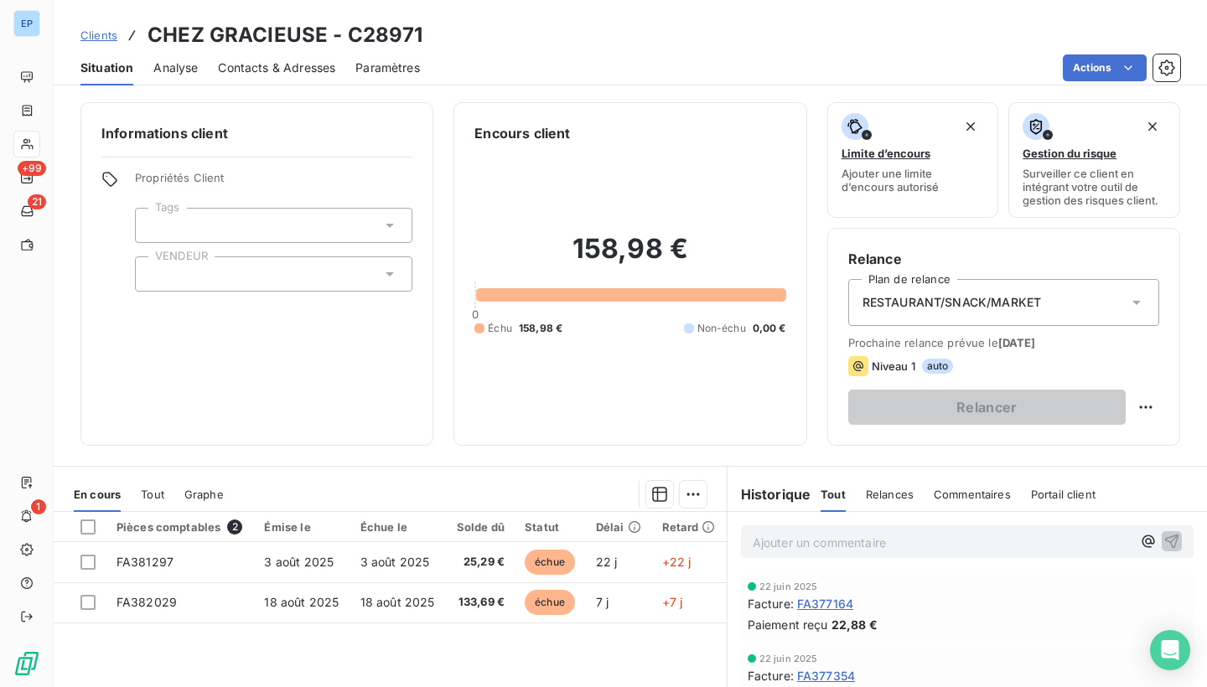
click at [192, 283] on div at bounding box center [274, 274] width 278 height 35
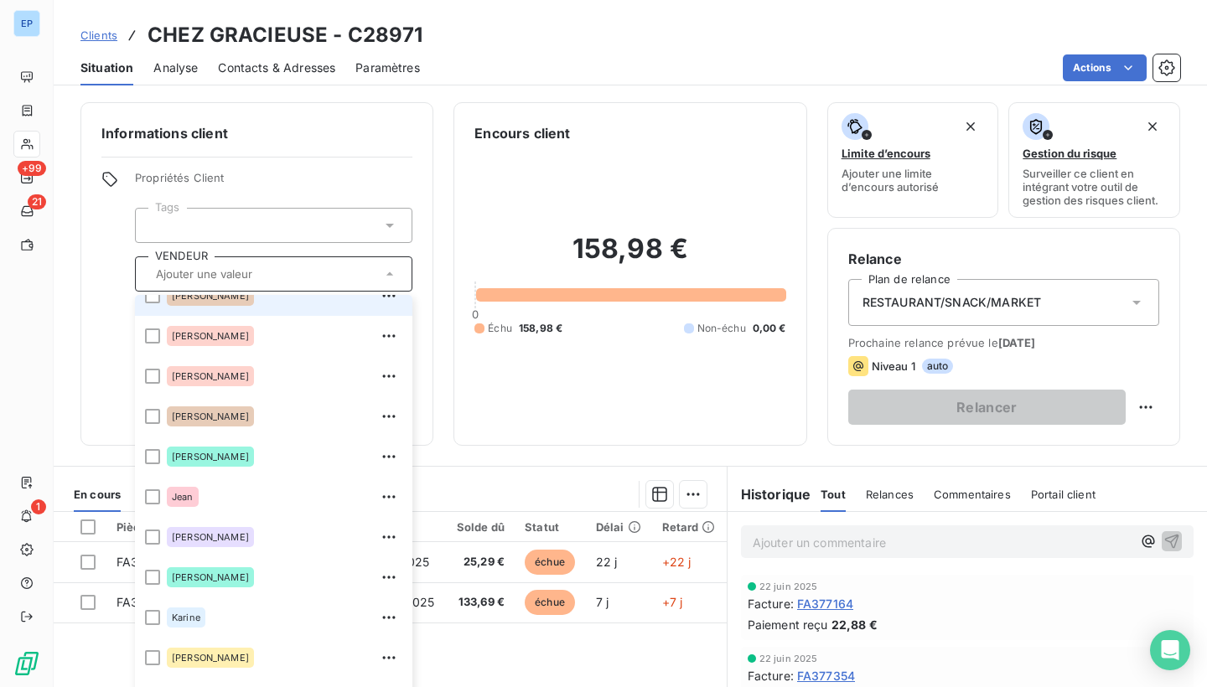
scroll to position [188, 0]
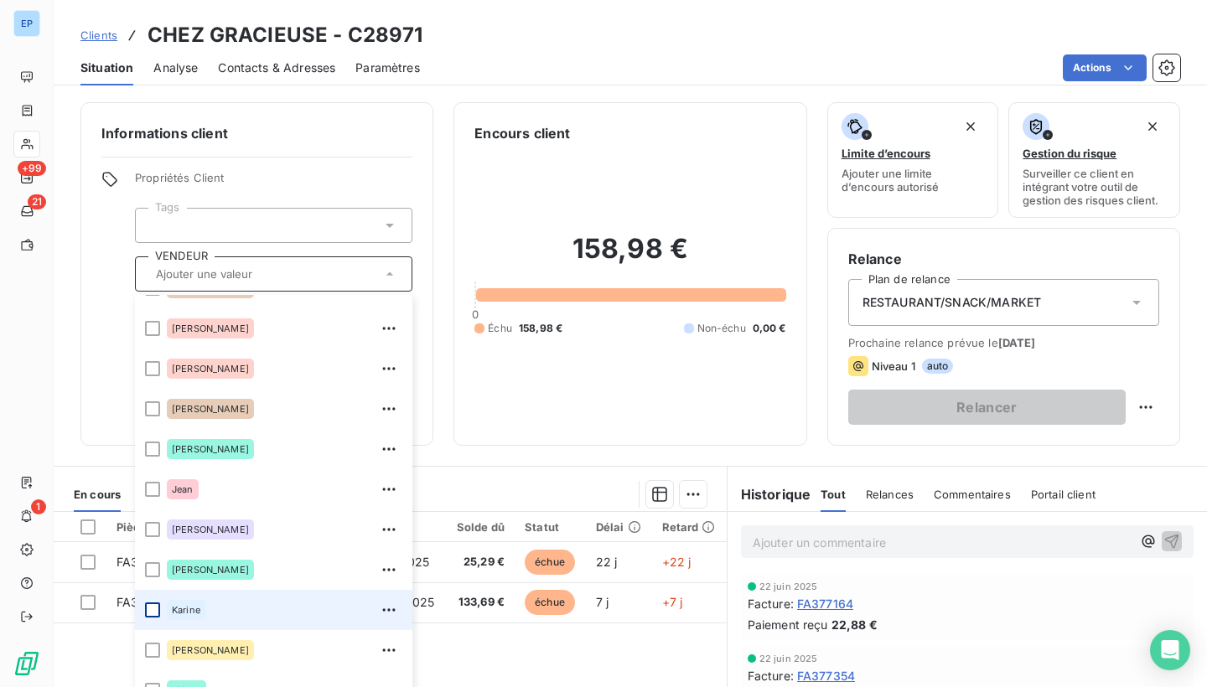
click at [154, 606] on div at bounding box center [152, 610] width 15 height 15
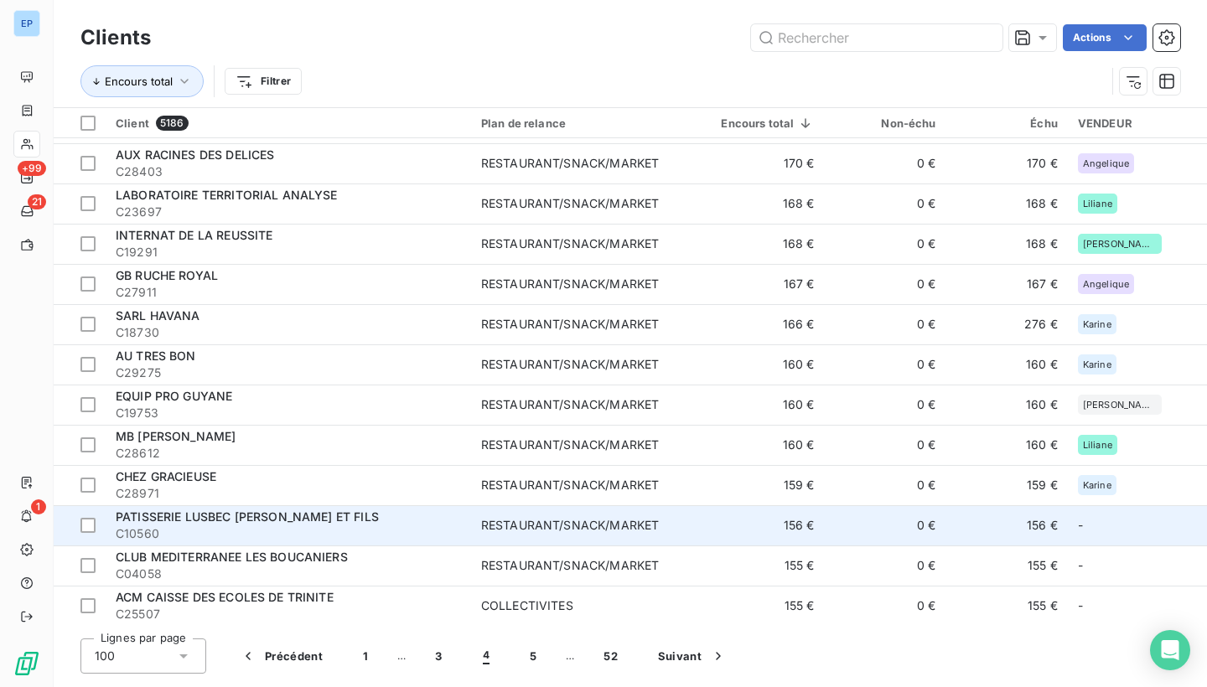
click at [447, 516] on div "PATISSERIE LUSBEC [PERSON_NAME] ET FILS" at bounding box center [288, 517] width 345 height 17
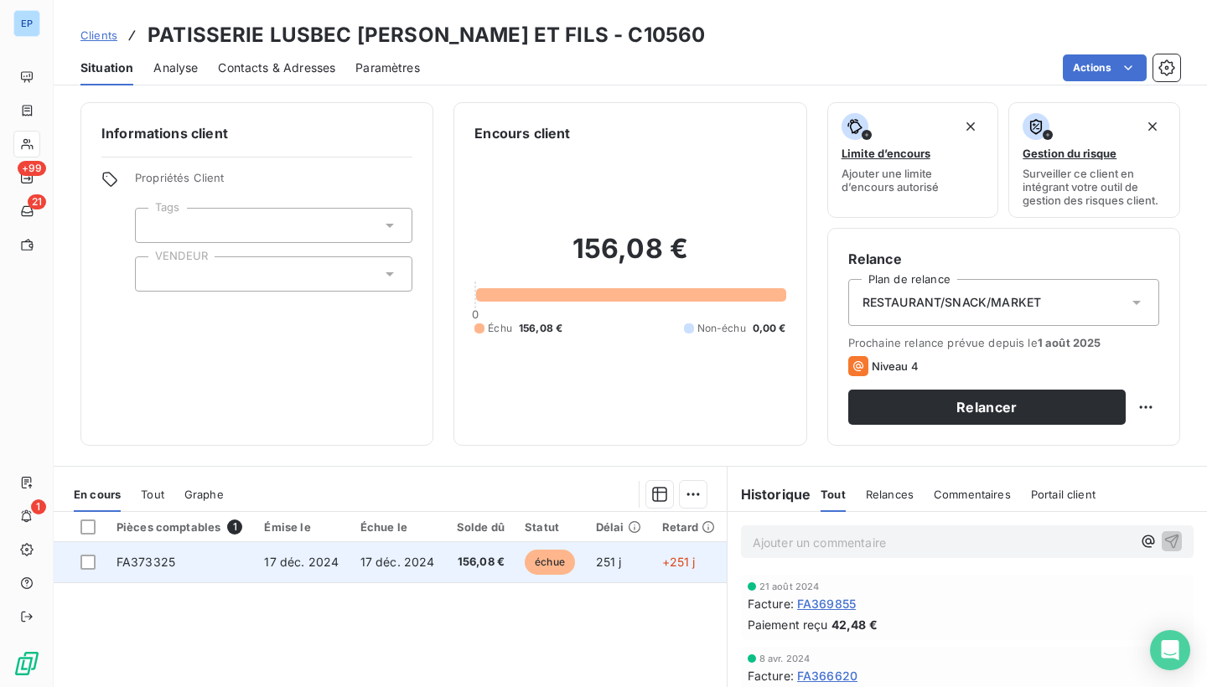
click at [195, 563] on td "FA373325" at bounding box center [180, 562] width 148 height 40
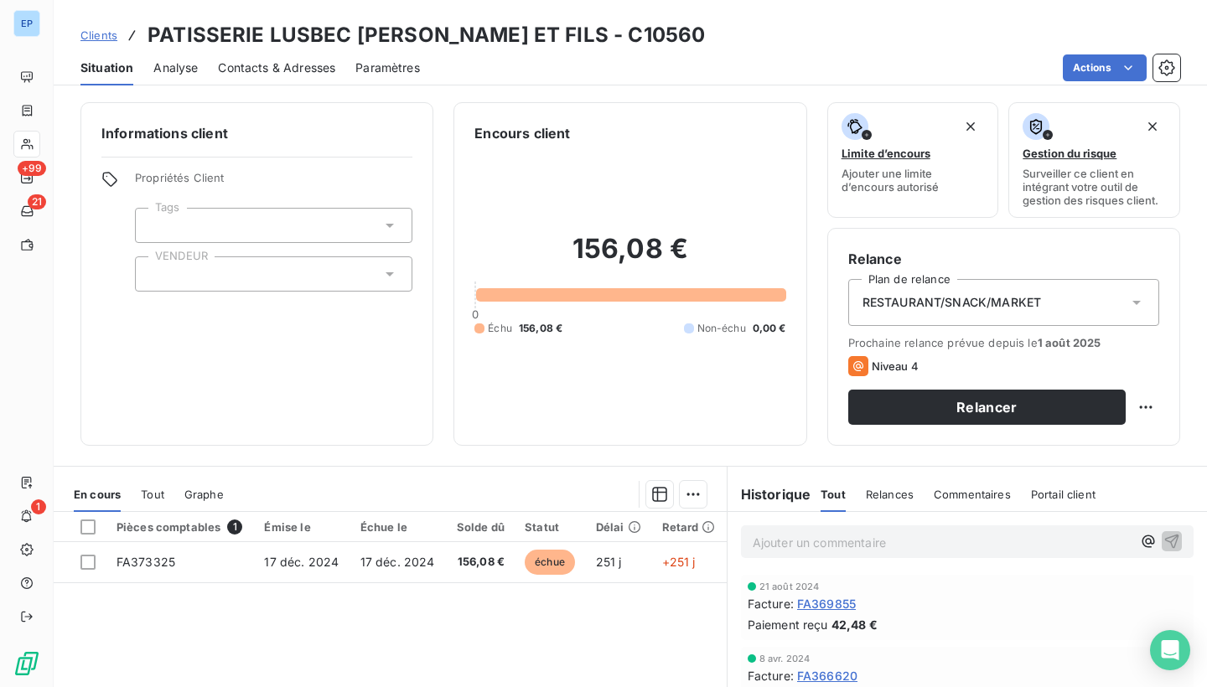
click at [171, 277] on div at bounding box center [274, 274] width 278 height 35
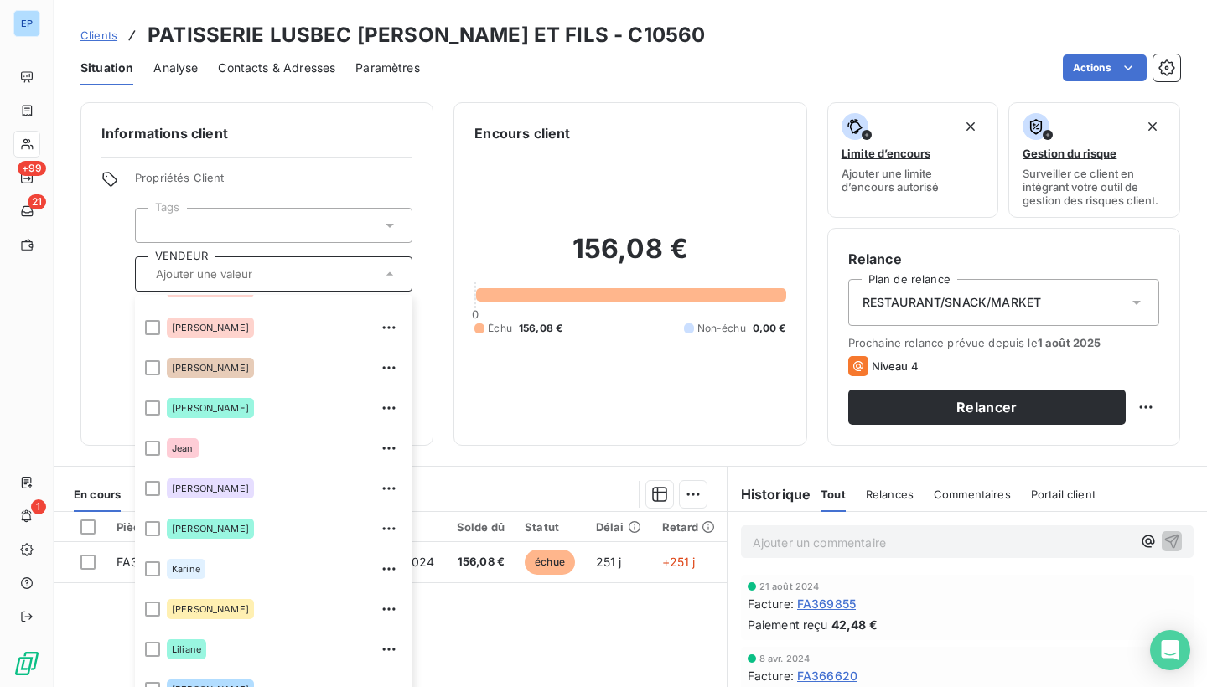
scroll to position [269, 0]
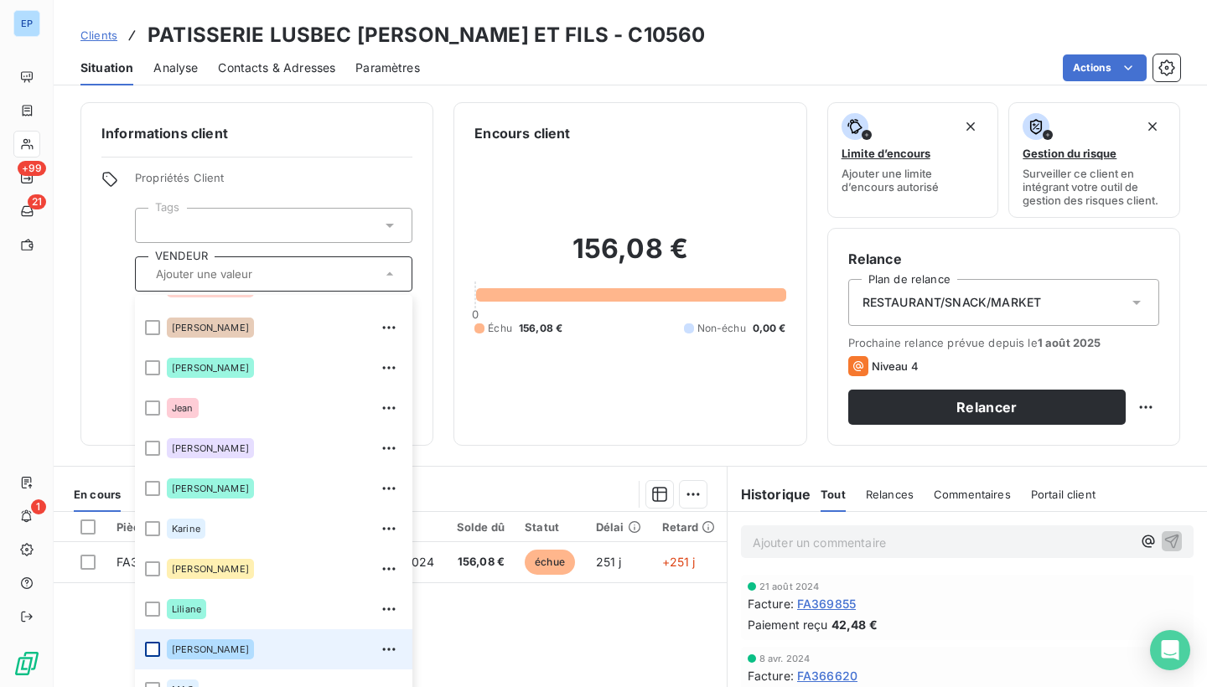
click at [146, 642] on div at bounding box center [152, 649] width 15 height 15
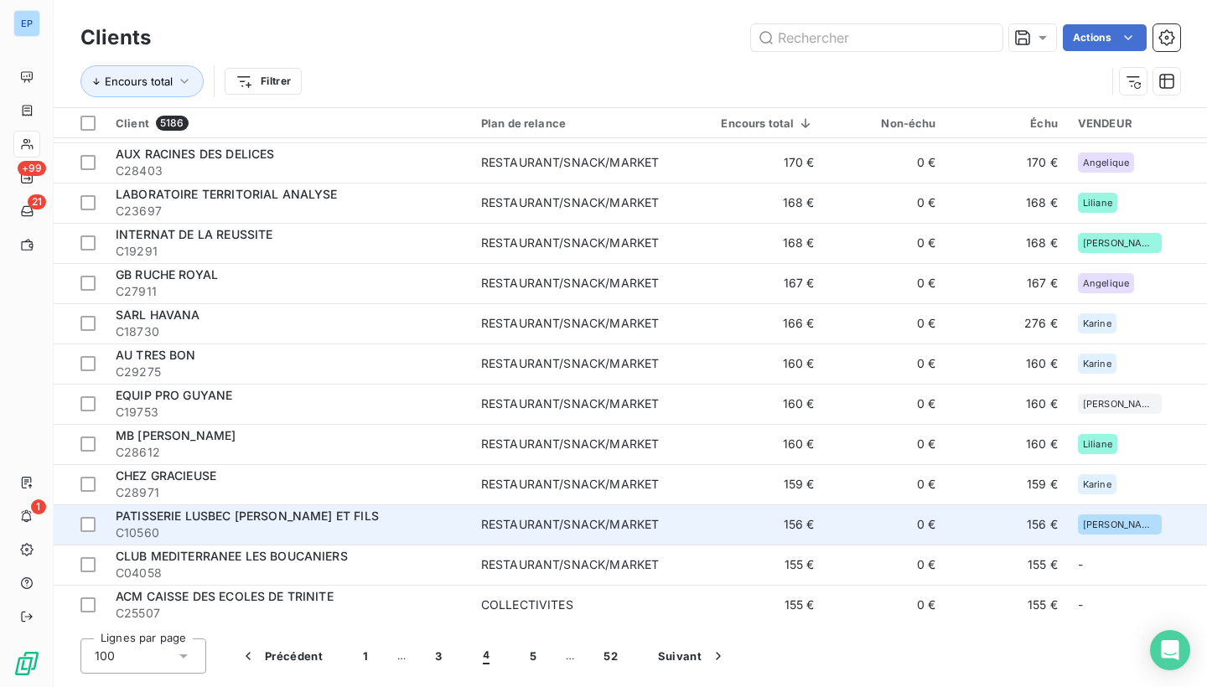
scroll to position [3536, 0]
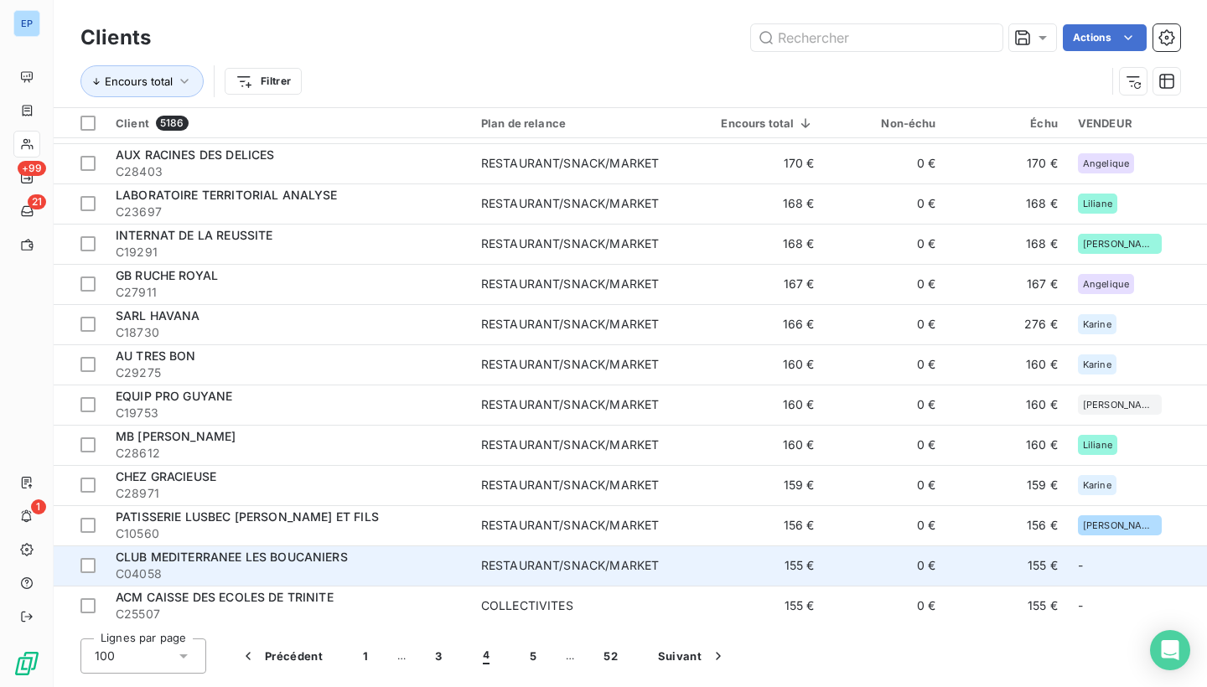
click at [255, 546] on td "CLUB MEDITERRANEE LES BOUCANIERS C04058" at bounding box center [289, 566] width 366 height 40
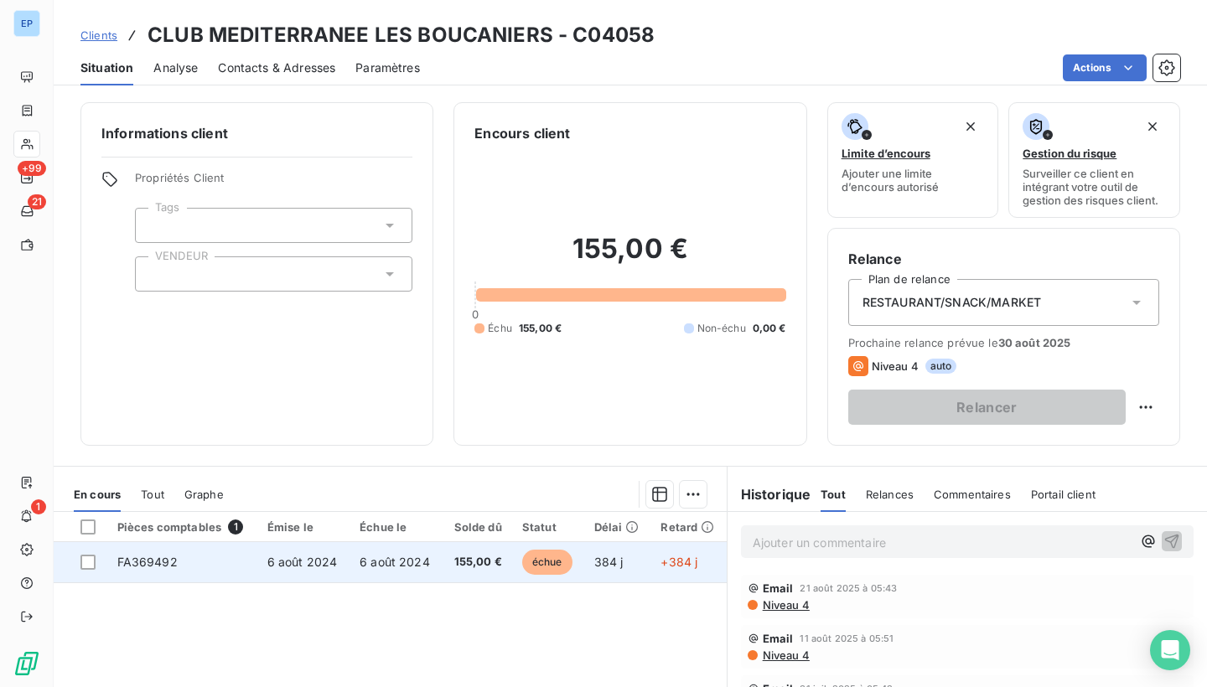
click at [200, 558] on td "FA369492" at bounding box center [182, 562] width 150 height 40
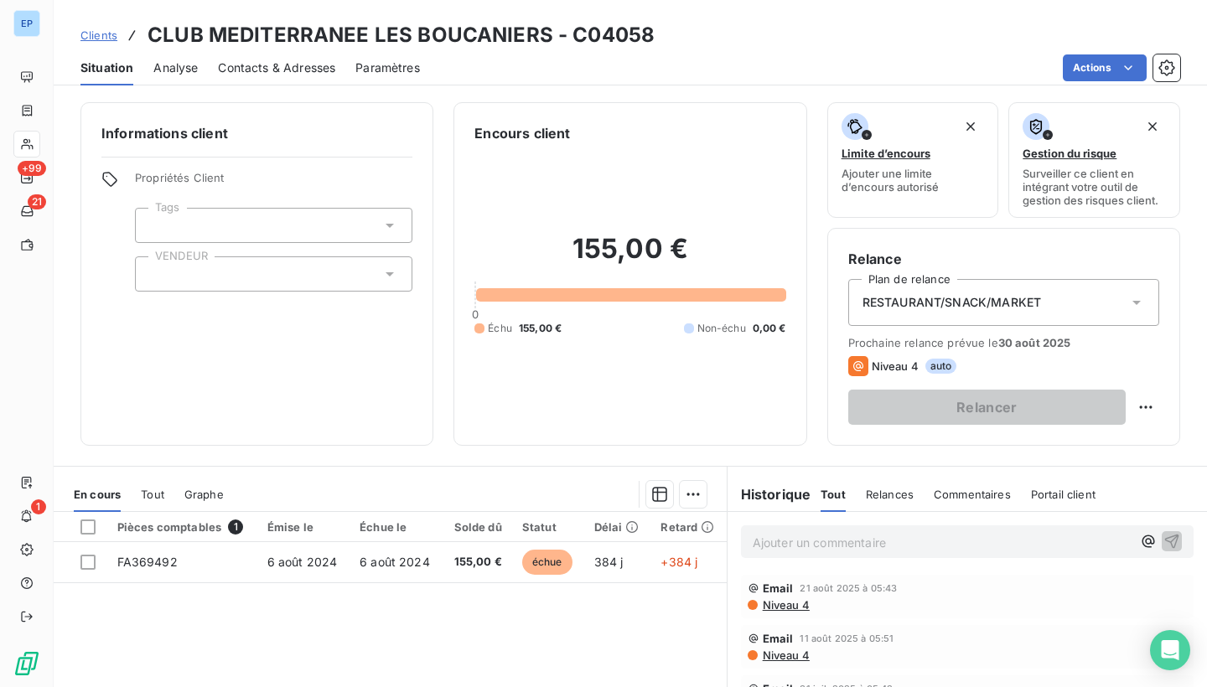
click at [175, 278] on div at bounding box center [274, 274] width 278 height 35
type input "jrome"
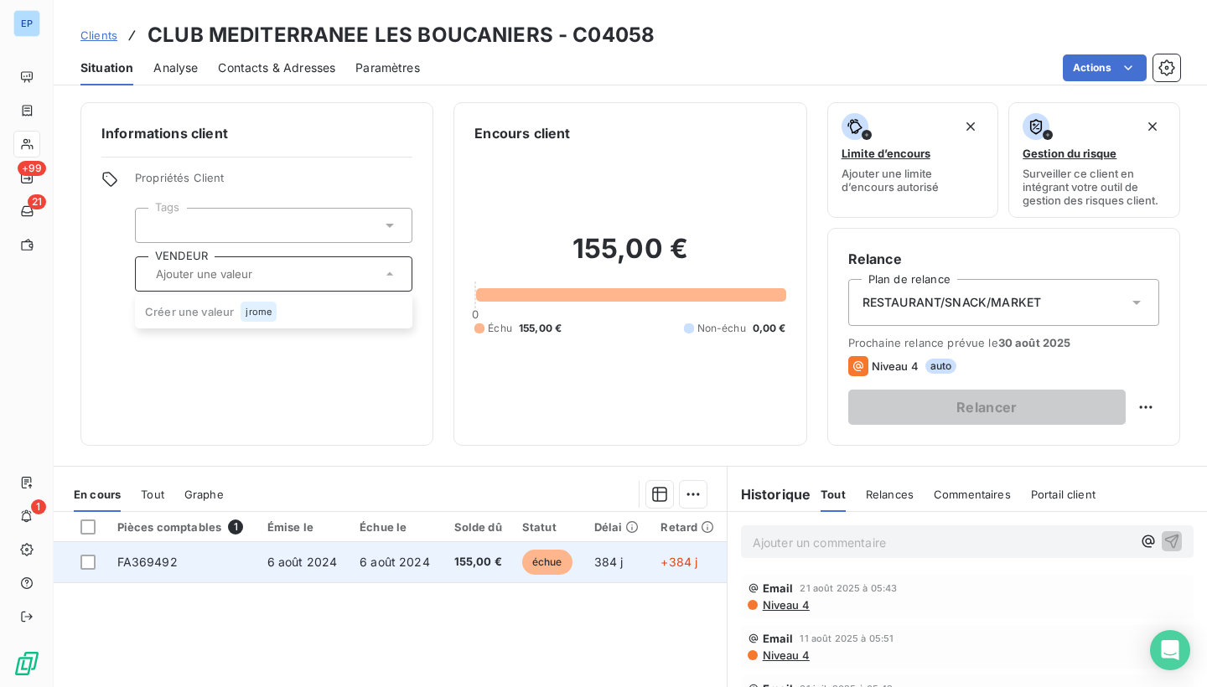
drag, startPoint x: 175, startPoint y: 303, endPoint x: 170, endPoint y: 567, distance: 264.1
click at [170, 567] on span "FA369492" at bounding box center [147, 562] width 60 height 14
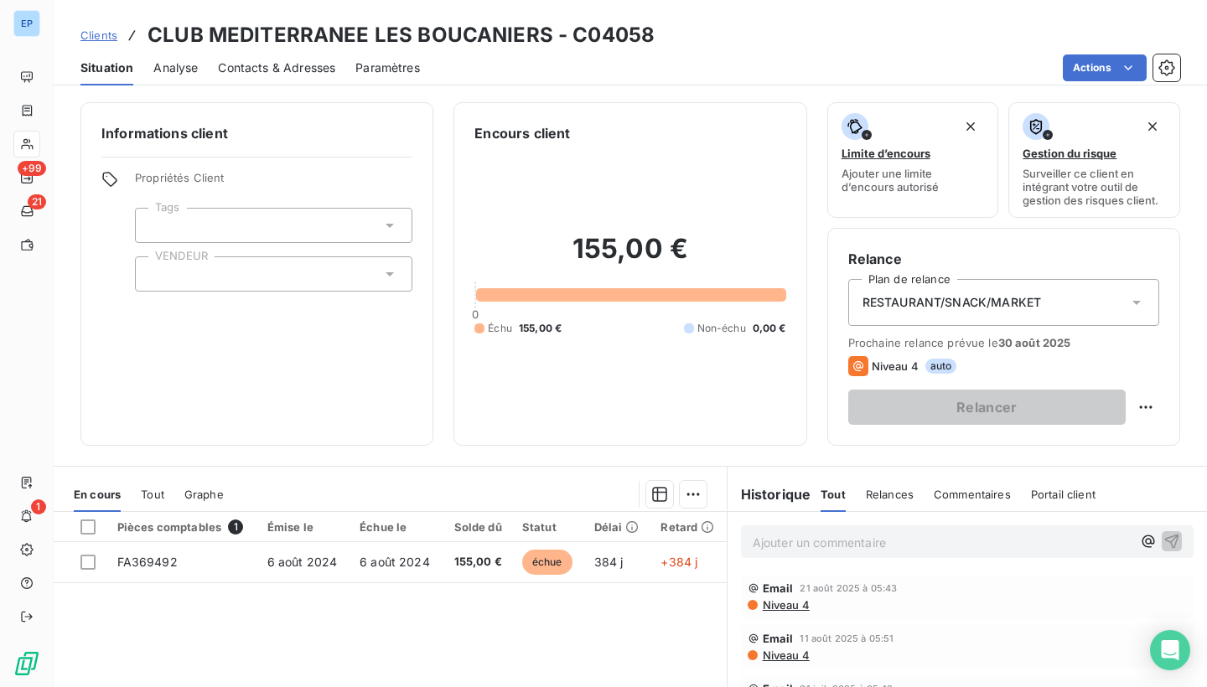
click at [177, 273] on div at bounding box center [274, 274] width 278 height 35
type input "[PERSON_NAME]"
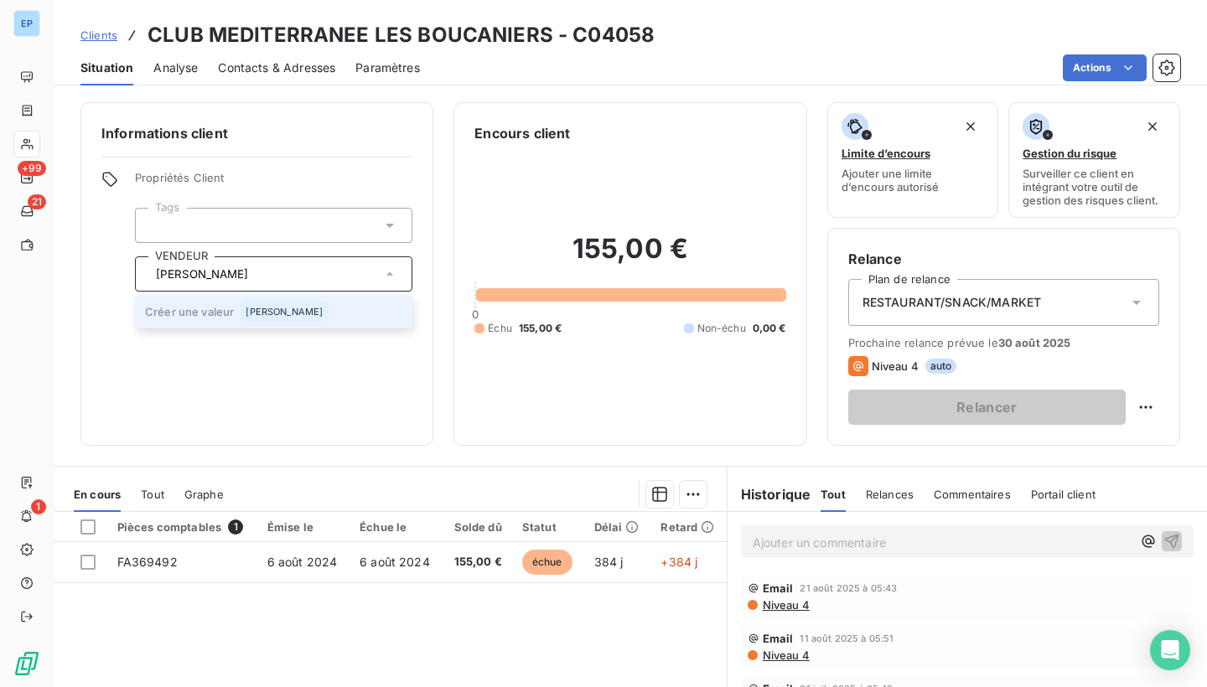
drag, startPoint x: 217, startPoint y: 293, endPoint x: 260, endPoint y: 313, distance: 47.3
click at [260, 313] on span "[PERSON_NAME]" at bounding box center [284, 312] width 77 height 10
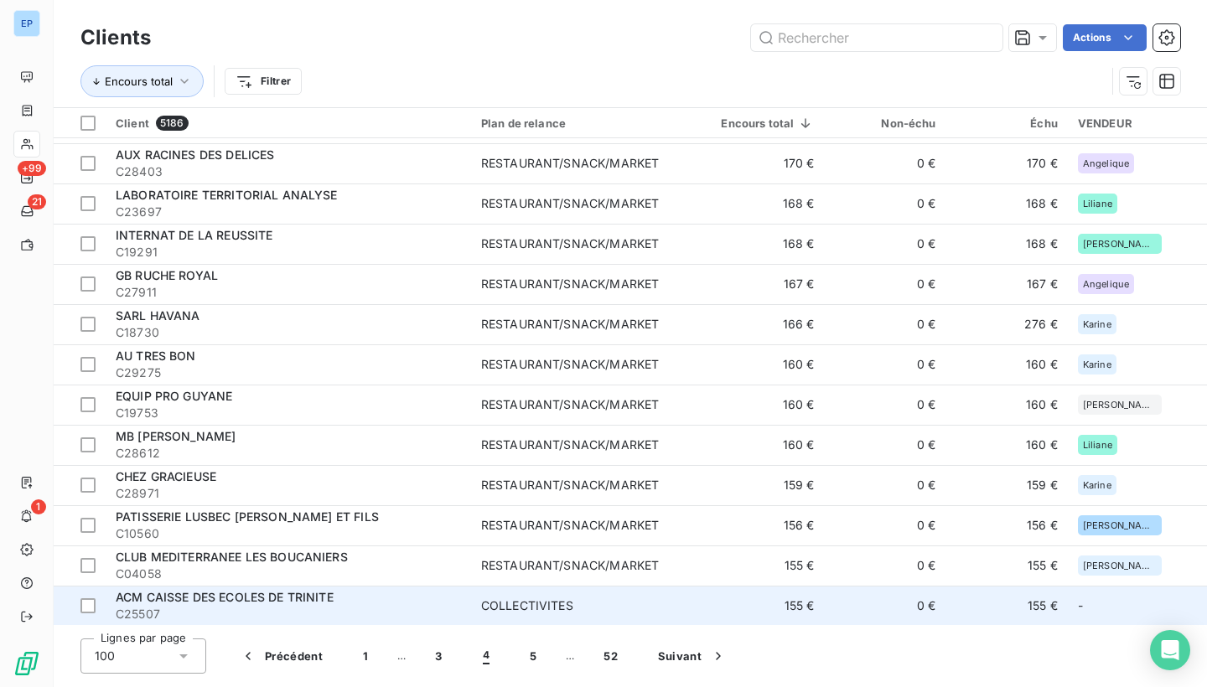
click at [471, 603] on td "ACM CAISSE DES ECOLES DE TRINITE C25507" at bounding box center [289, 606] width 366 height 40
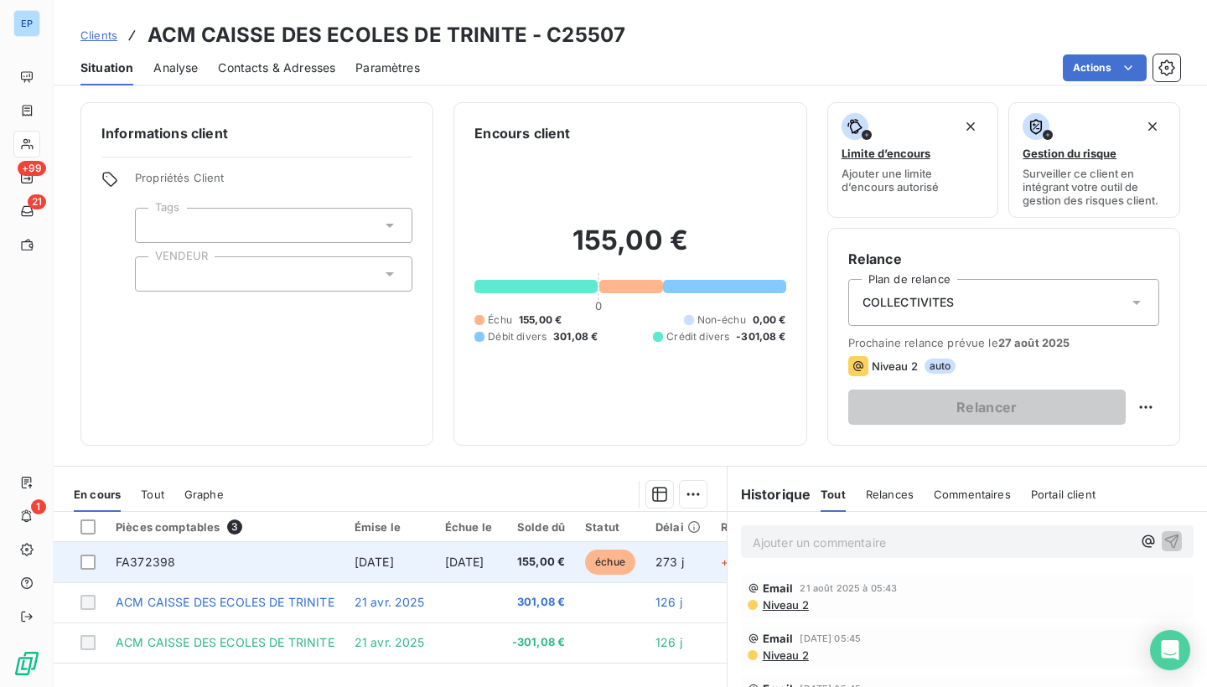
click at [123, 563] on span "FA372398" at bounding box center [146, 562] width 60 height 14
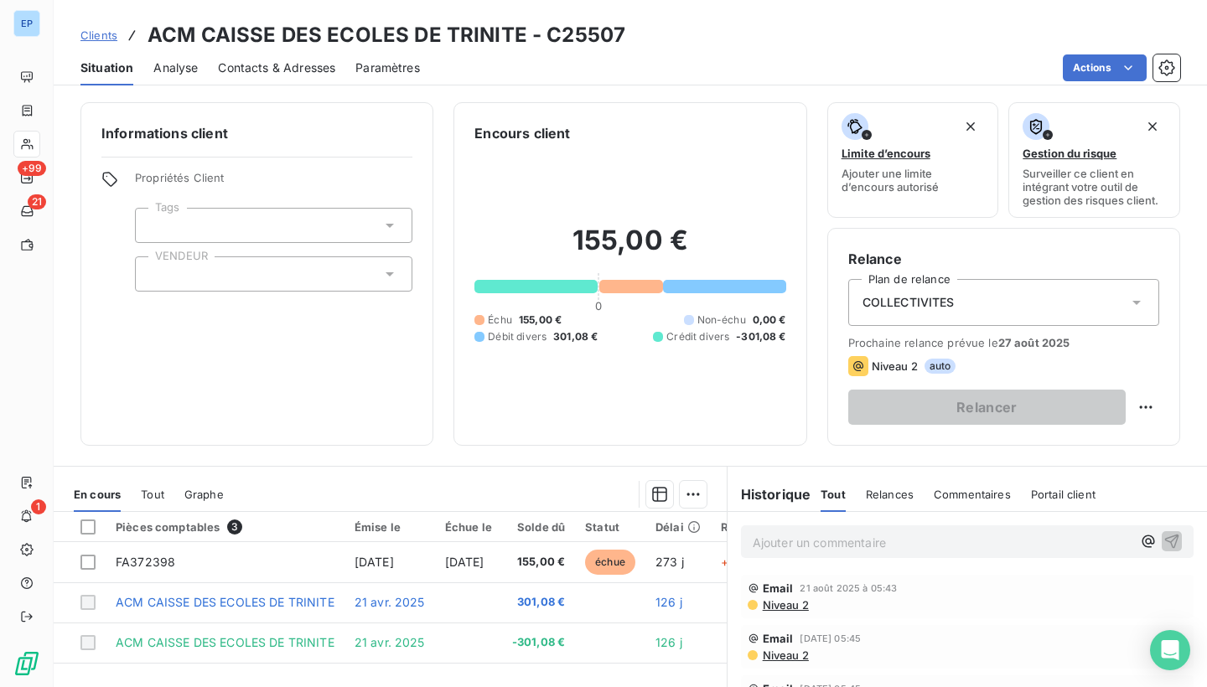
click at [180, 274] on div at bounding box center [274, 274] width 278 height 35
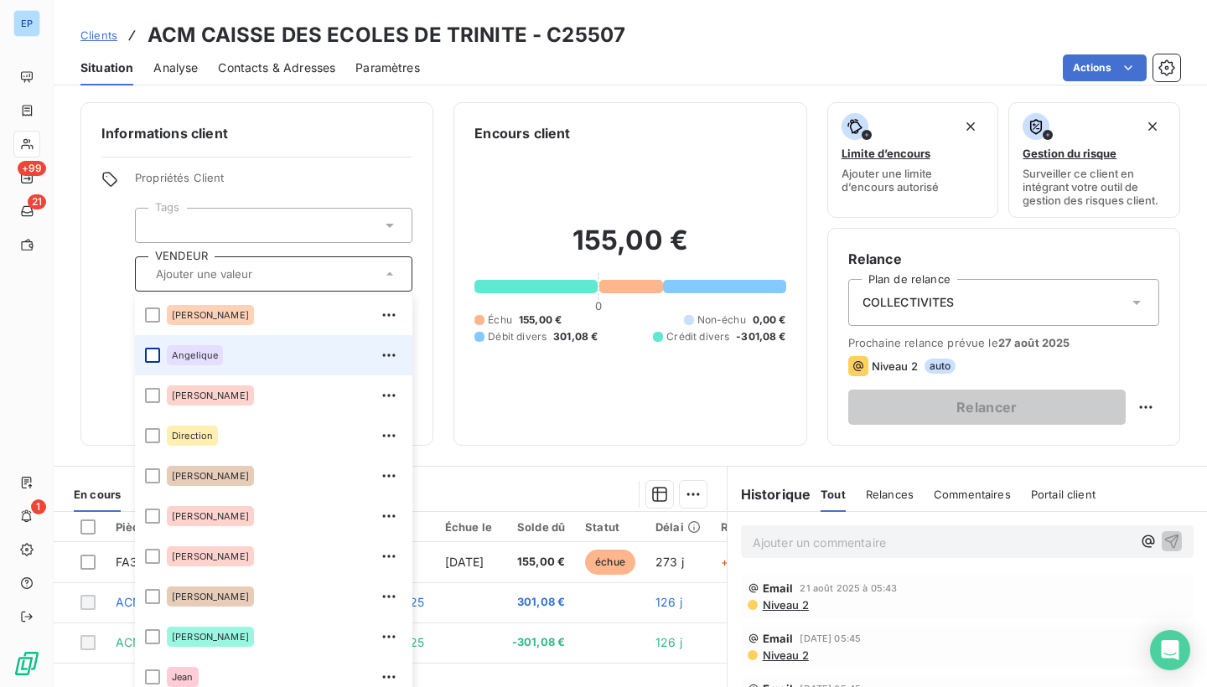
click at [150, 355] on div at bounding box center [152, 355] width 15 height 15
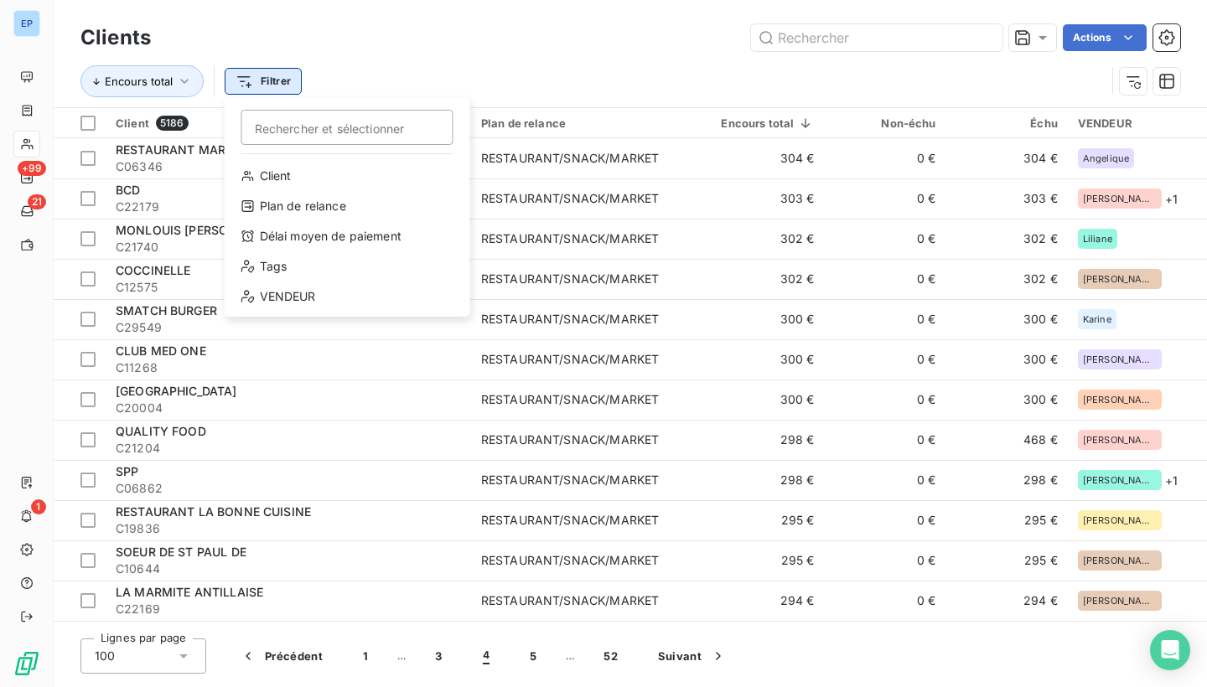
click at [266, 84] on html "EP +99 21 1 Clients Actions Encours total Filtrer Rechercher et sélectionner Cl…" at bounding box center [603, 343] width 1207 height 687
click at [296, 246] on div "Délai moyen de paiement" at bounding box center [347, 236] width 232 height 27
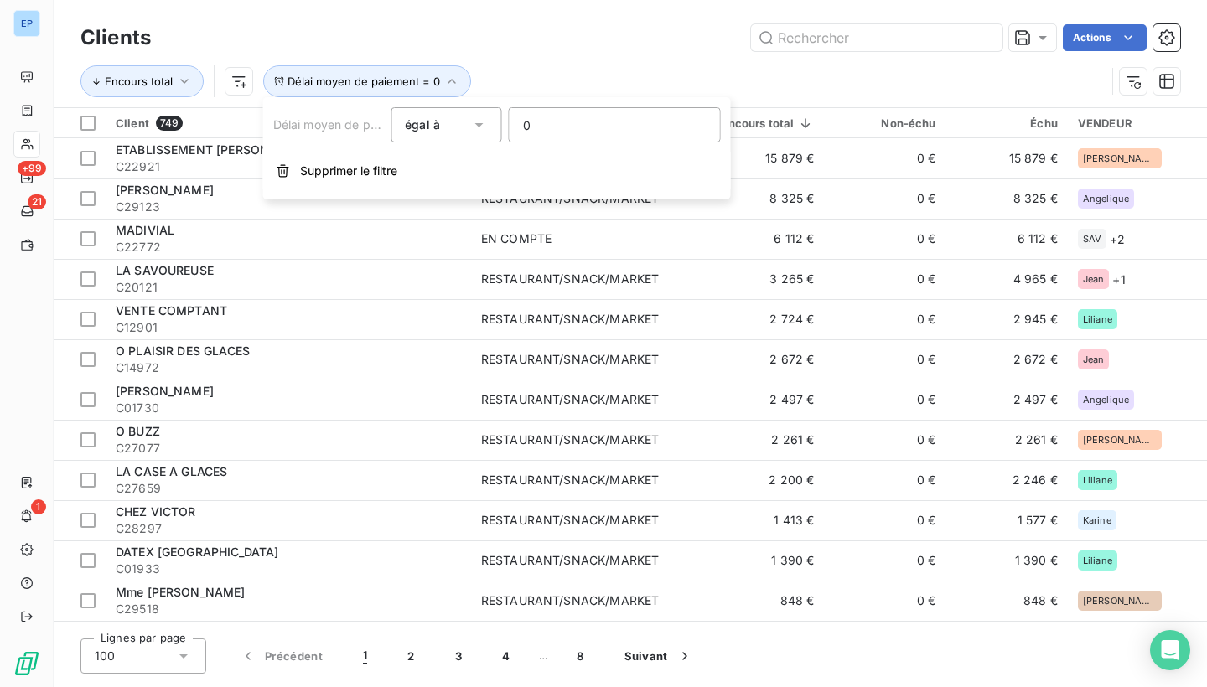
click at [486, 122] on icon at bounding box center [479, 125] width 17 height 17
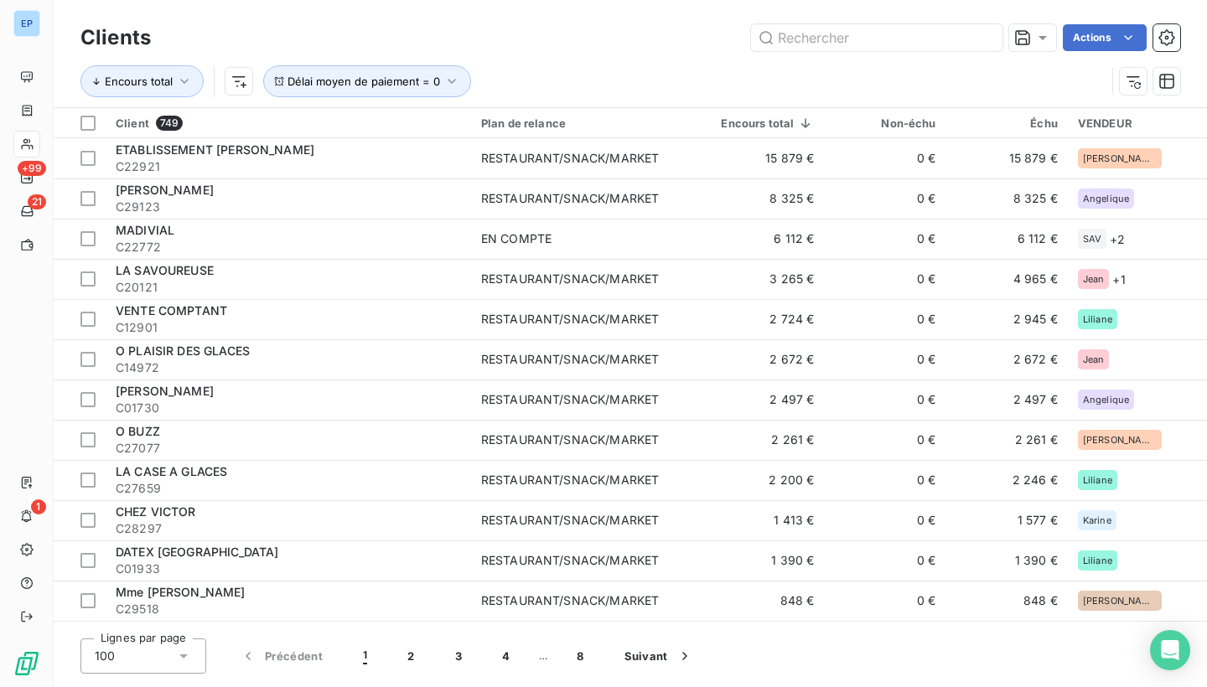
click at [518, 73] on div "Encours total Délai moyen de paiement = 0" at bounding box center [592, 81] width 1025 height 32
click at [1160, 89] on icon "button" at bounding box center [1167, 81] width 17 height 17
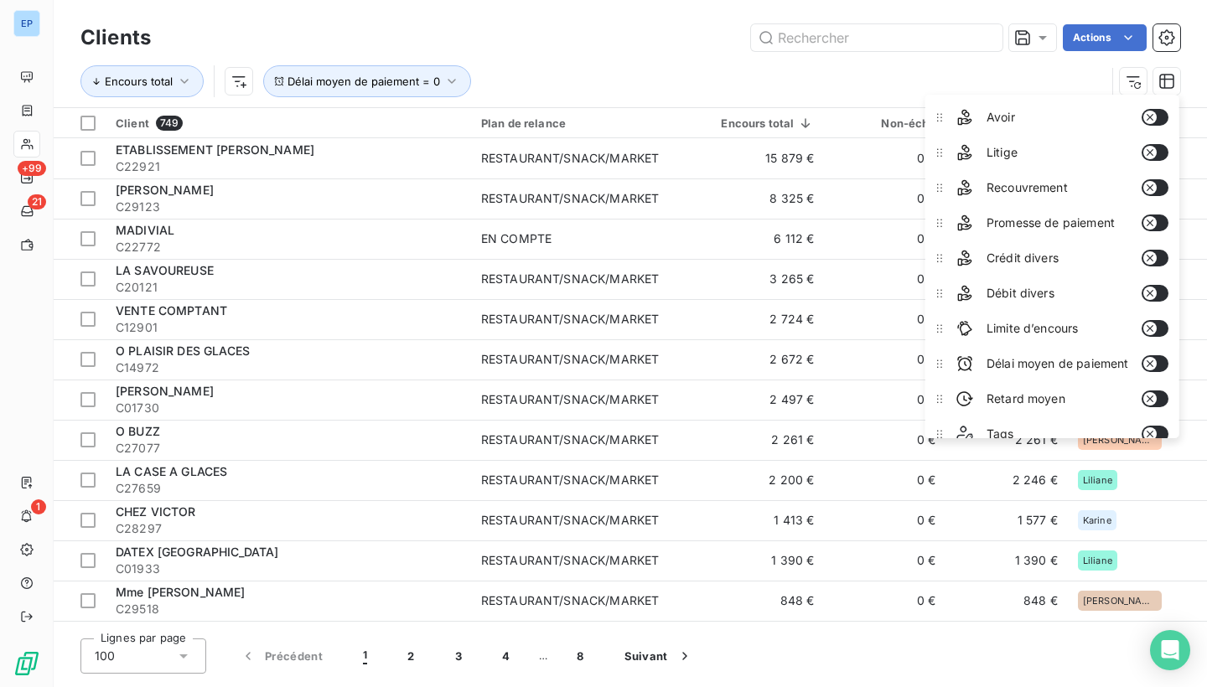
scroll to position [177, 0]
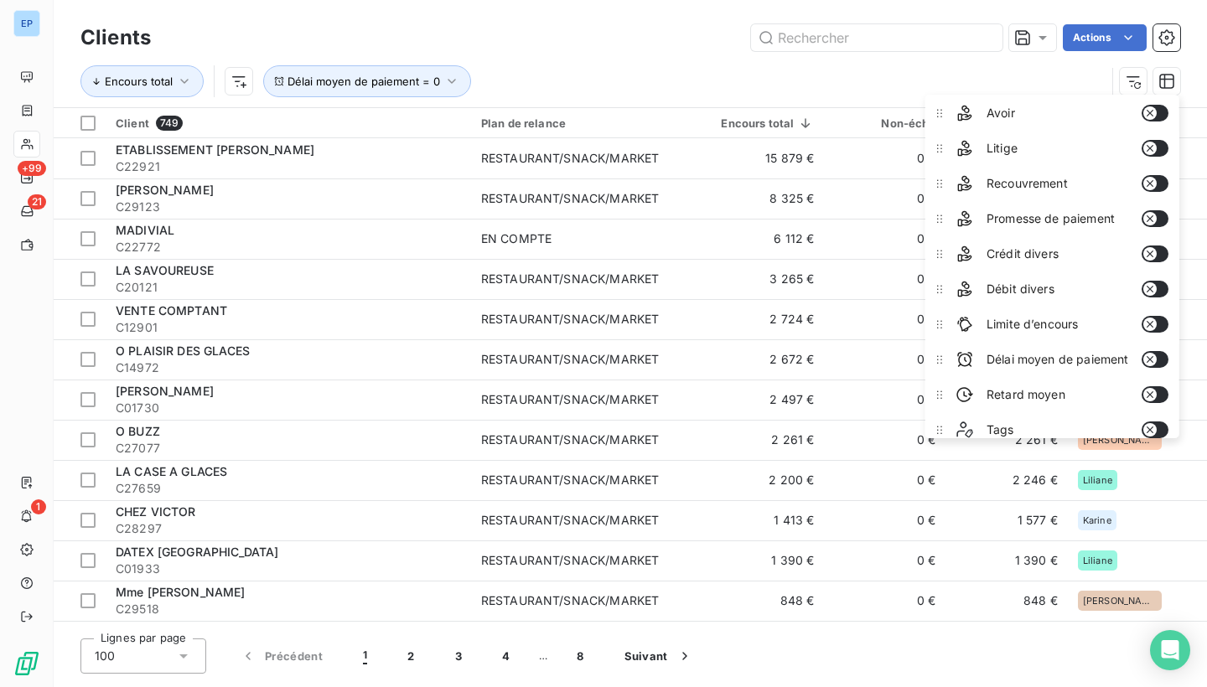
click at [1157, 359] on icon "button" at bounding box center [1150, 359] width 13 height 13
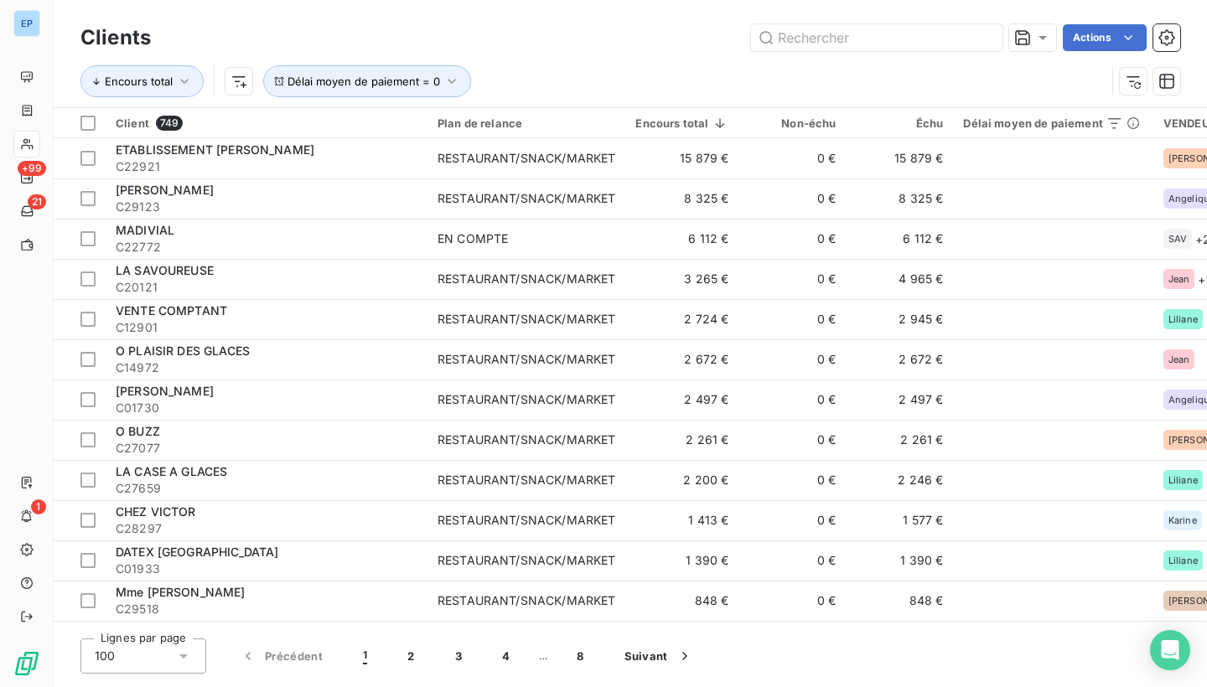
click at [935, 70] on div "Encours total Délai moyen de paiement = 0" at bounding box center [592, 81] width 1025 height 32
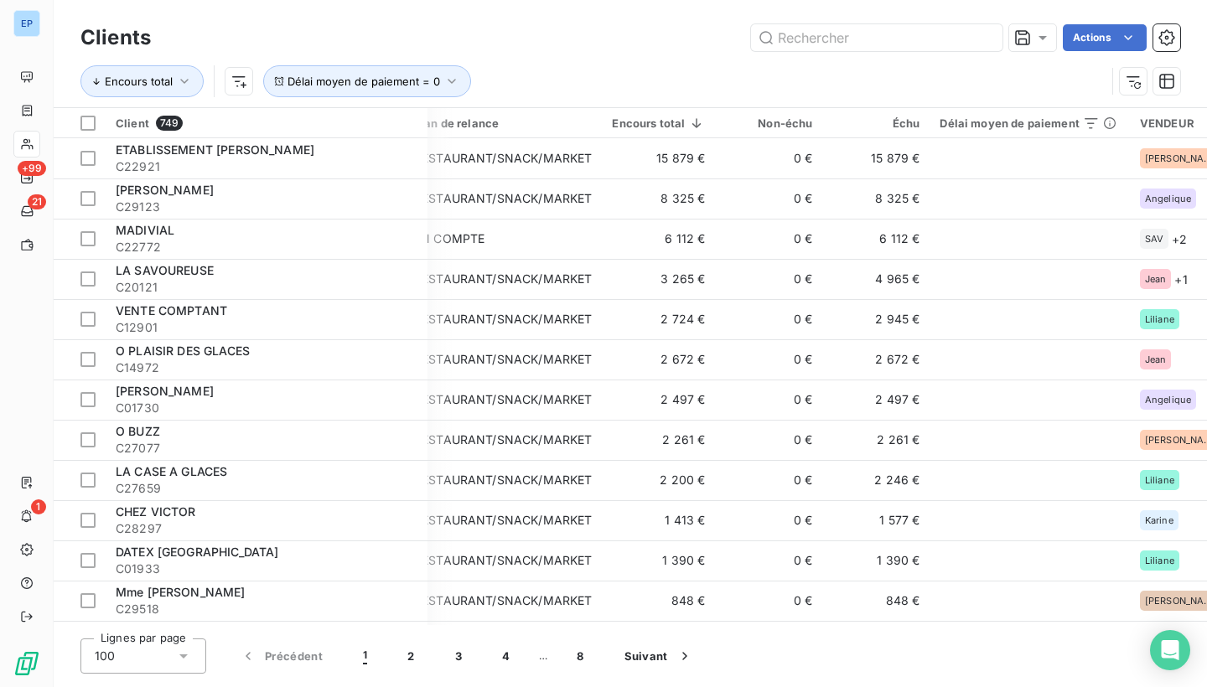
scroll to position [0, 23]
click at [443, 93] on button "Délai moyen de paiement = 0" at bounding box center [367, 81] width 208 height 32
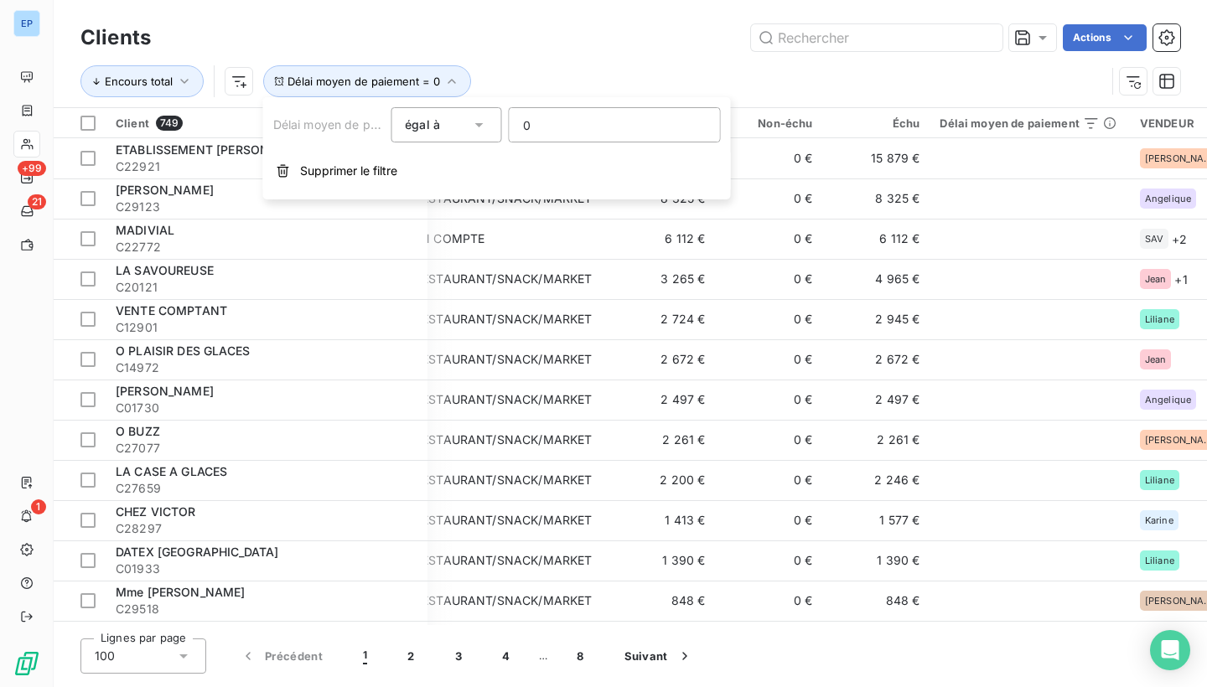
click at [480, 122] on icon at bounding box center [479, 125] width 17 height 17
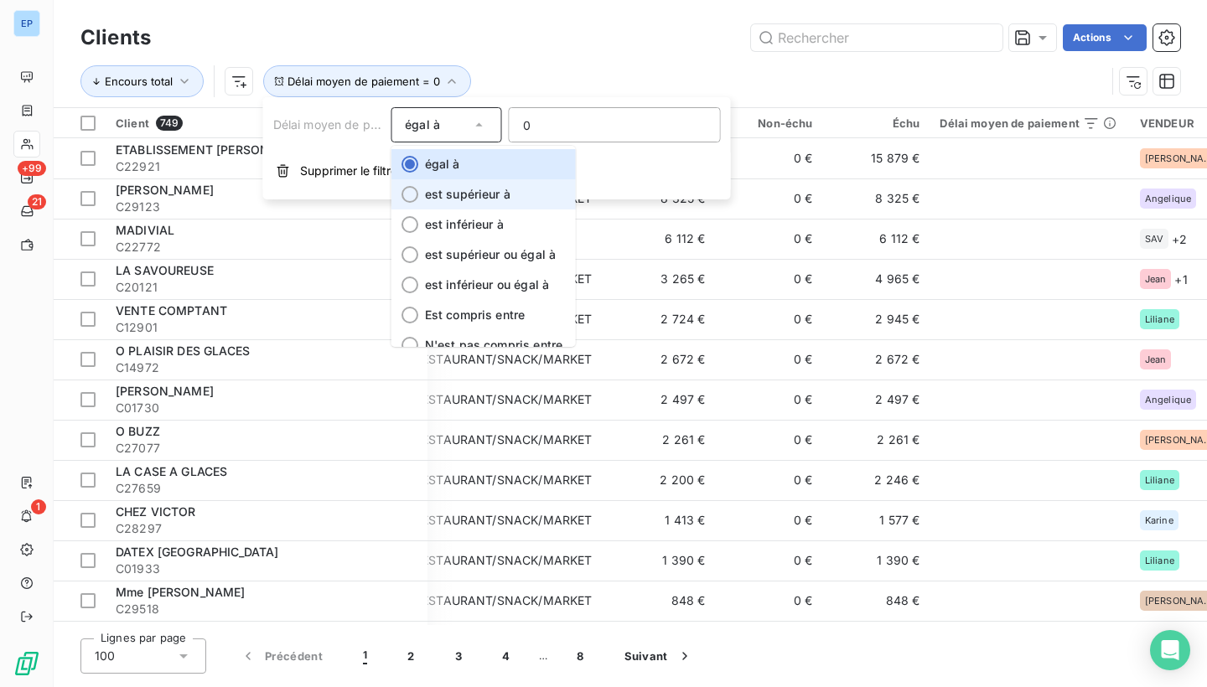
click at [465, 195] on span "est supérieur à" at bounding box center [467, 194] width 86 height 14
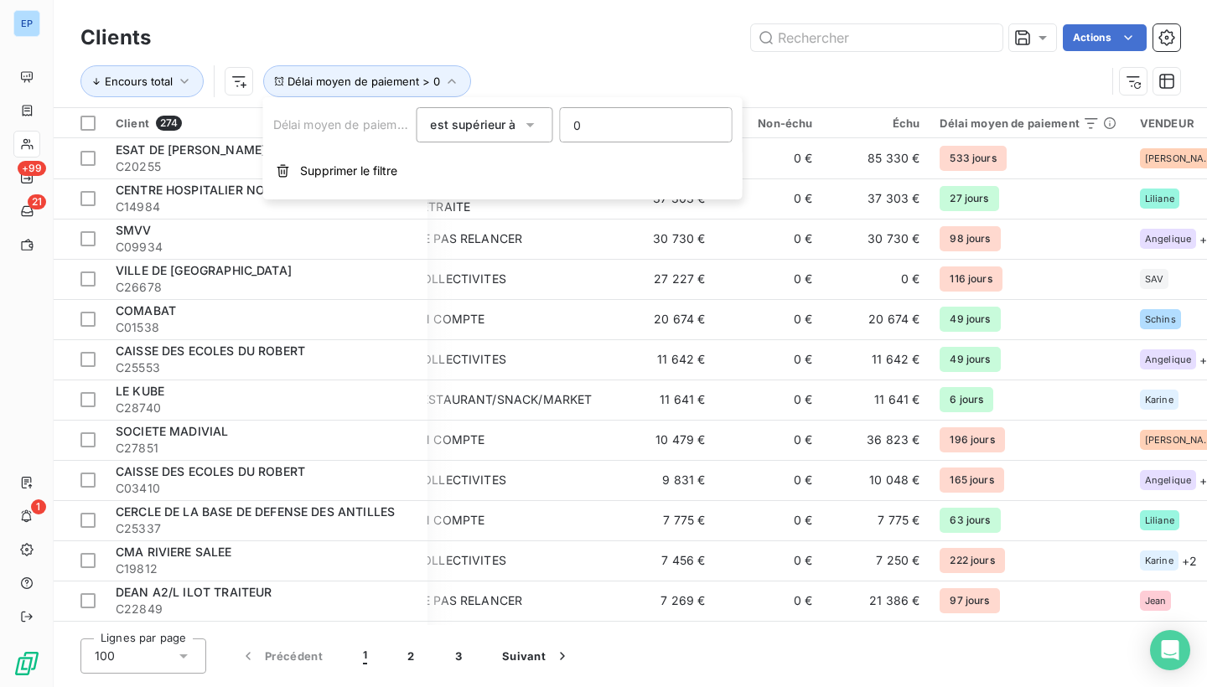
click at [598, 124] on input "0" at bounding box center [645, 125] width 171 height 34
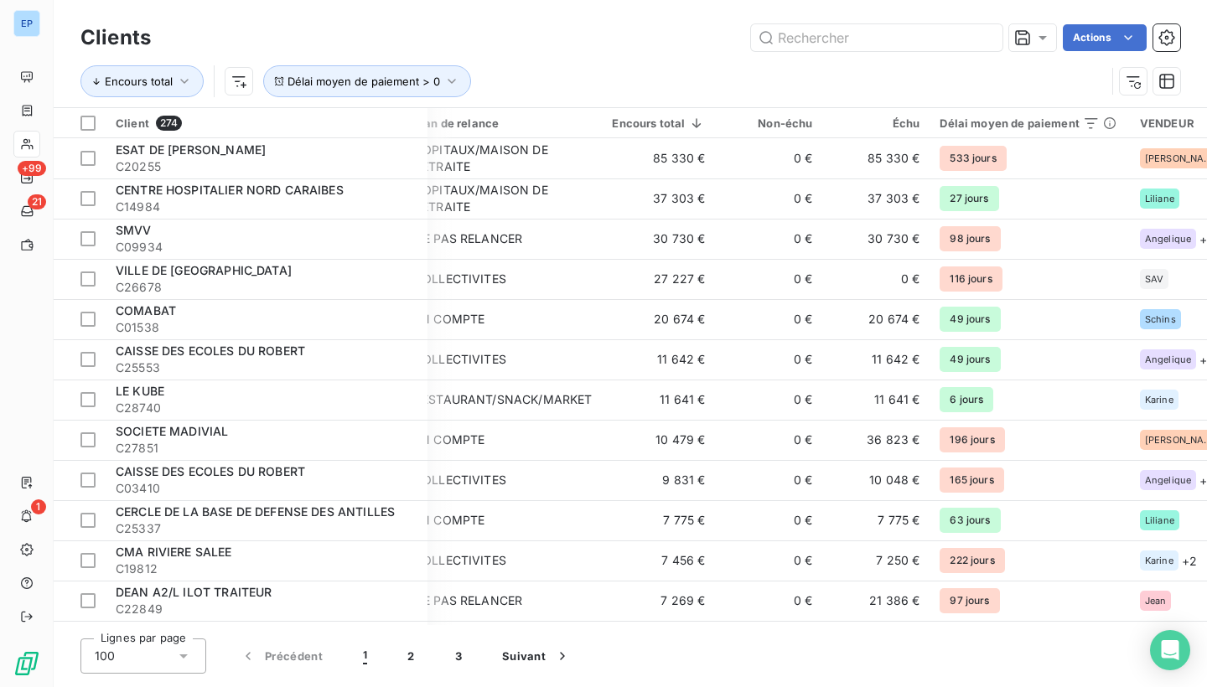
click at [687, 58] on div "Encours total Délai moyen de paiement > 0" at bounding box center [630, 81] width 1100 height 52
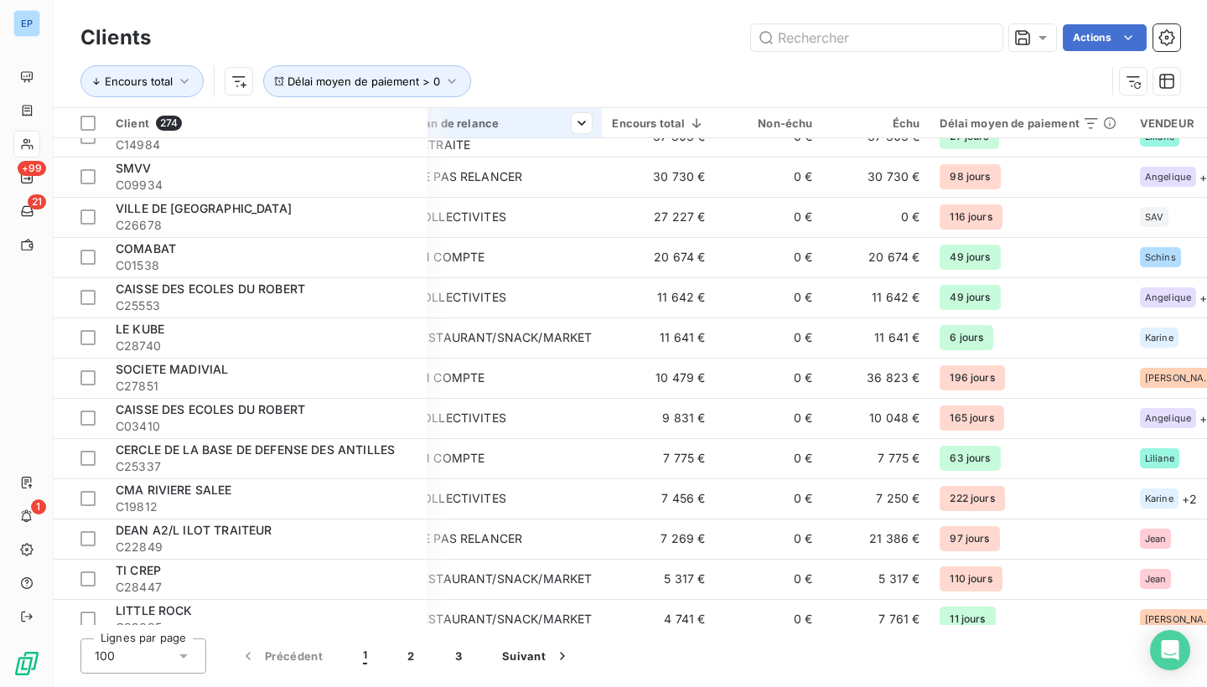
scroll to position [61, 23]
click at [361, 80] on span "Délai moyen de paiement > 0" at bounding box center [364, 81] width 153 height 13
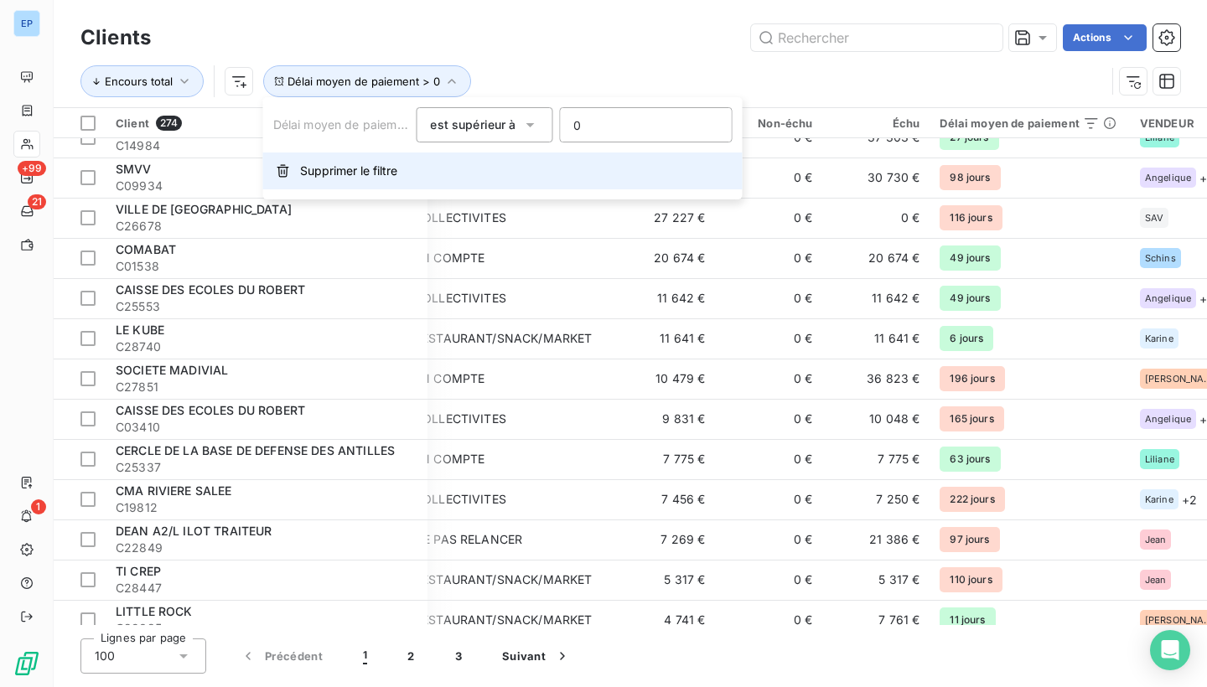
click at [292, 172] on button "Supprimer le filtre" at bounding box center [503, 171] width 480 height 37
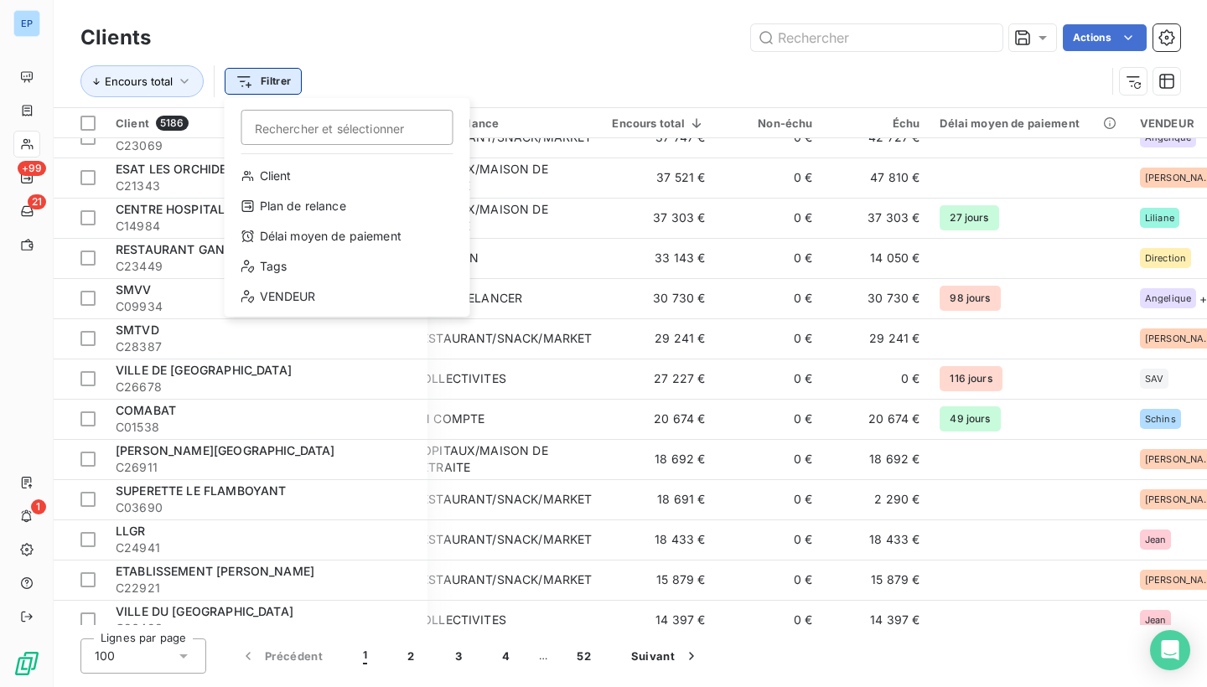
click at [253, 84] on html "EP +99 21 1 Clients Actions Encours total Filtrer Rechercher et sélectionner Cl…" at bounding box center [603, 343] width 1207 height 687
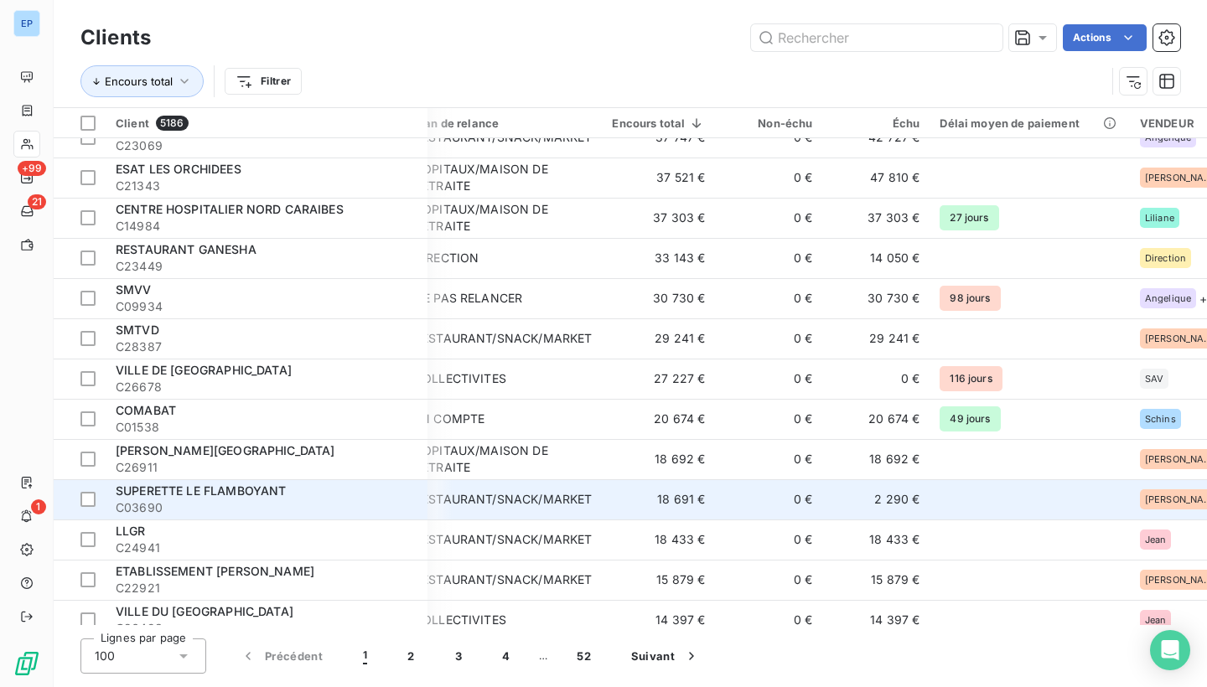
drag, startPoint x: 389, startPoint y: 60, endPoint x: 335, endPoint y: 480, distance: 423.6
click at [389, 60] on html "EP +99 21 1 Clients Actions Encours total Filtrer Client 5186 Plan de relance E…" at bounding box center [603, 343] width 1207 height 687
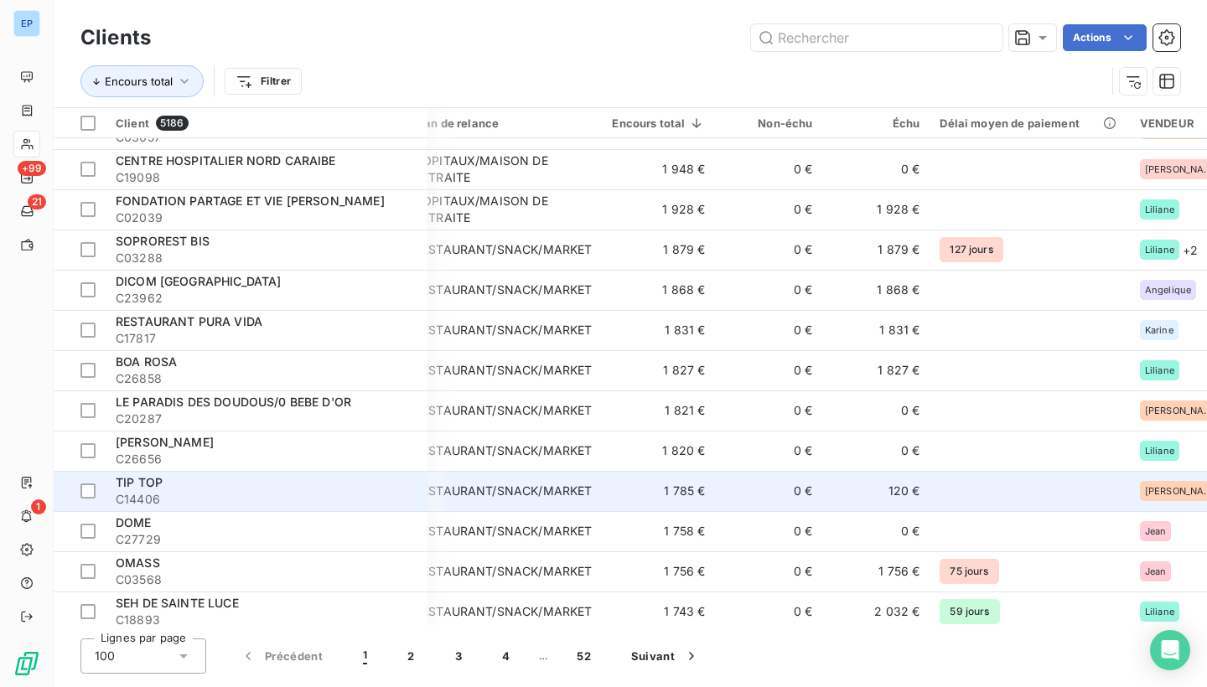
scroll to position [3543, 23]
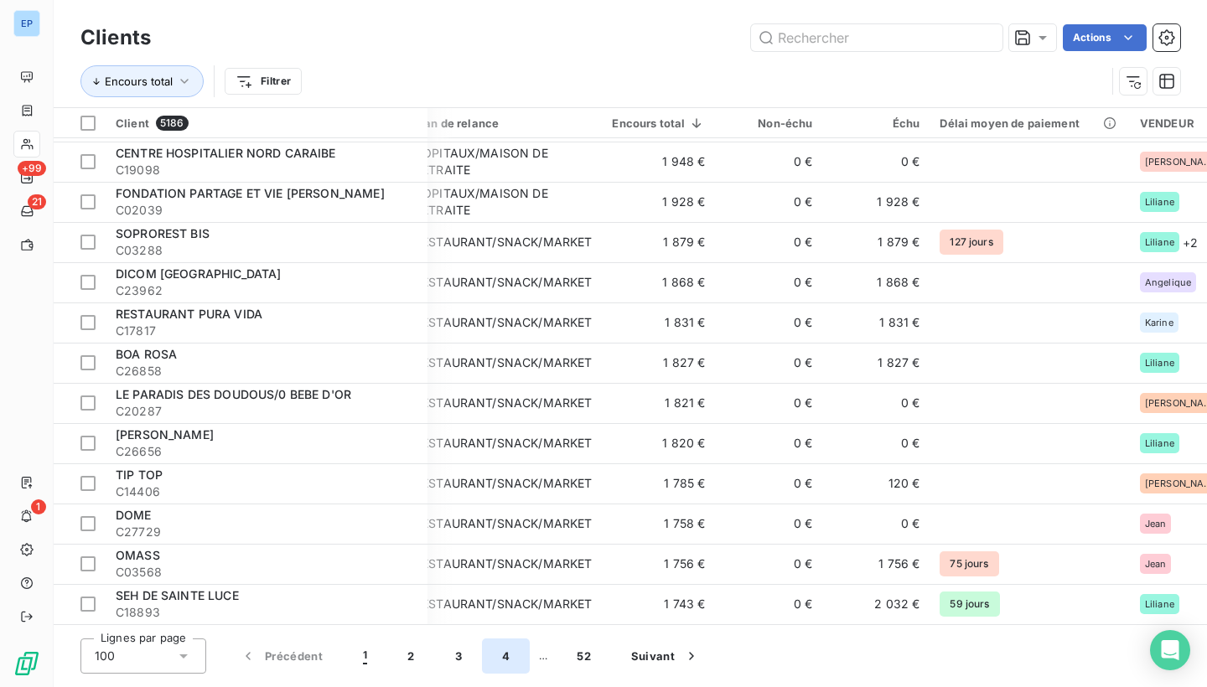
click at [501, 661] on button "4" at bounding box center [506, 656] width 48 height 35
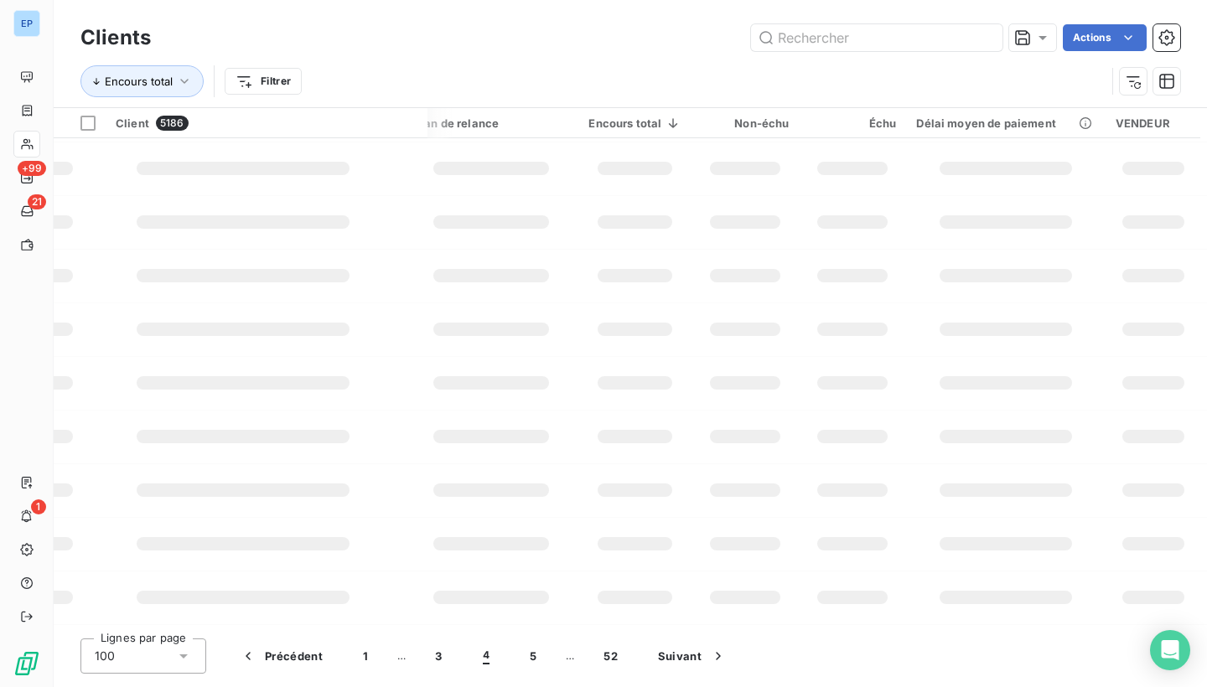
scroll to position [324, 23]
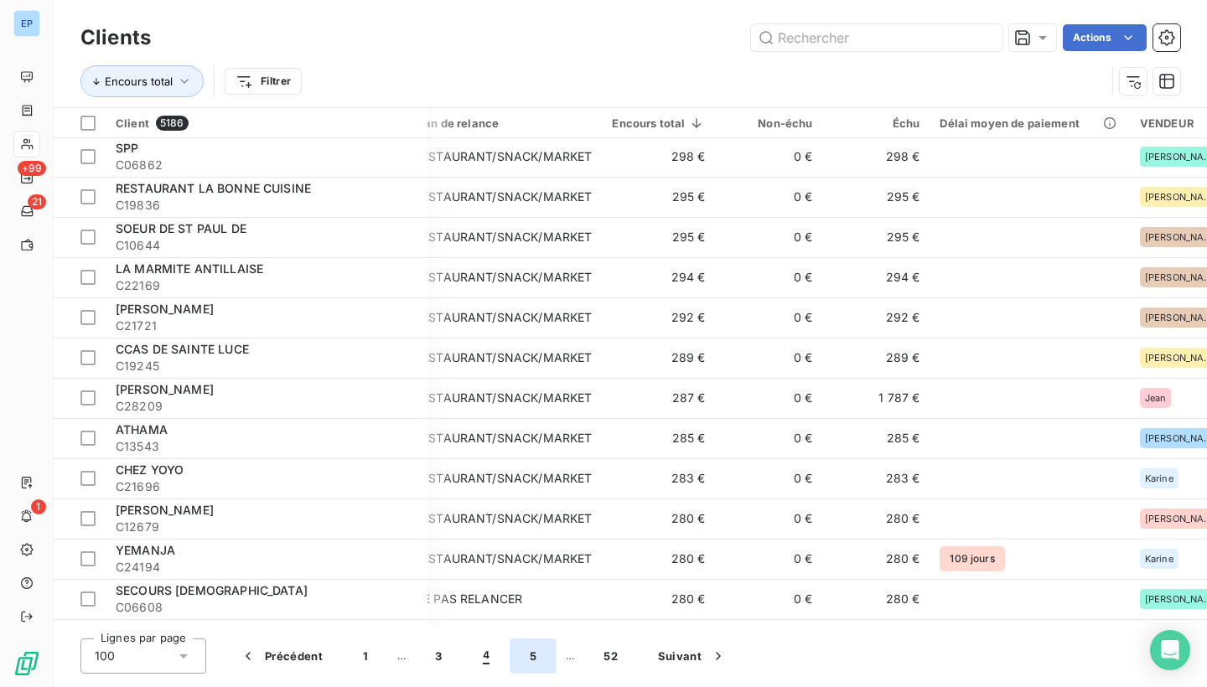
click at [529, 659] on button "5" at bounding box center [533, 656] width 47 height 35
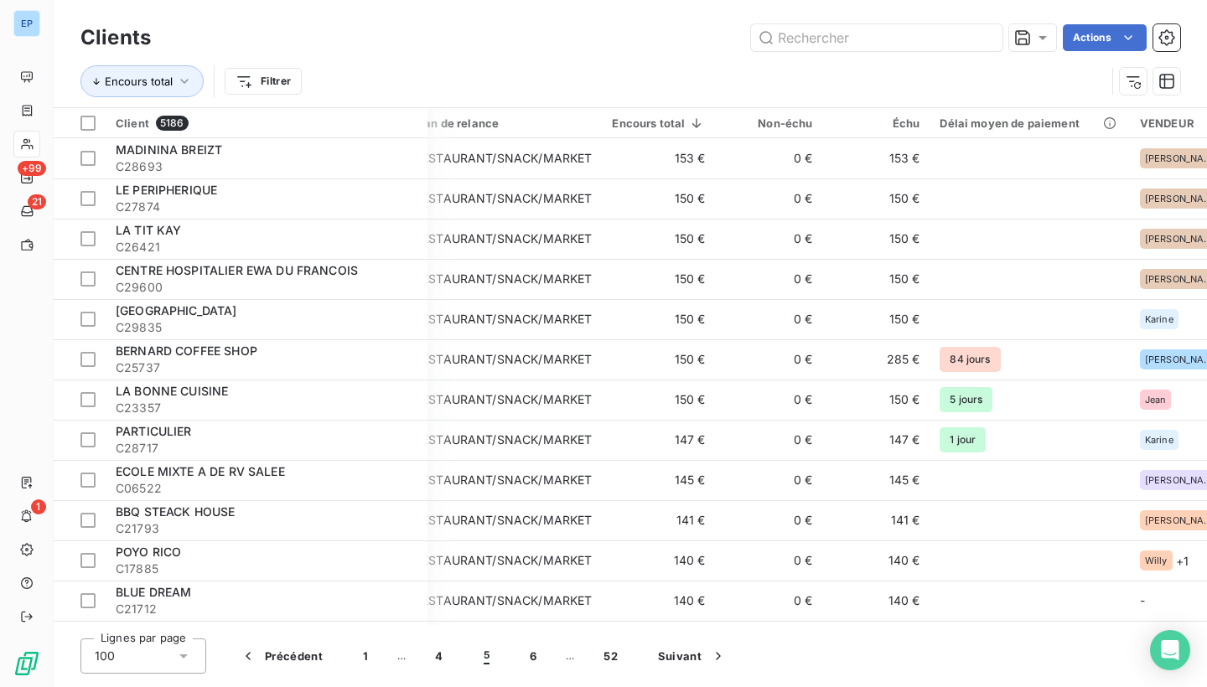
scroll to position [0, 0]
click at [443, 665] on button "4" at bounding box center [439, 656] width 48 height 35
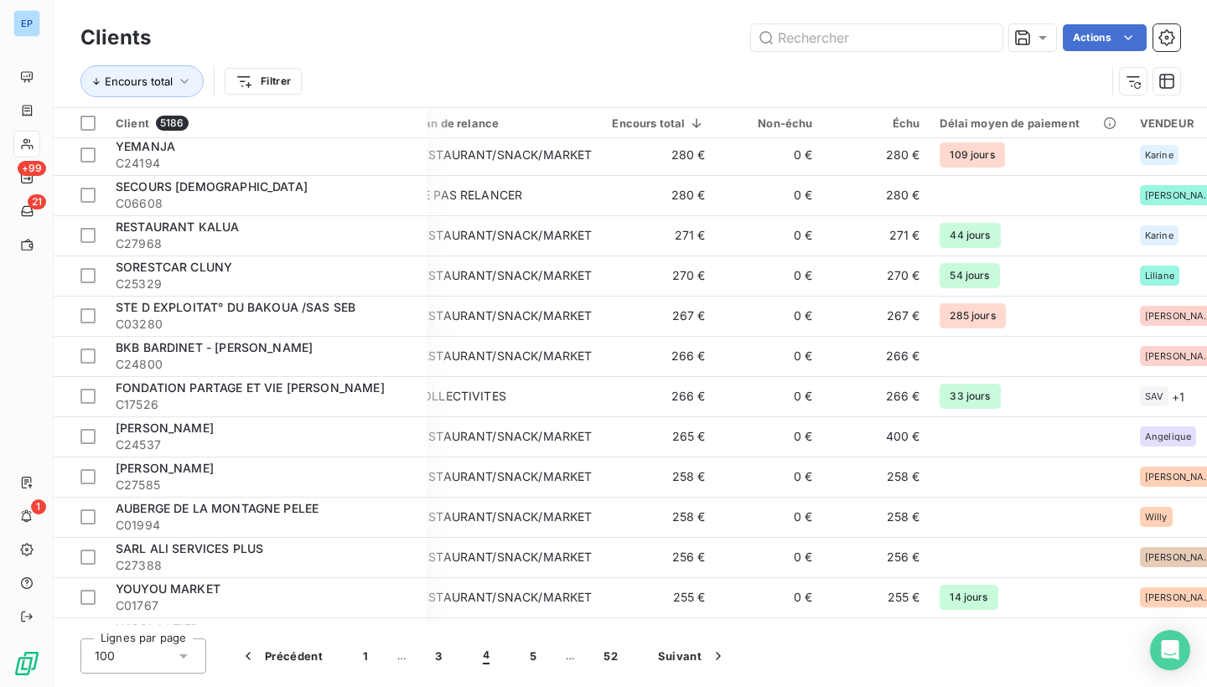
scroll to position [496, 23]
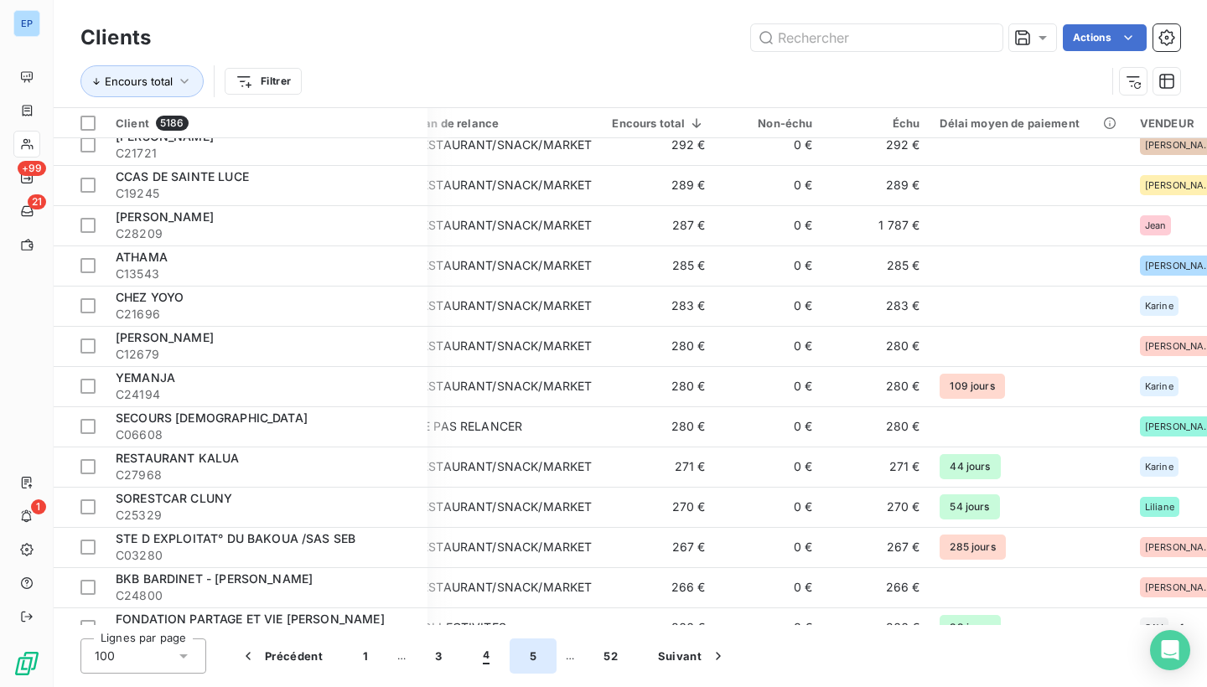
click at [533, 664] on button "5" at bounding box center [533, 656] width 47 height 35
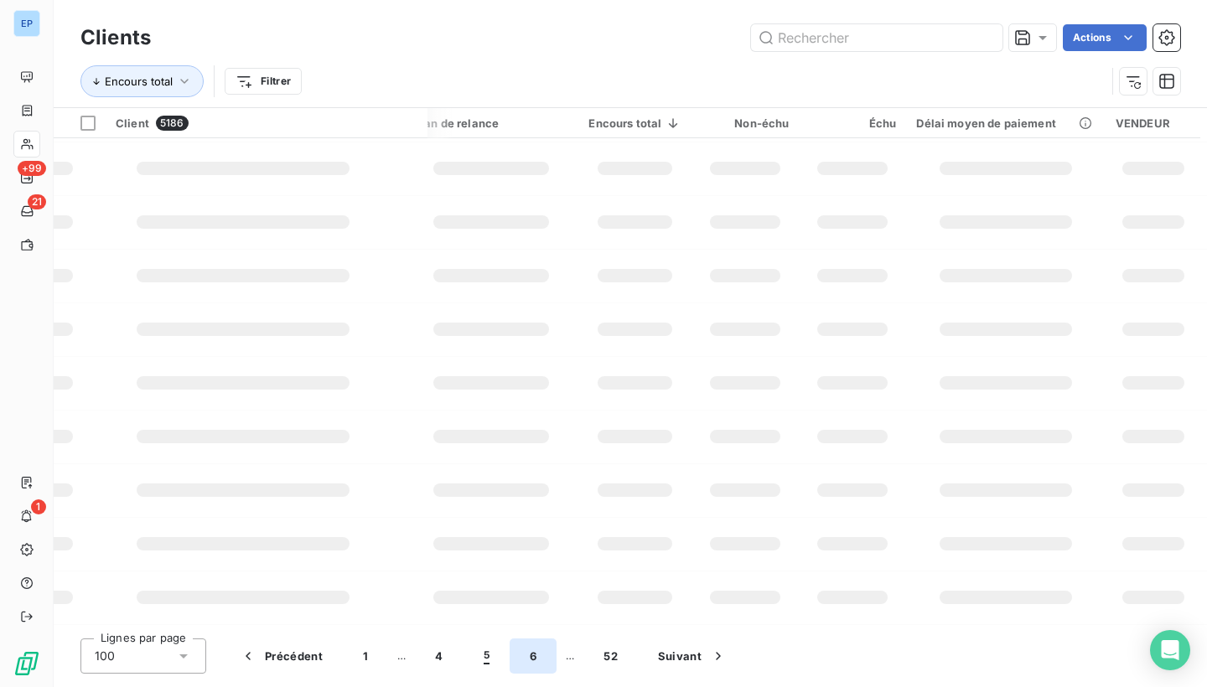
scroll to position [324, 23]
